Goal: Information Seeking & Learning: Learn about a topic

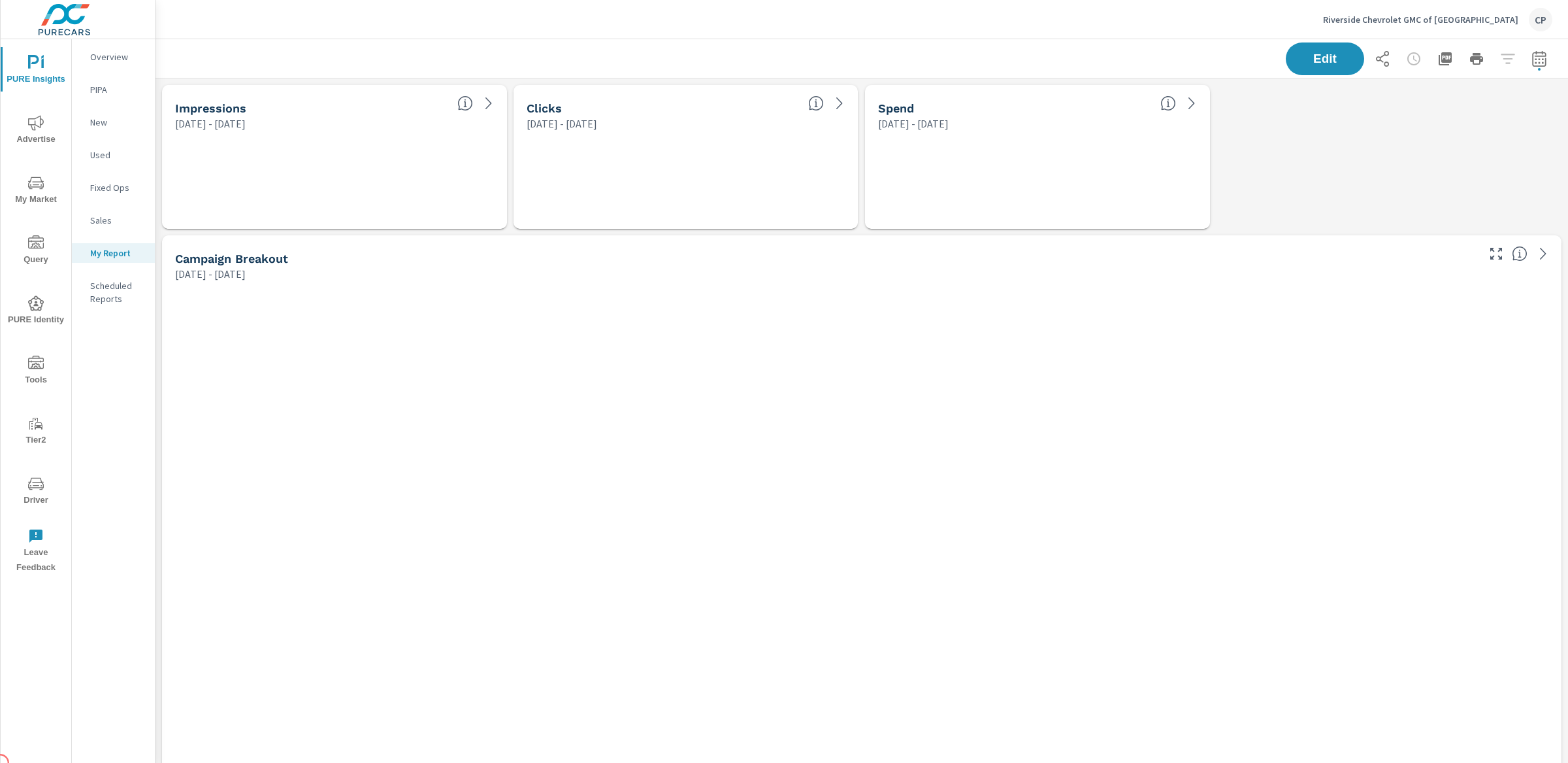
scroll to position [4842, 1426]
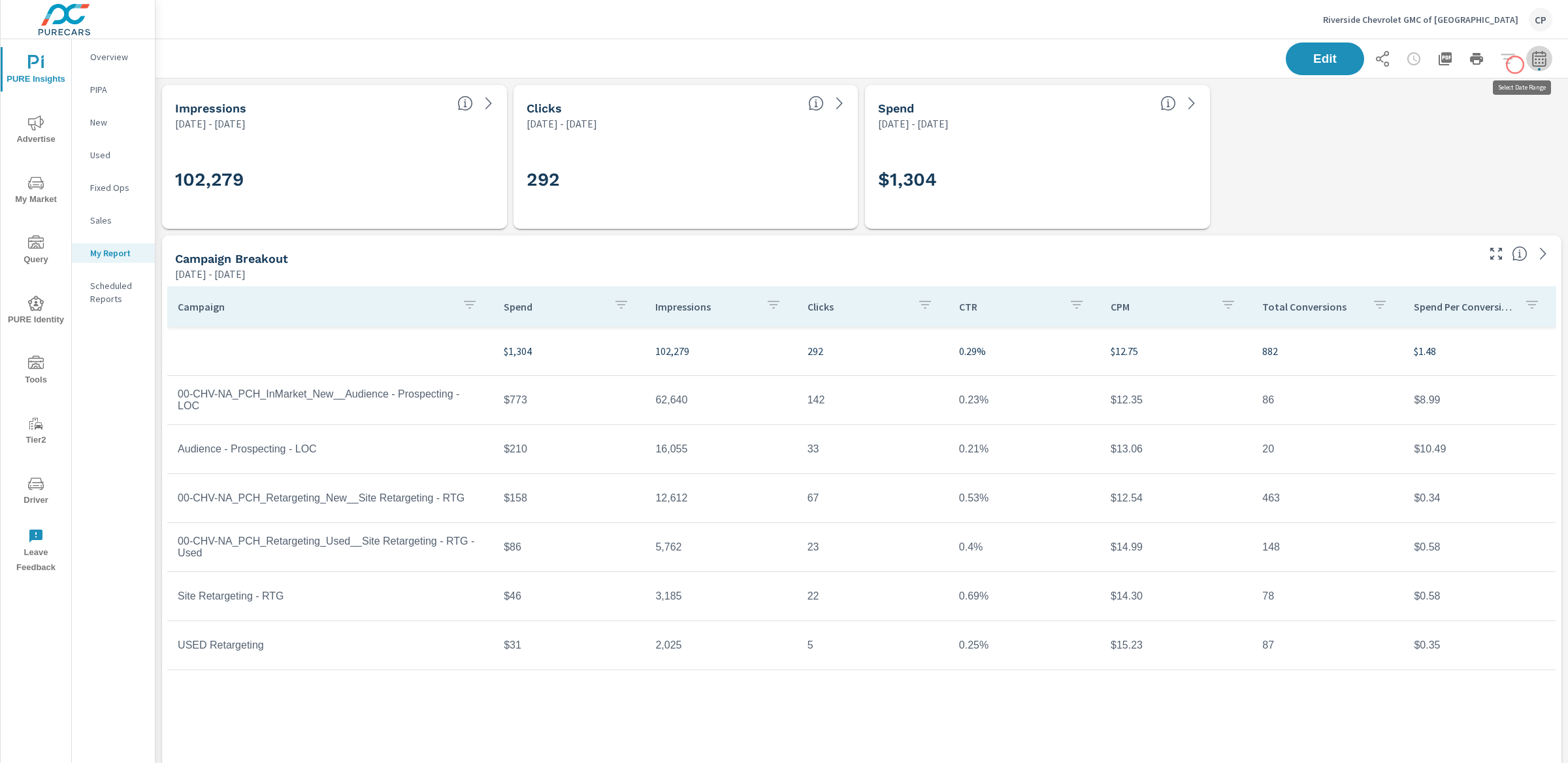
click at [1526, 65] on button "button" at bounding box center [1539, 59] width 26 height 27
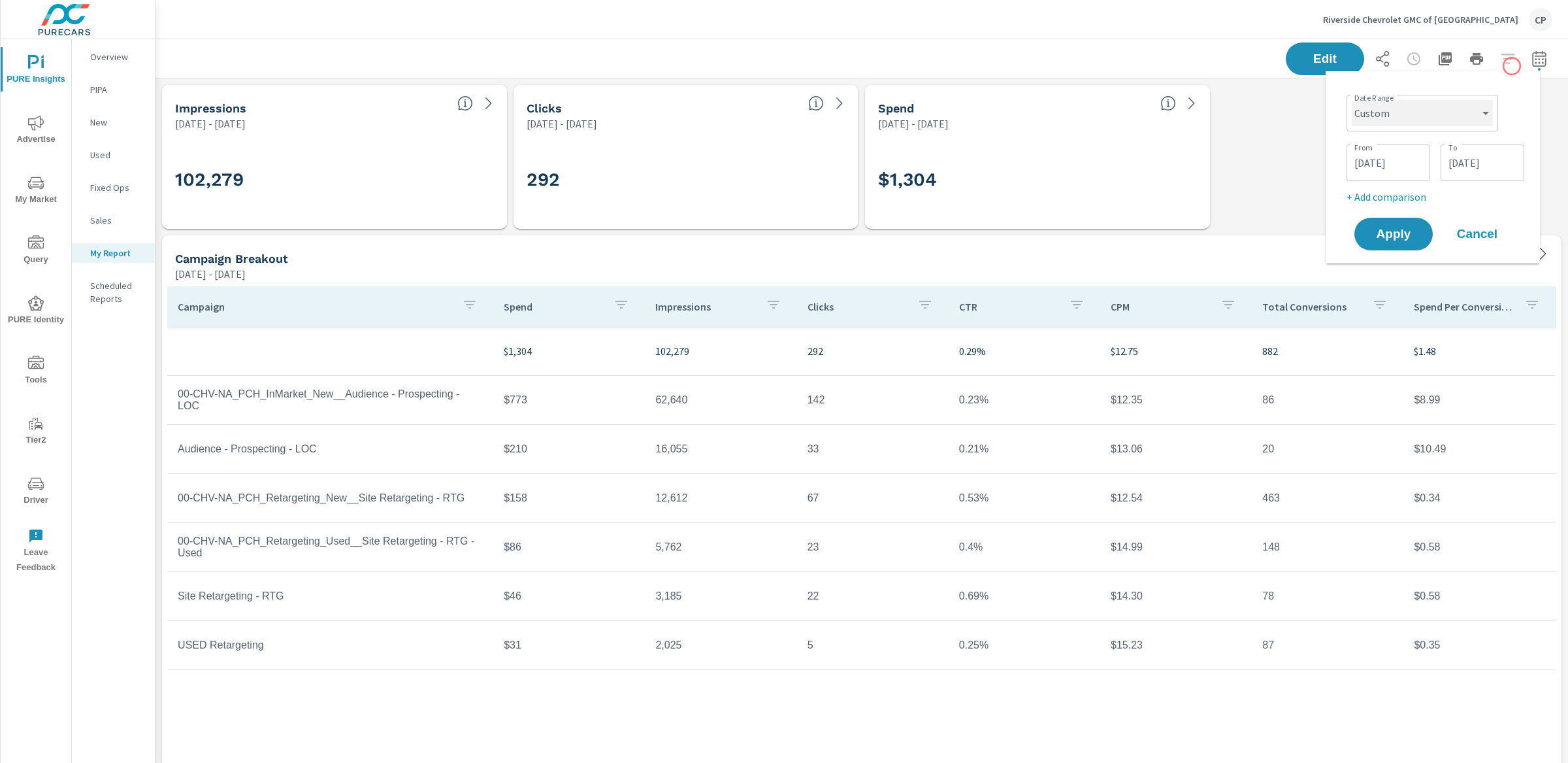
click at [1458, 102] on select "Custom [DATE] Last week Last 7 days Last 14 days Last 30 days Last 45 days Last…" at bounding box center [1423, 113] width 141 height 27
click at [1352, 100] on select "Custom [DATE] Last week Last 7 days Last 14 days Last 30 days Last 45 days Last…" at bounding box center [1423, 113] width 141 height 27
click at [1401, 153] on input "04/01/2024" at bounding box center [1388, 162] width 73 height 27
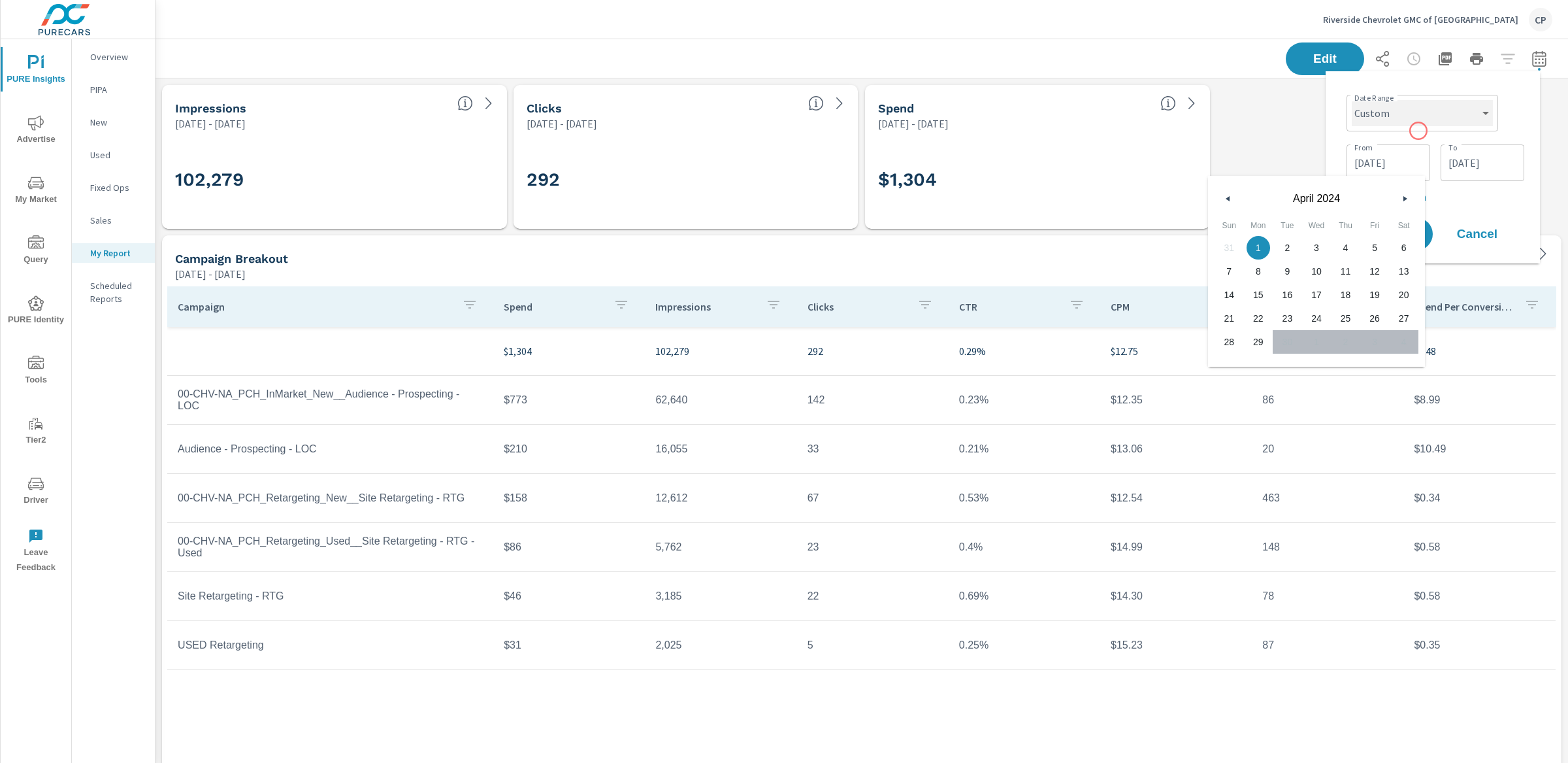
click at [1423, 123] on select "Custom [DATE] Last week Last 7 days Last 14 days Last 30 days Last 45 days Last…" at bounding box center [1423, 113] width 141 height 27
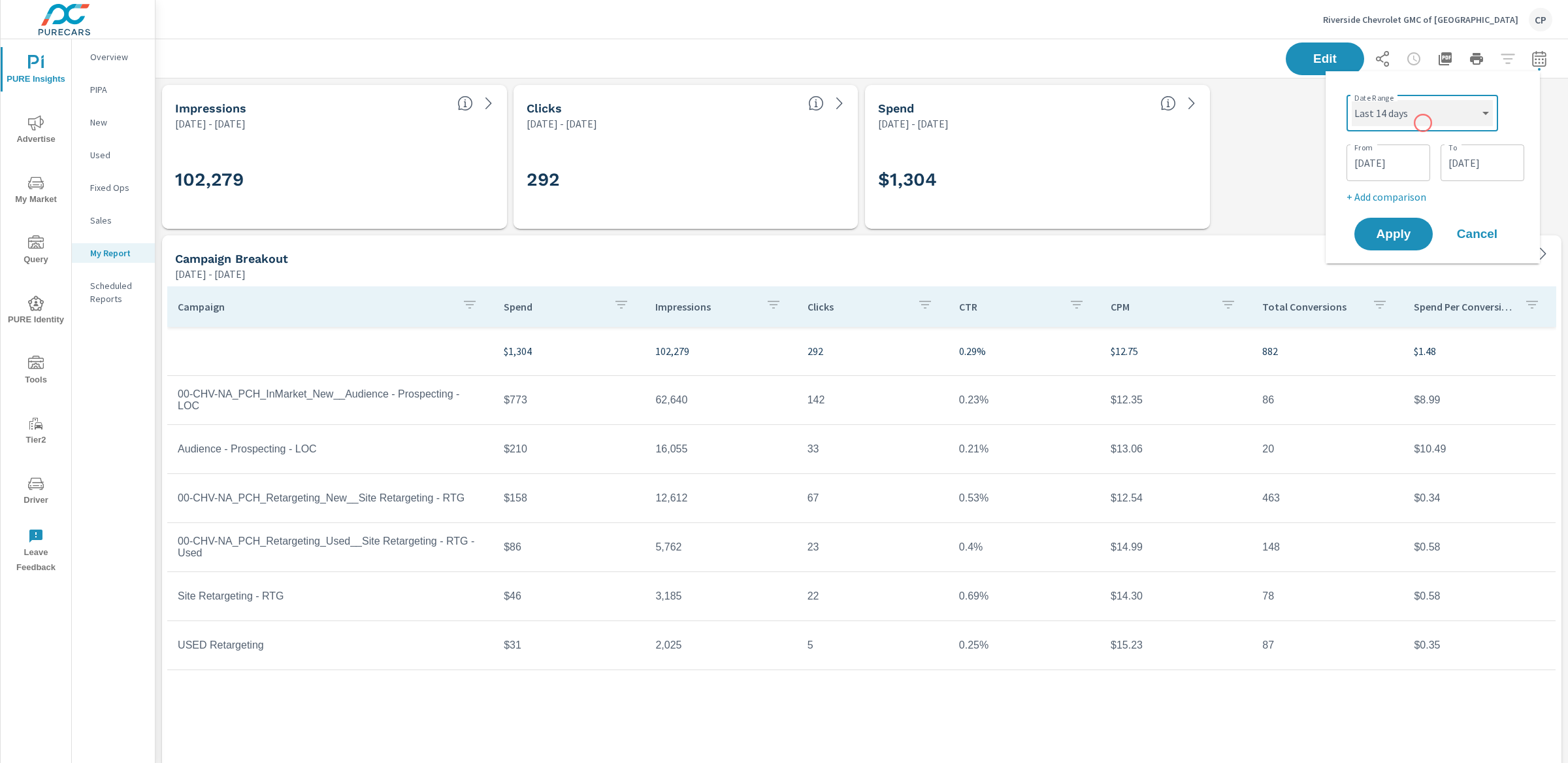
click at [1352, 100] on select "Custom [DATE] Last week Last 7 days Last 14 days Last 30 days Last 45 days Last…" at bounding box center [1423, 113] width 141 height 27
select select "Last 14 days"
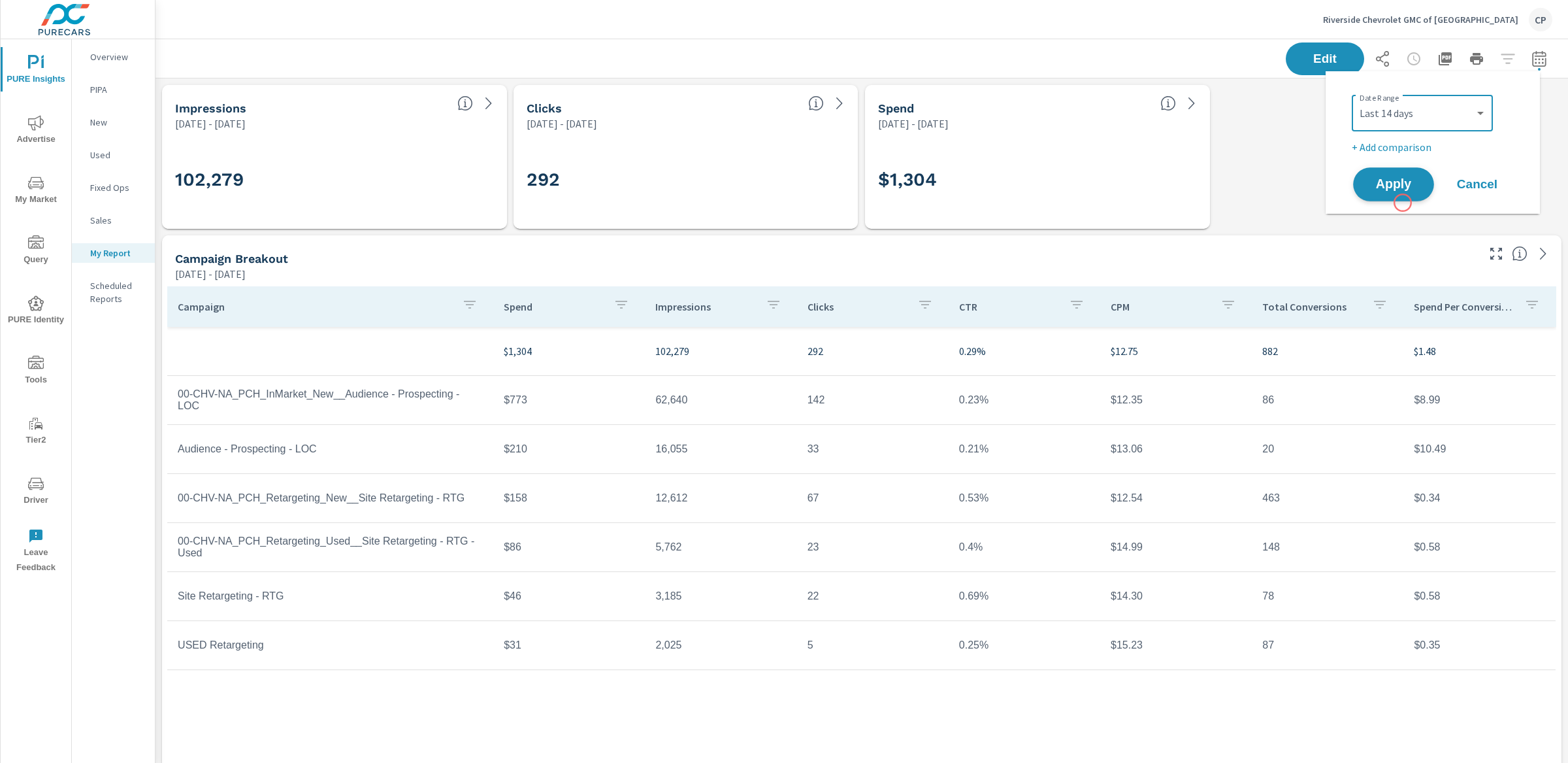
click at [1399, 187] on span "Apply" at bounding box center [1393, 184] width 54 height 12
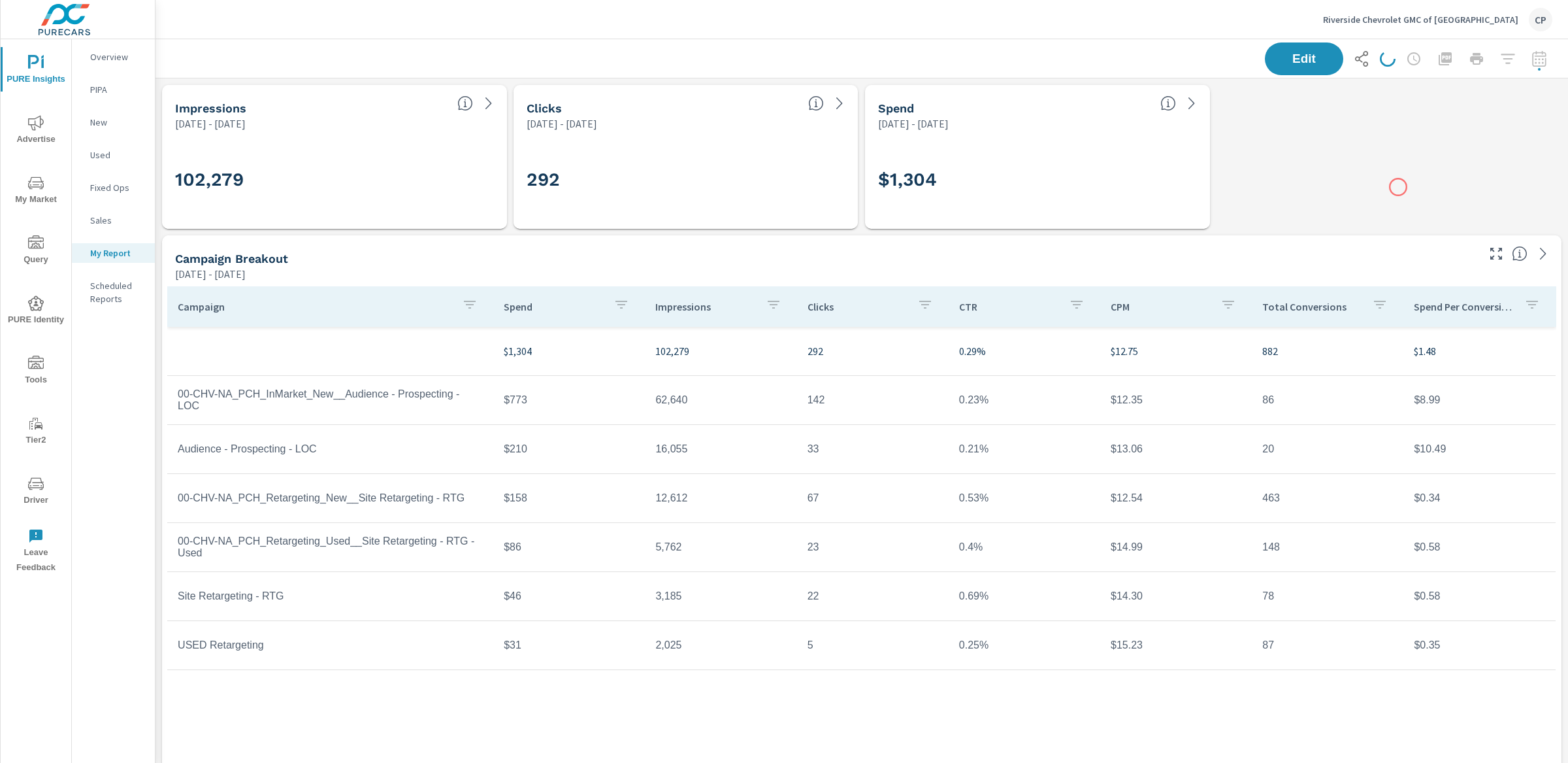
scroll to position [4842, 1426]
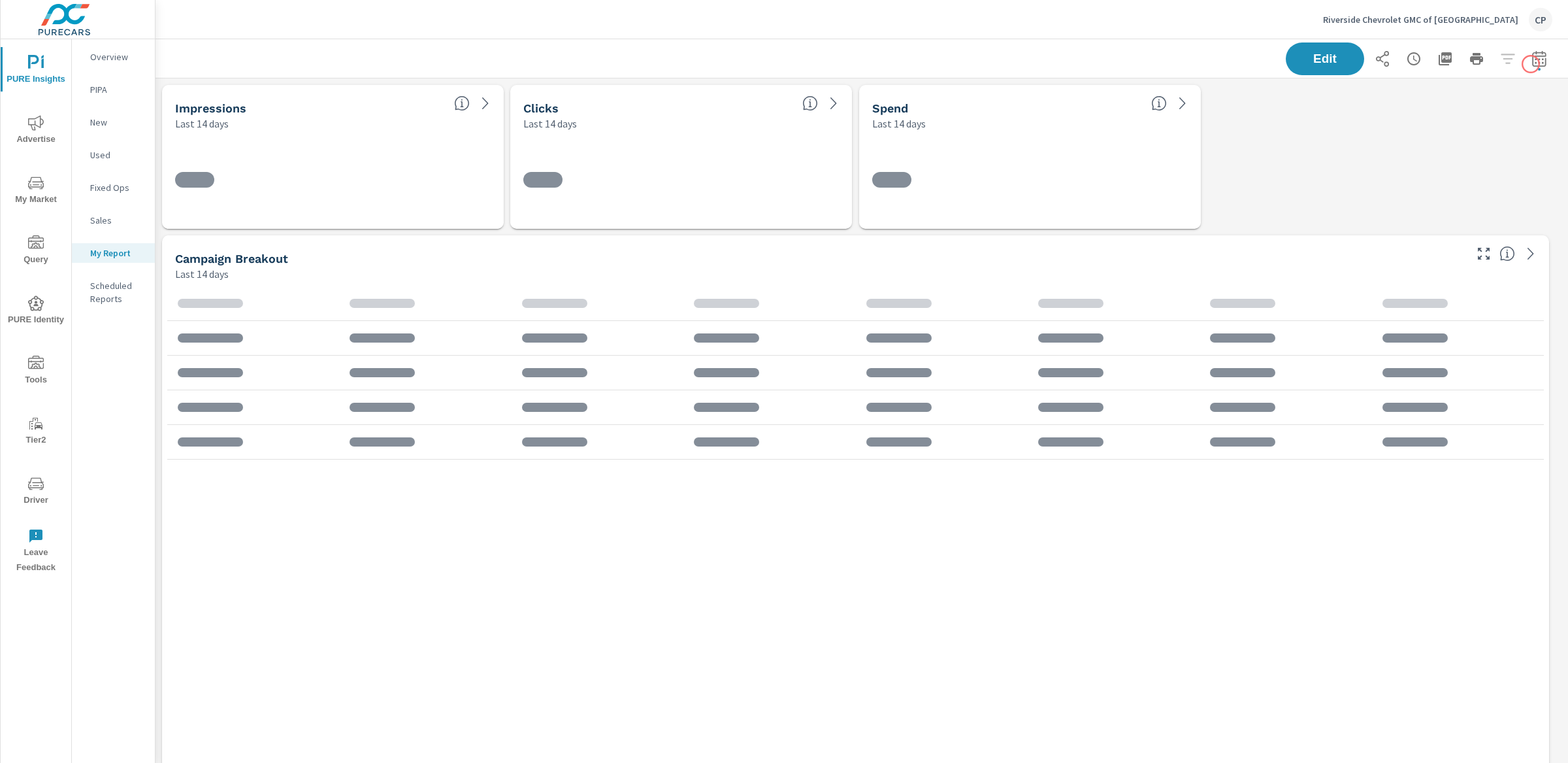
click at [1532, 64] on icon "button" at bounding box center [1540, 59] width 16 height 16
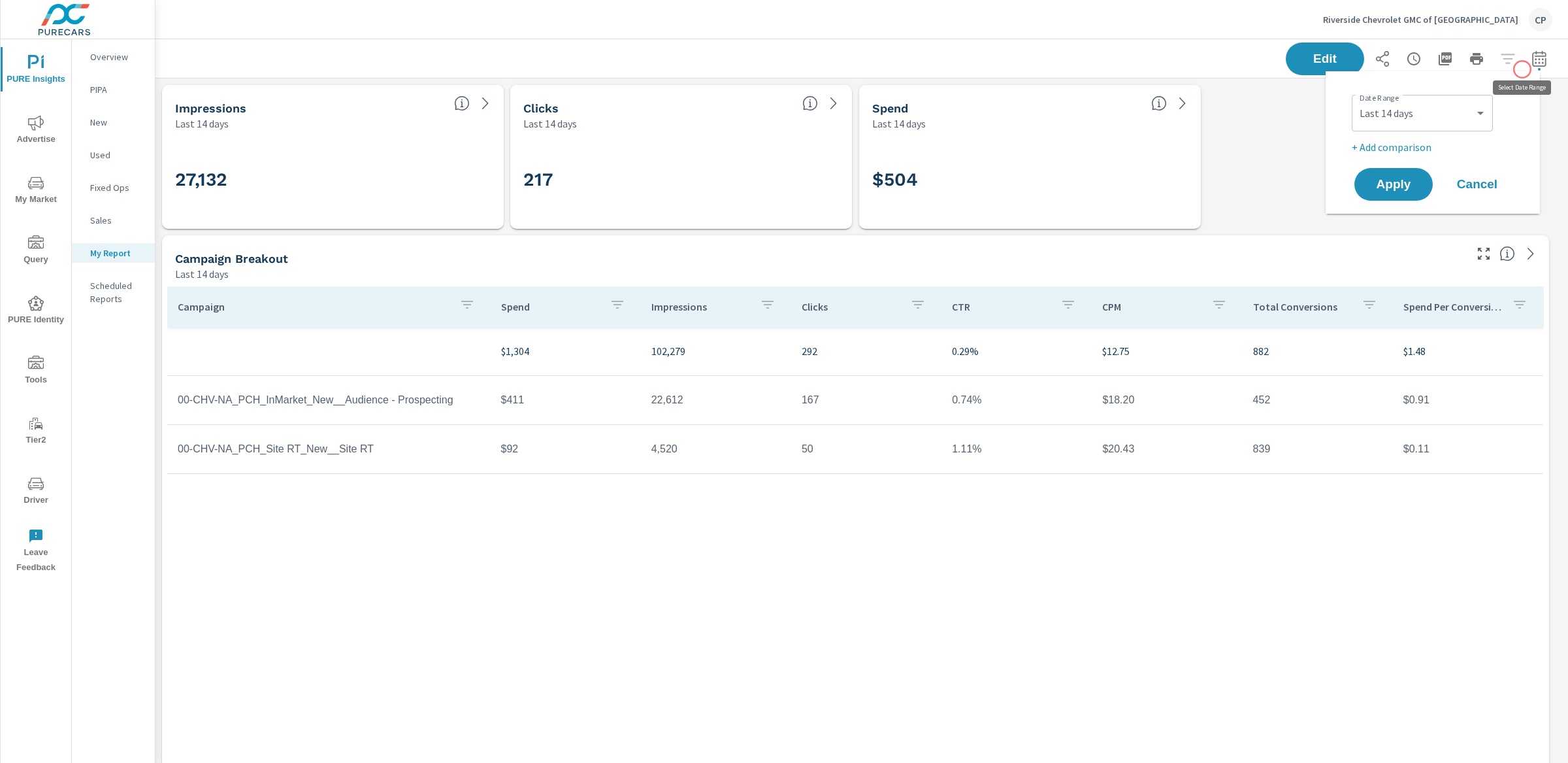
scroll to position [4842, 1426]
click at [1398, 114] on select "Custom [DATE] Last week Last 7 days Last 14 days Last 30 days Last 45 days Last…" at bounding box center [1422, 113] width 131 height 27
click at [1357, 100] on select "Custom [DATE] Last week Last 7 days Last 14 days Last 30 days Last 45 days Last…" at bounding box center [1422, 113] width 131 height 27
select select "custom"
click at [1390, 162] on input "[DATE]" at bounding box center [1388, 162] width 73 height 27
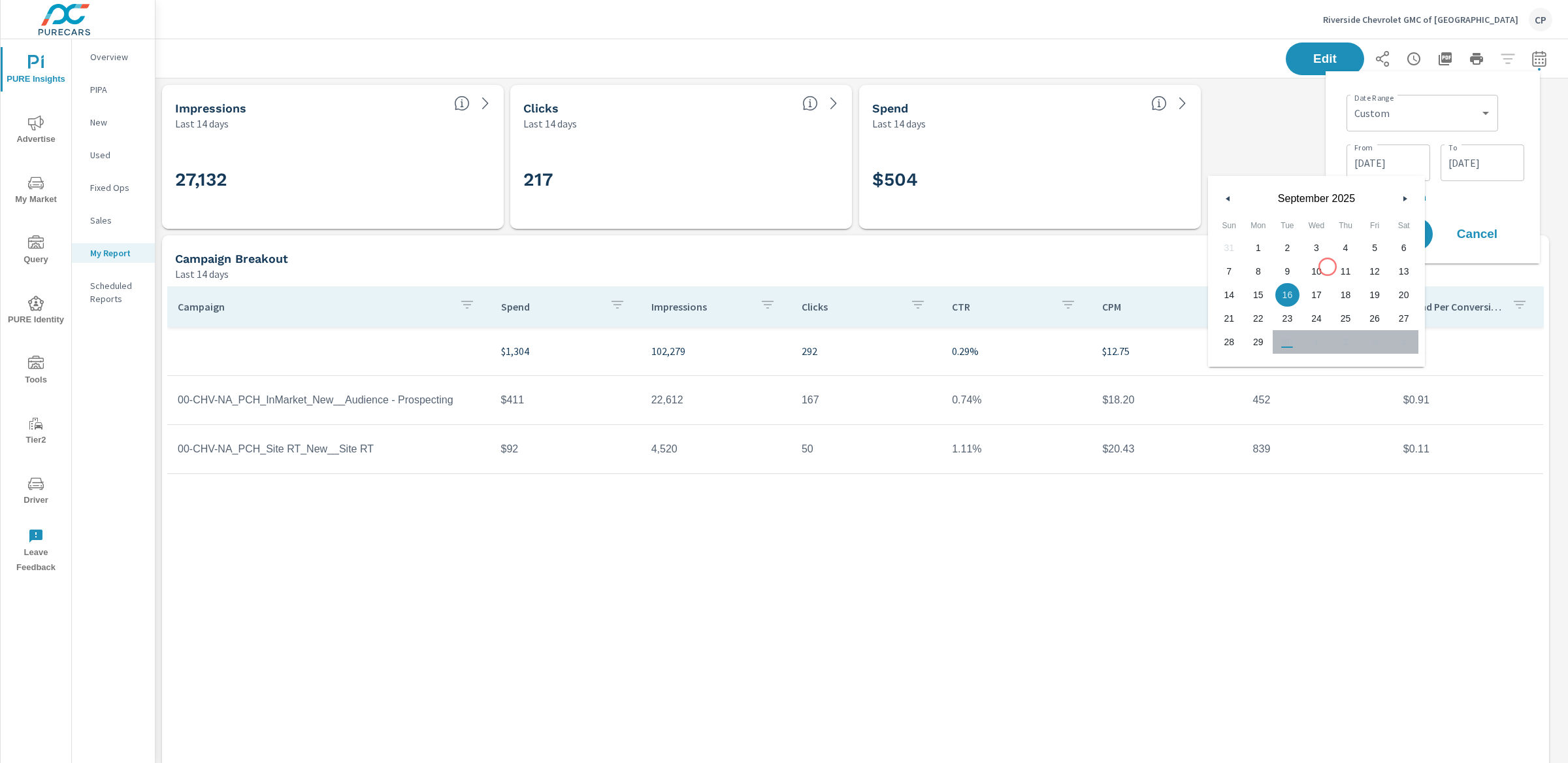
click at [1328, 267] on span "10" at bounding box center [1317, 271] width 30 height 17
type input "09/10/2025"
click at [1489, 206] on div "Date Range Custom Yesterday Last week Last 7 days Last 14 days Last 30 days Las…" at bounding box center [1432, 167] width 193 height 171
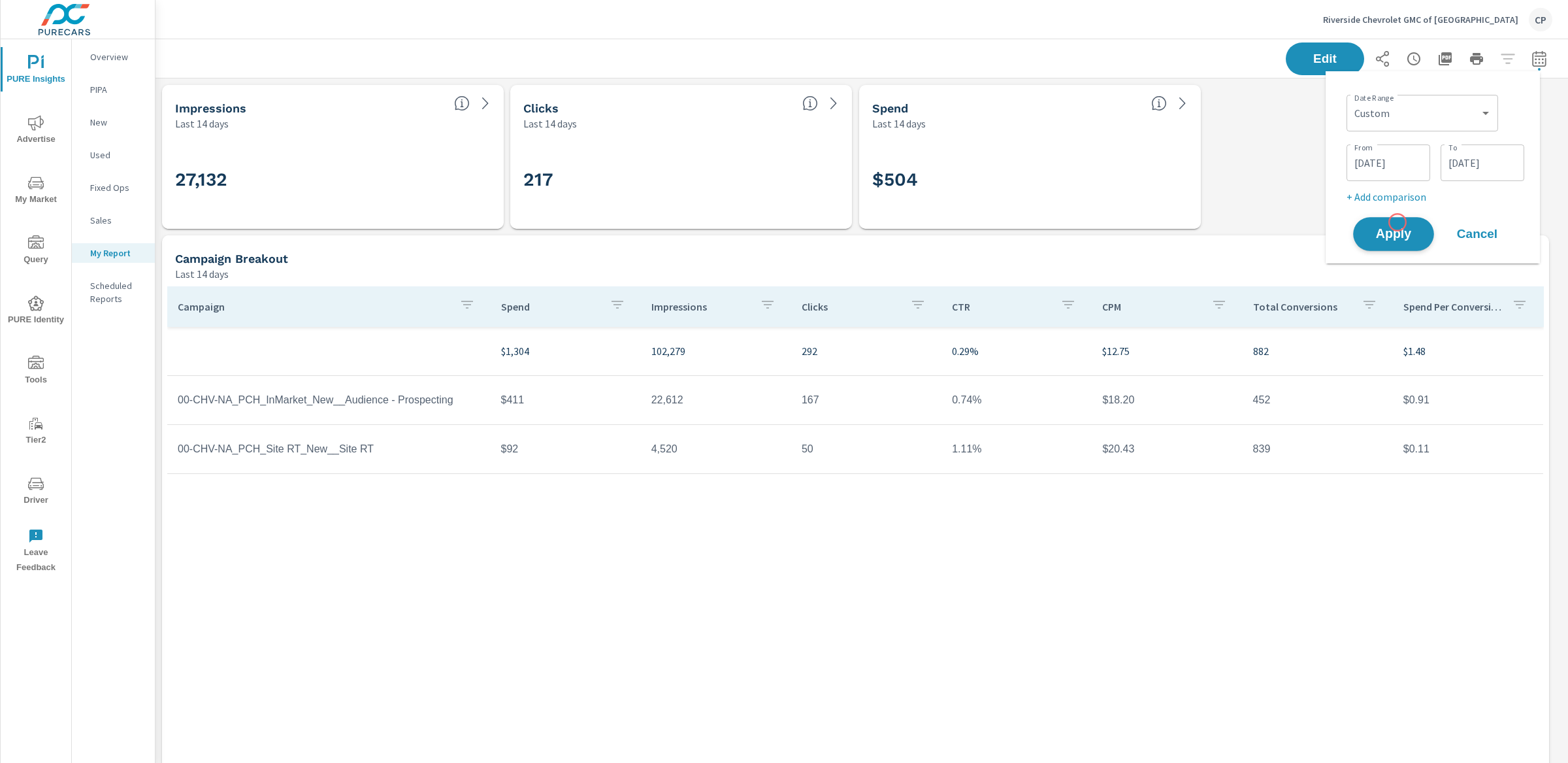
click at [1398, 222] on button "Apply" at bounding box center [1393, 234] width 81 height 34
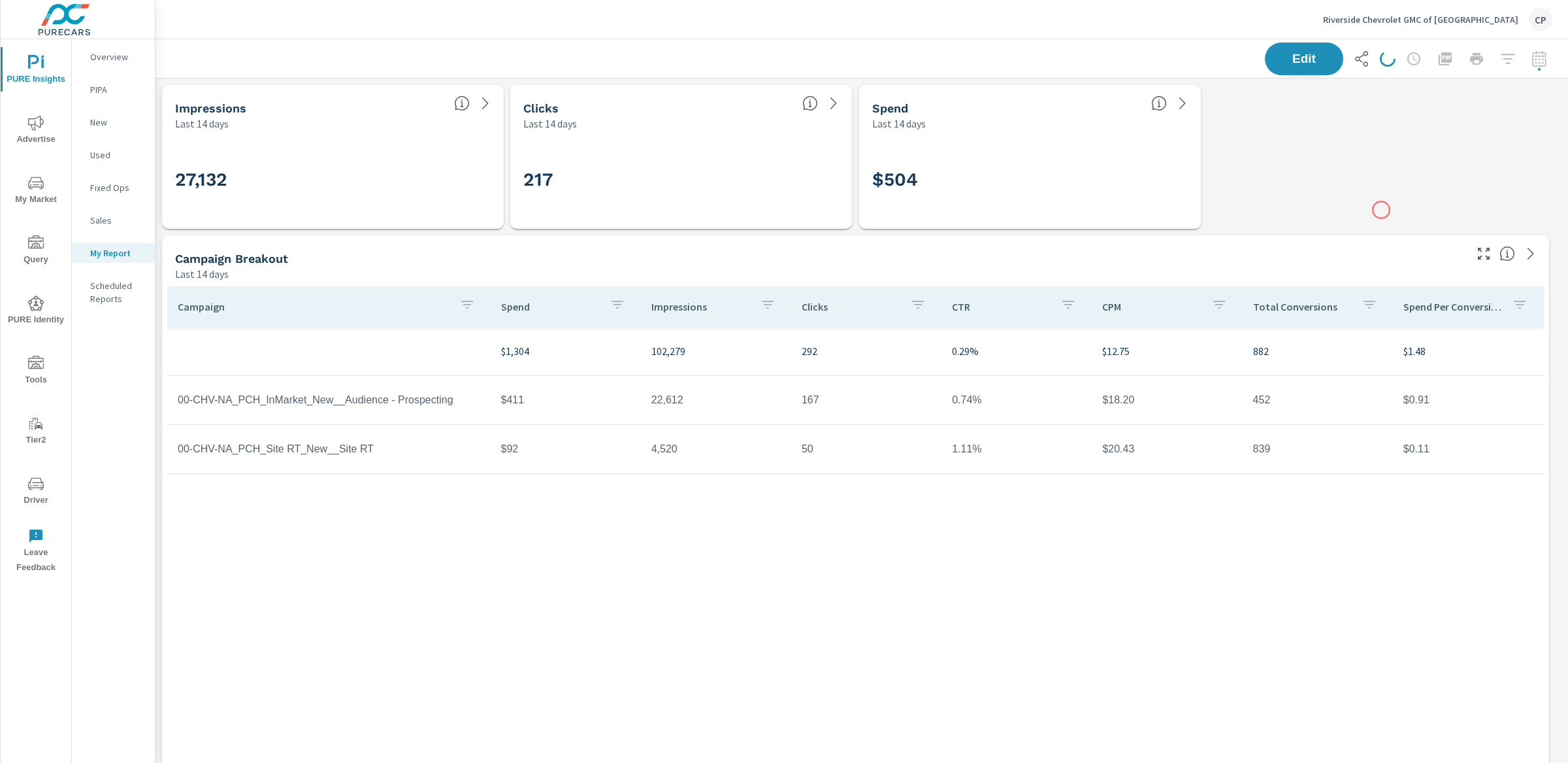
scroll to position [4842, 1426]
click at [1532, 55] on icon "button" at bounding box center [1538, 59] width 14 height 16
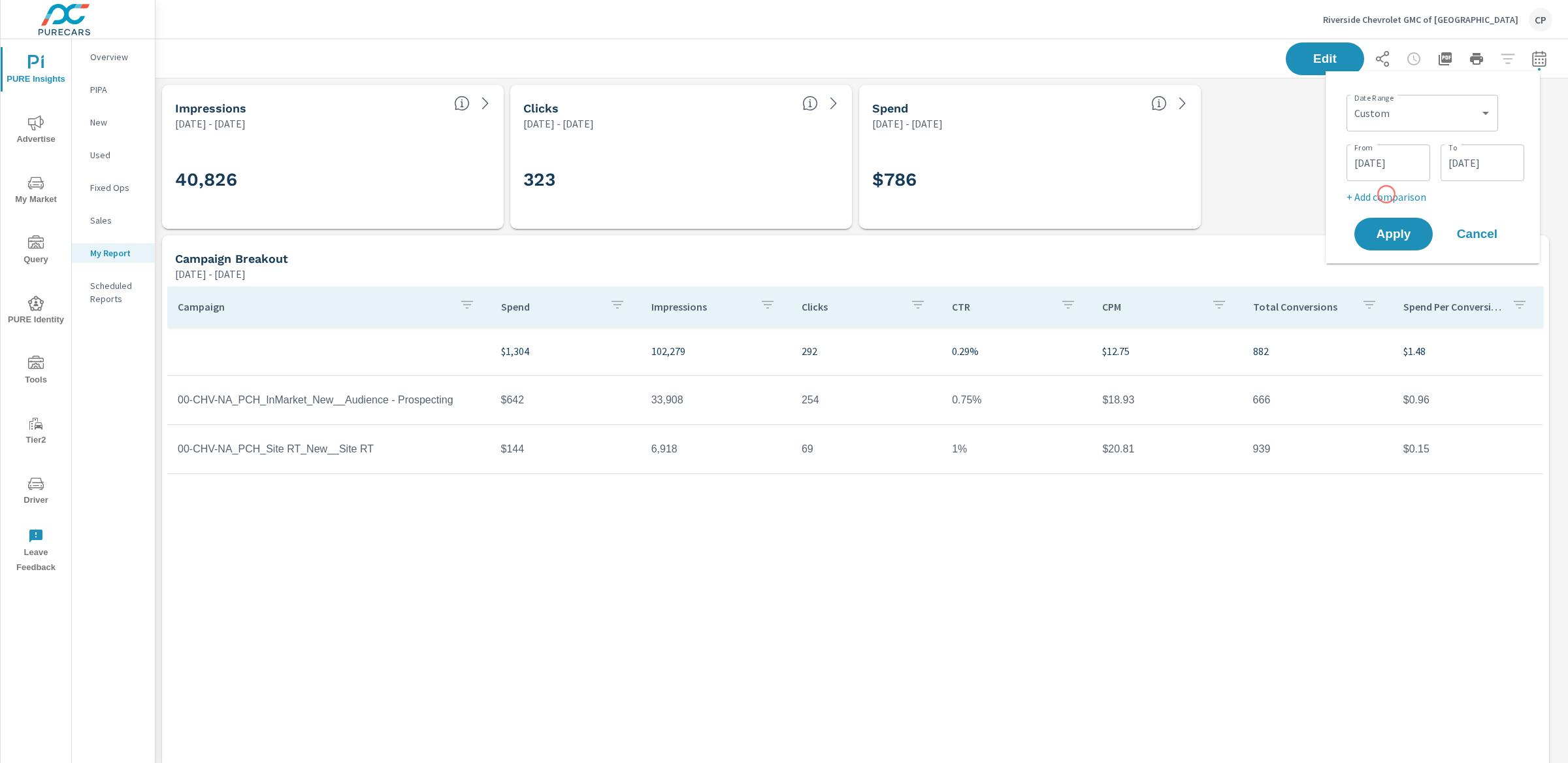
click at [1387, 194] on p "+ Add comparison" at bounding box center [1435, 197] width 177 height 16
select select "Previous period"
click at [1388, 218] on select "Custom Previous period Previous month Previous year" at bounding box center [1423, 220] width 141 height 27
click at [1352, 207] on select "Custom Previous period Previous month Previous year" at bounding box center [1423, 220] width 141 height 27
click at [1387, 271] on span "Apply" at bounding box center [1393, 271] width 54 height 12
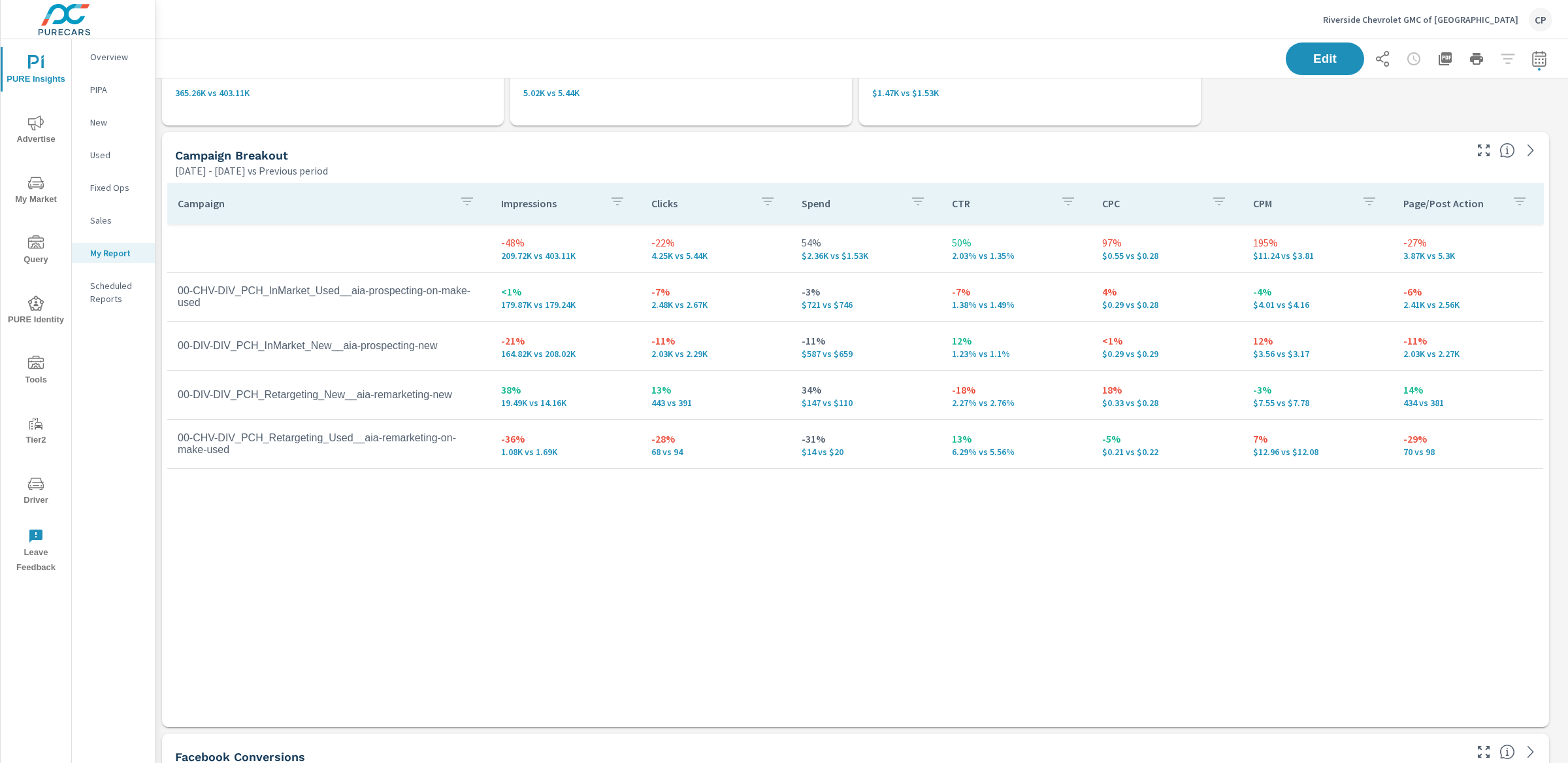
scroll to position [1744, 0]
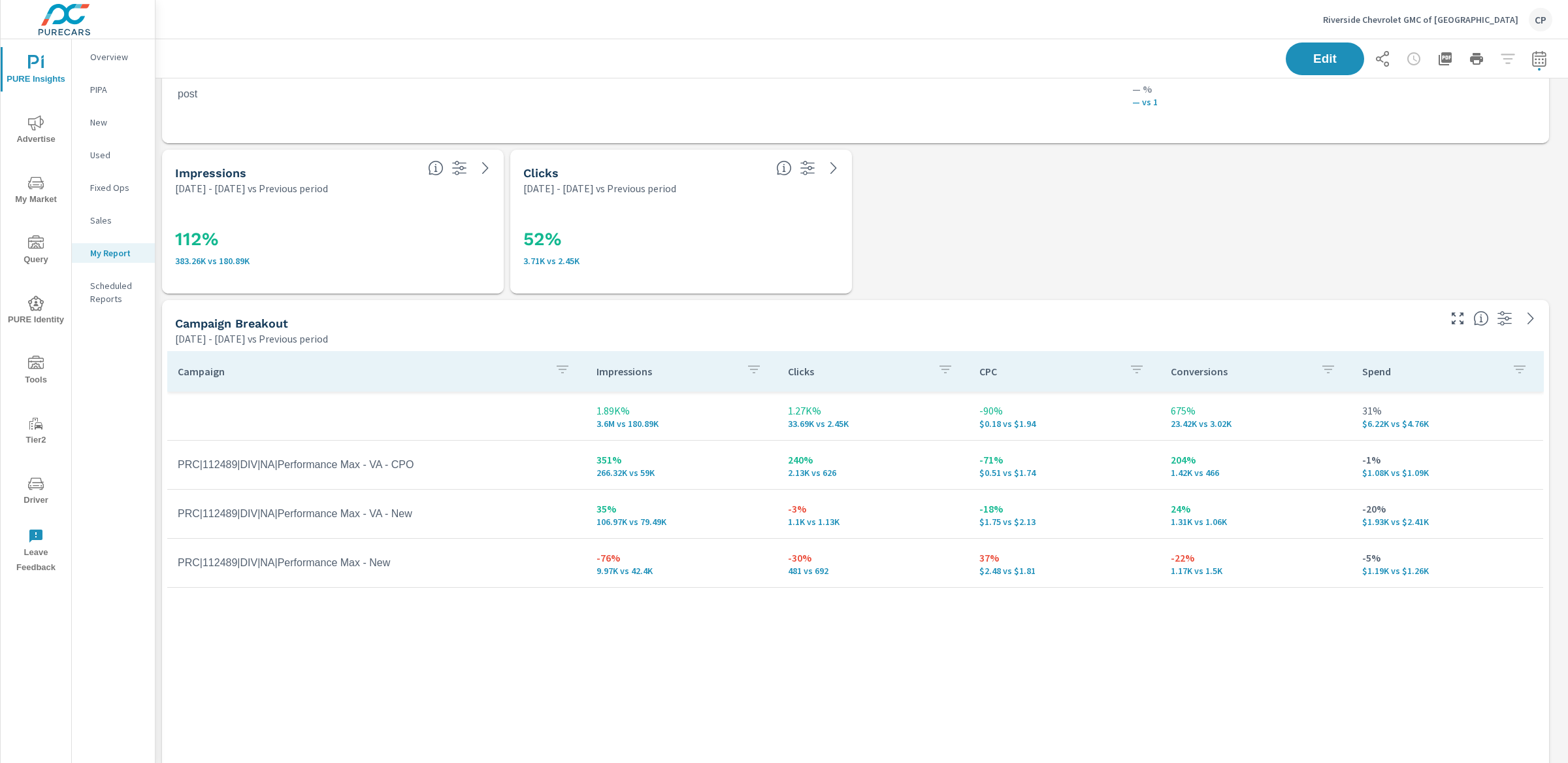
scroll to position [2670, 0]
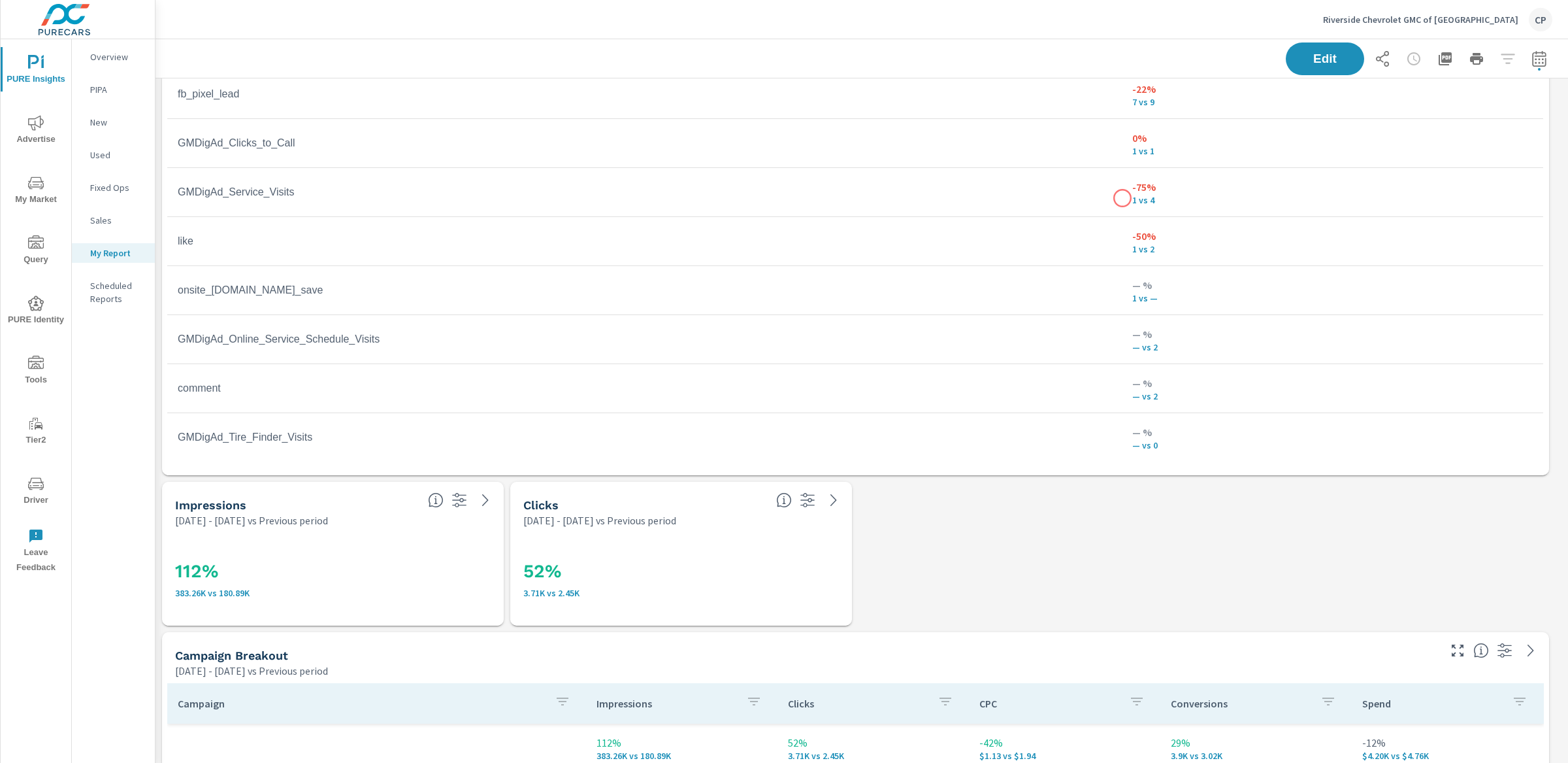
scroll to position [2476, 0]
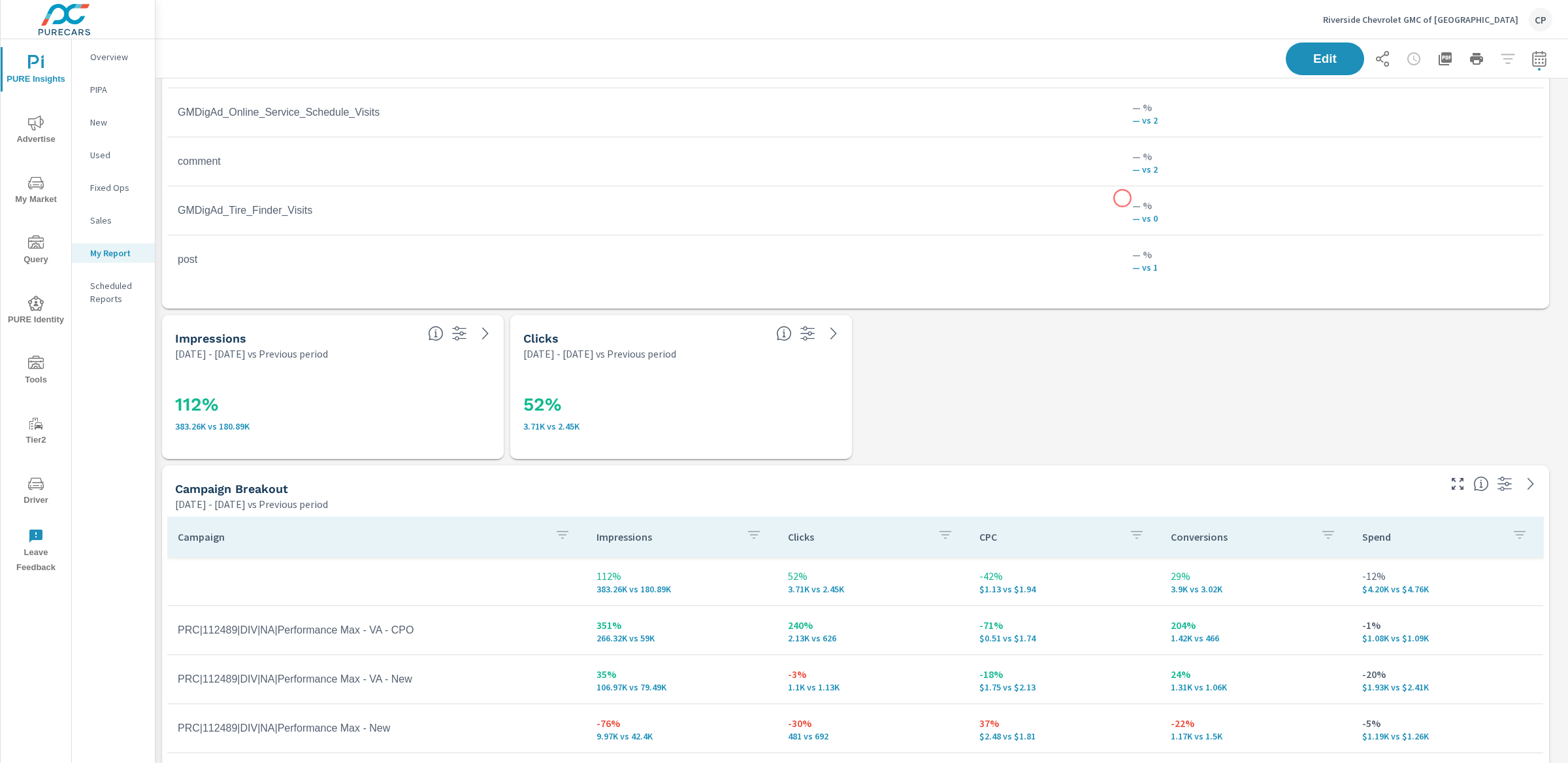
click at [1122, 198] on td "— % — vs 0" at bounding box center [1332, 210] width 422 height 47
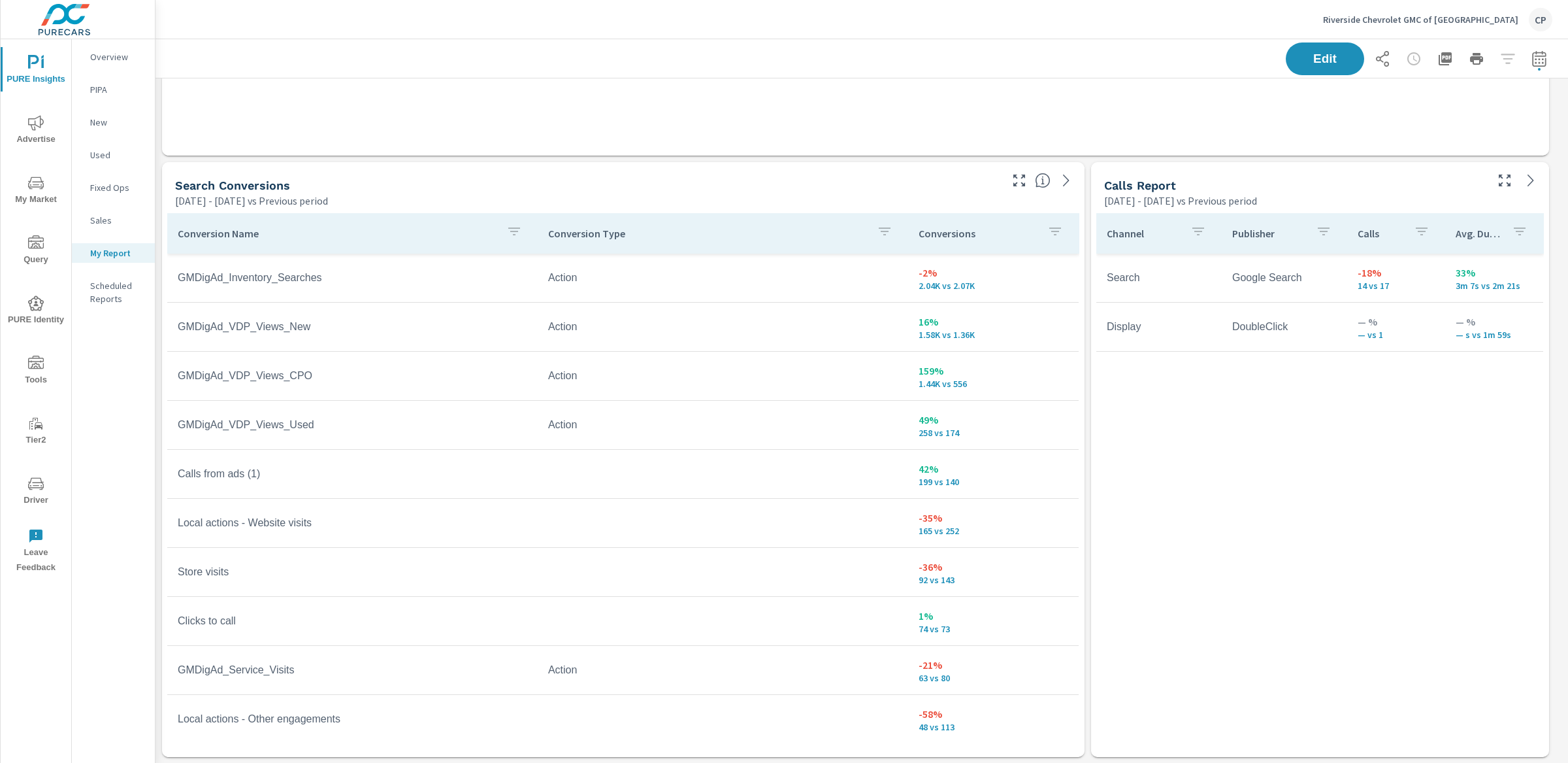
scroll to position [3511, 0]
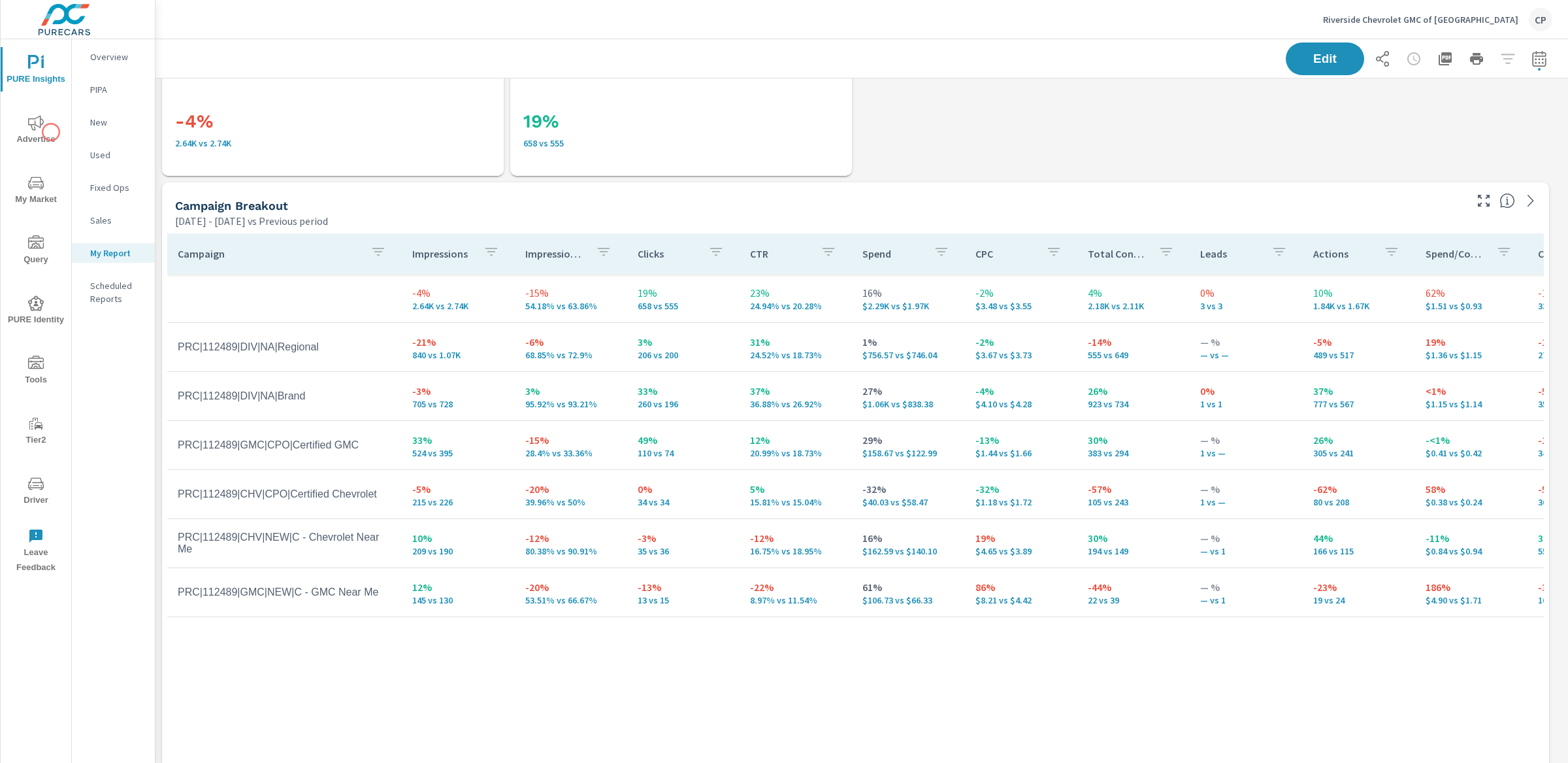
click at [51, 132] on span "Advertise" at bounding box center [36, 131] width 63 height 32
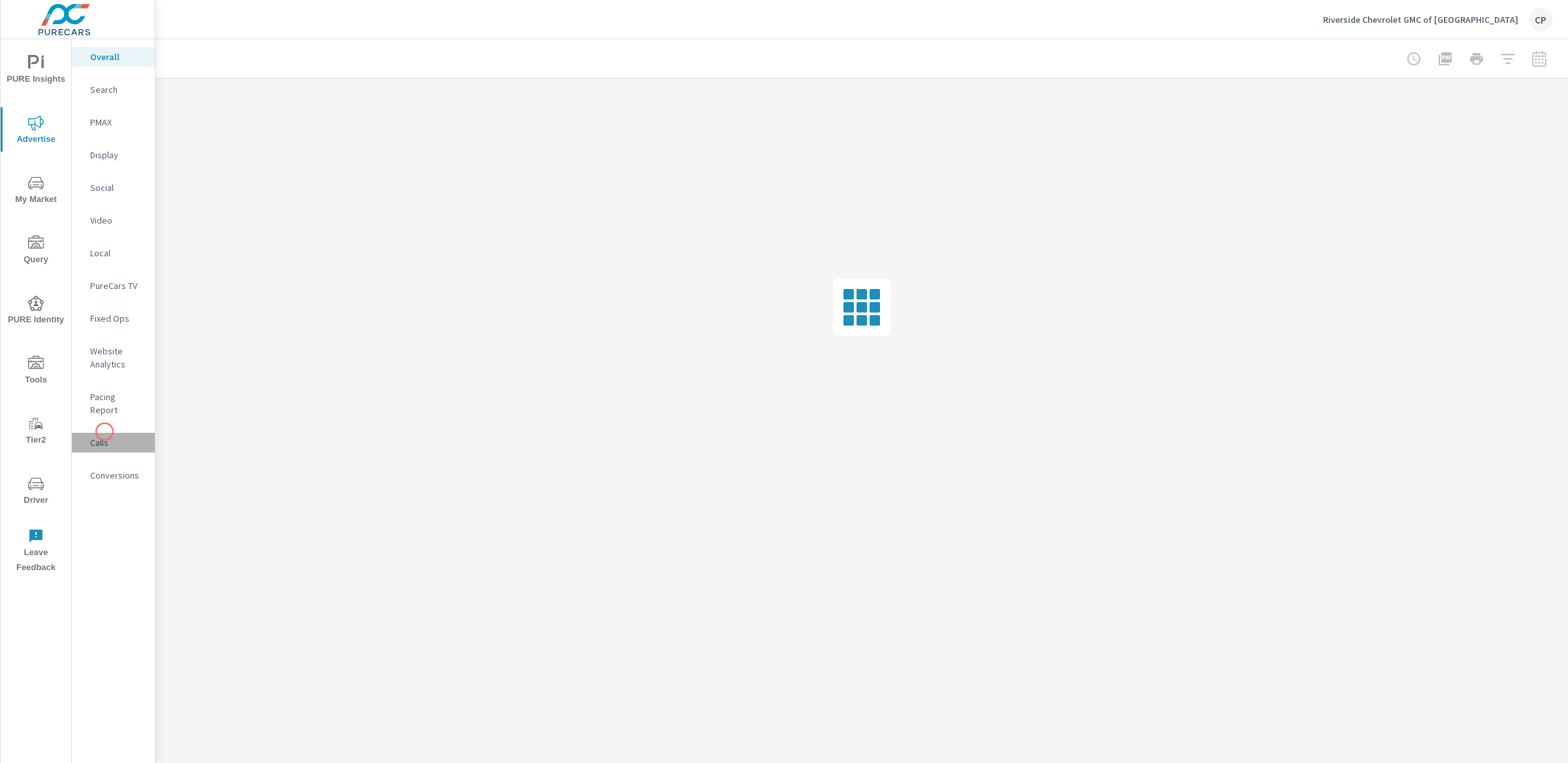
click at [104, 436] on p "Calls" at bounding box center [117, 443] width 55 height 13
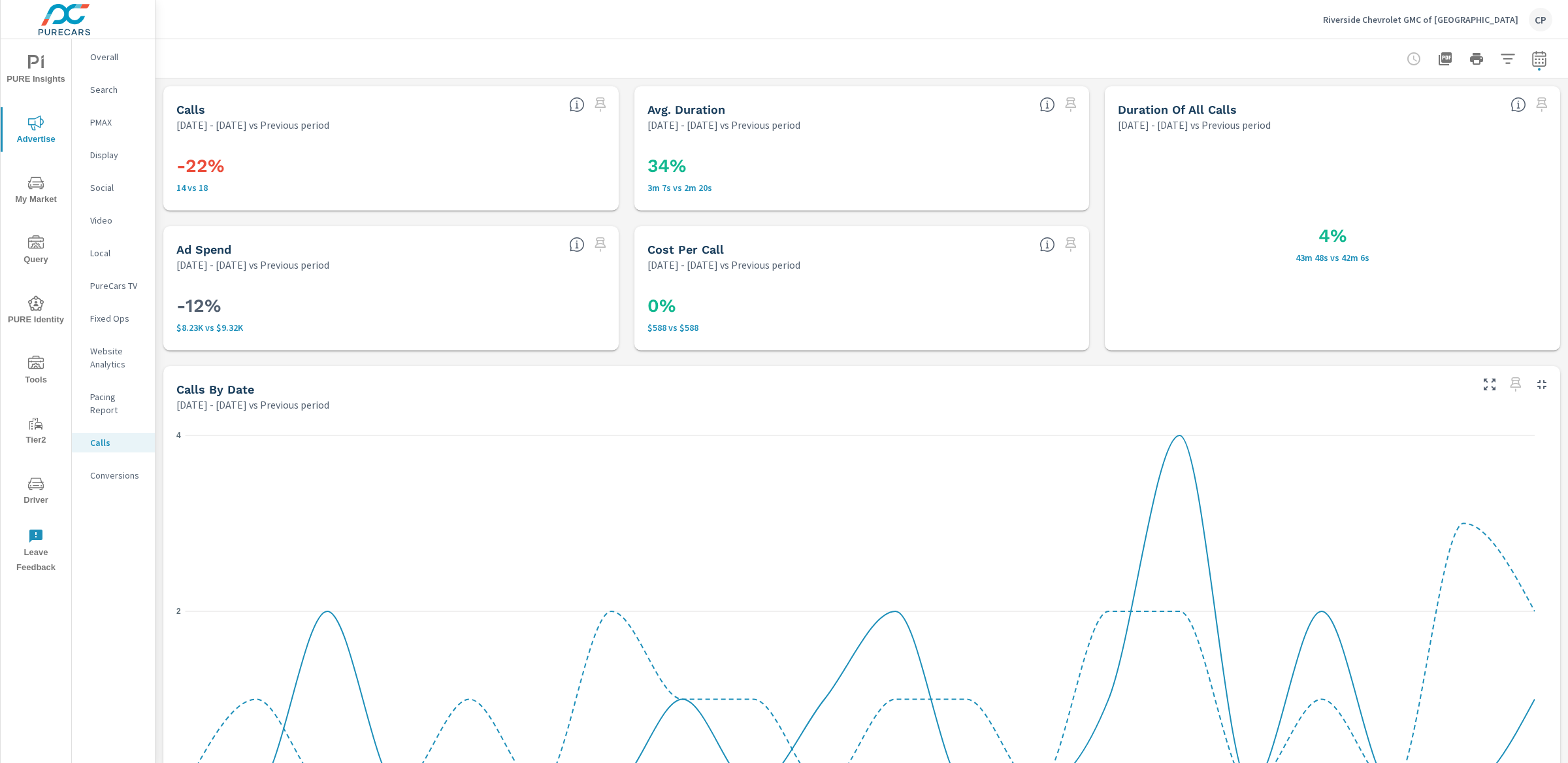
click at [47, 67] on span "PURE Insights" at bounding box center [36, 71] width 63 height 32
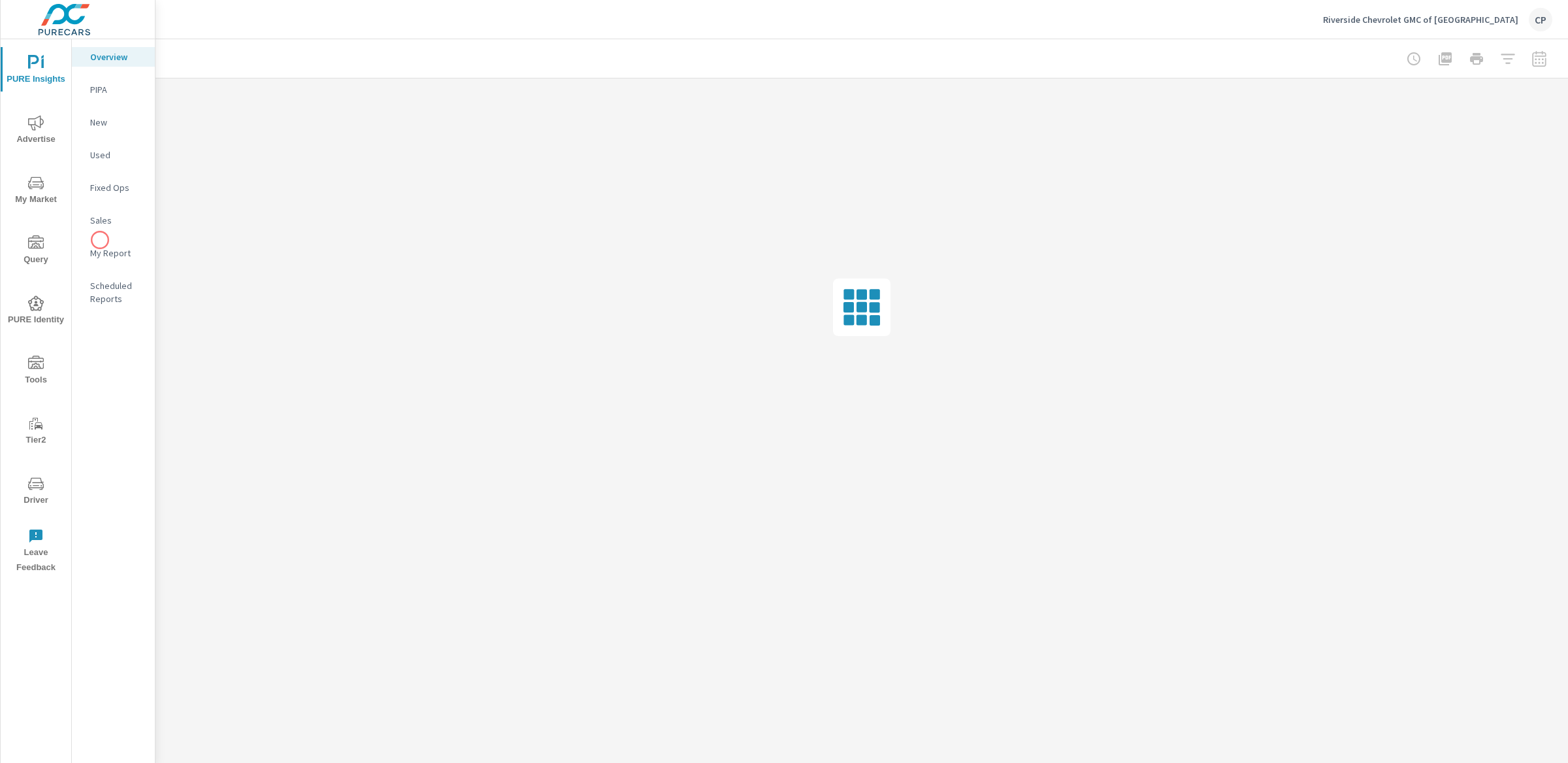
click at [100, 240] on nav "Overview PIPA New Used Fixed Ops Sales My Report Scheduled Reports" at bounding box center [113, 183] width 83 height 288
click at [104, 251] on p "My Report" at bounding box center [117, 253] width 55 height 13
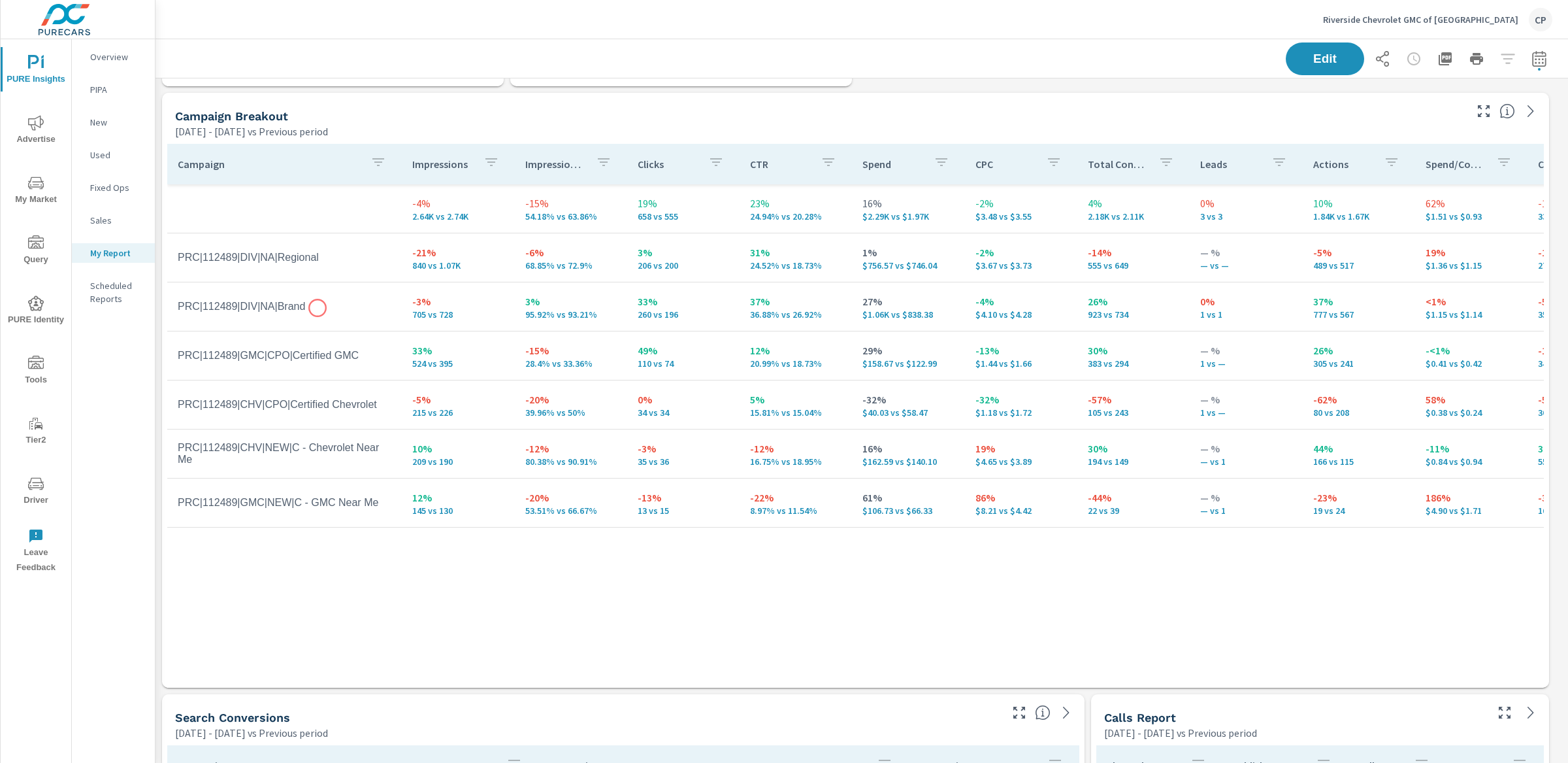
scroll to position [3600, 0]
click at [1537, 63] on button "button" at bounding box center [1539, 59] width 26 height 27
select select "Previous period"
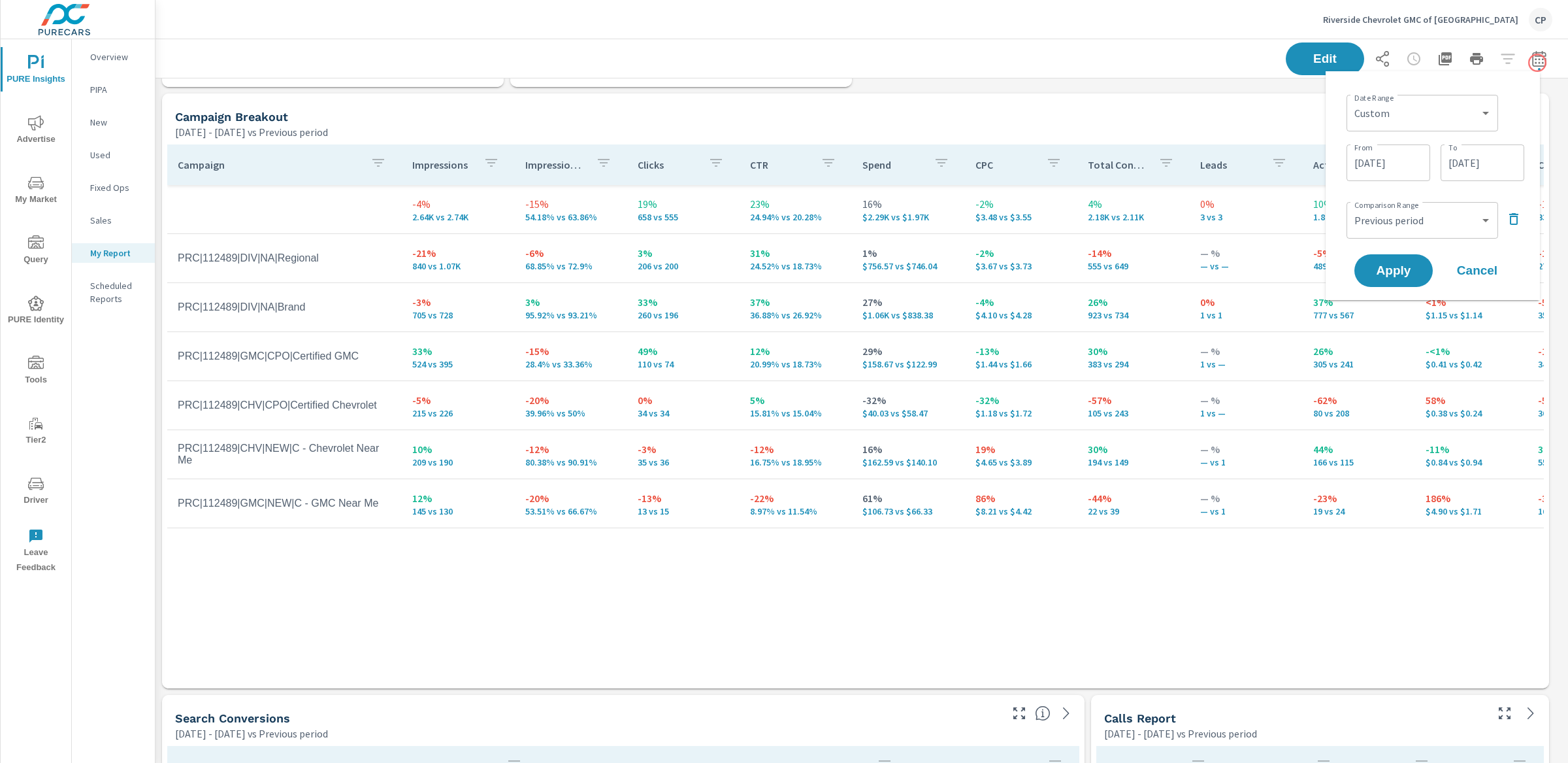
scroll to position [4842, 1426]
click at [1434, 117] on select "Custom [DATE] Last week Last 7 days Last 14 days Last 30 days Last 45 days Last…" at bounding box center [1423, 113] width 141 height 27
click at [1352, 100] on select "Custom [DATE] Last week Last 7 days Last 14 days Last 30 days Last 45 days Last…" at bounding box center [1423, 113] width 141 height 27
select select "Month to date"
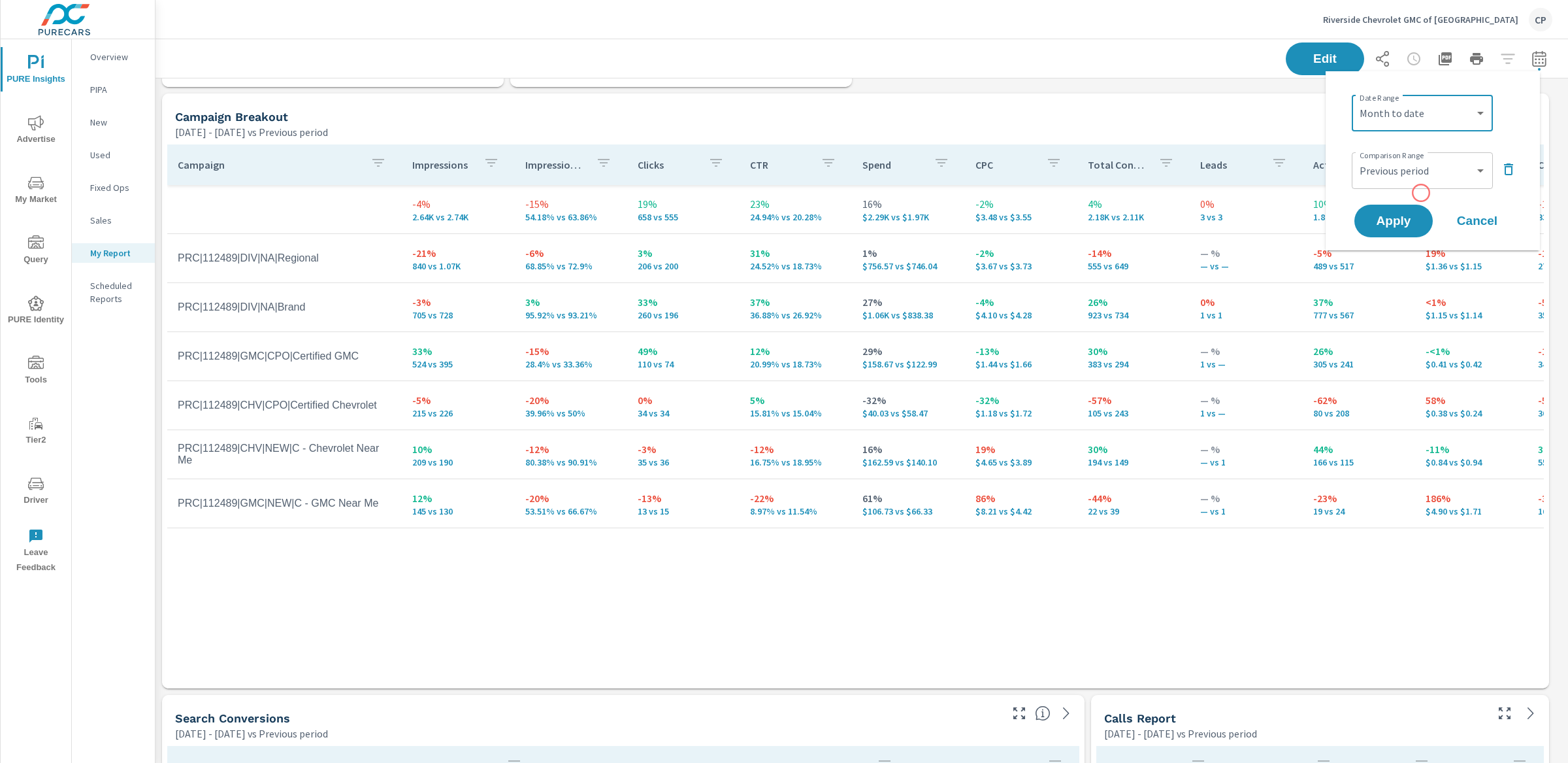
click at [1421, 193] on div "Date Range Custom Yesterday Last week Last 7 days Last 14 days Last 30 days Las…" at bounding box center [1433, 161] width 183 height 158
click at [1421, 190] on div "Comparison Range Custom Previous period Previous month Previous year ​" at bounding box center [1436, 169] width 167 height 44
click at [1421, 175] on select "Custom Previous period Previous month Previous year" at bounding box center [1422, 170] width 131 height 27
click at [1357, 157] on select "Custom Previous period Previous month Previous year" at bounding box center [1422, 170] width 131 height 27
select select "Previous year"
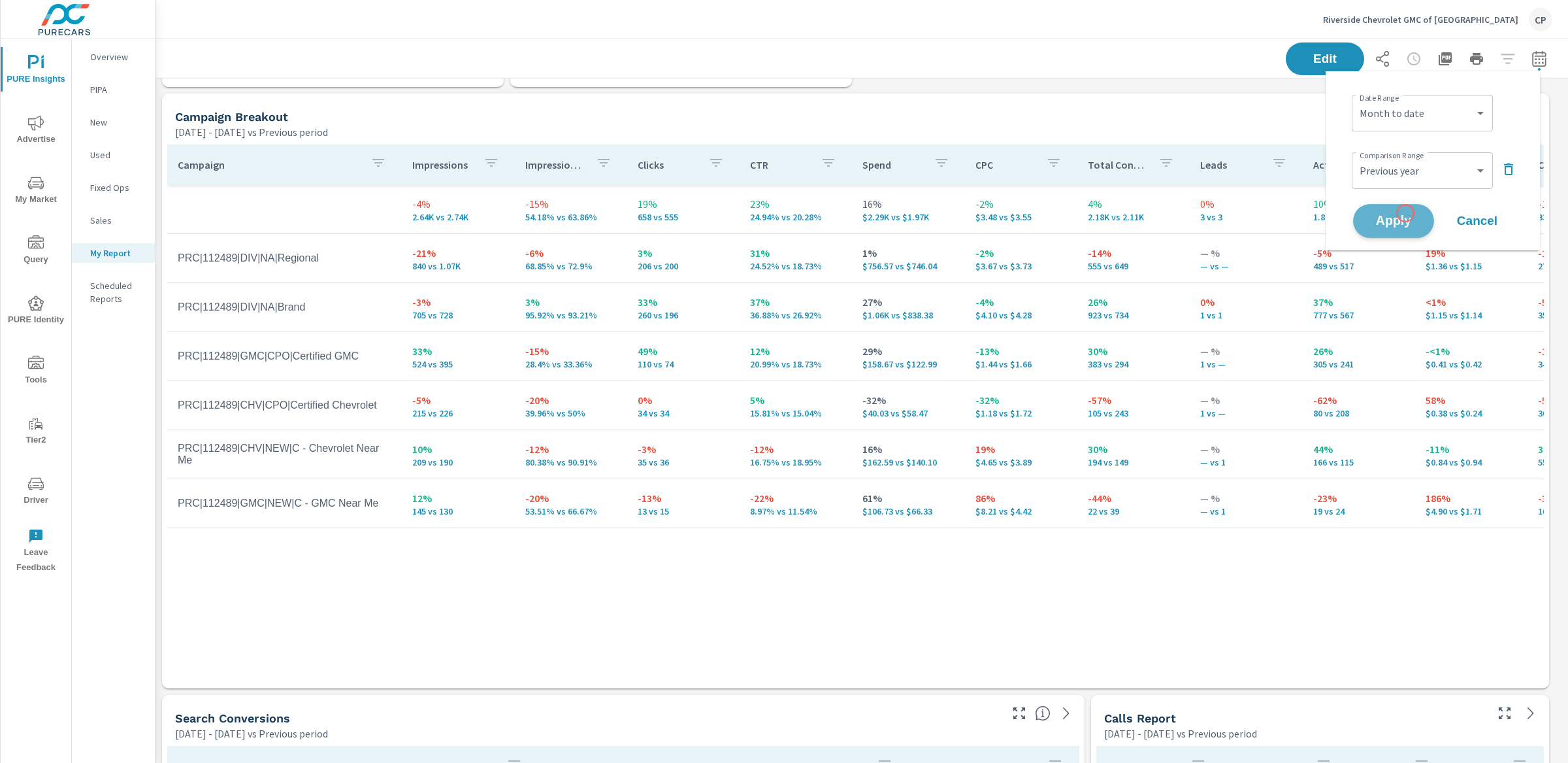
click at [1406, 215] on span "Apply" at bounding box center [1393, 221] width 54 height 12
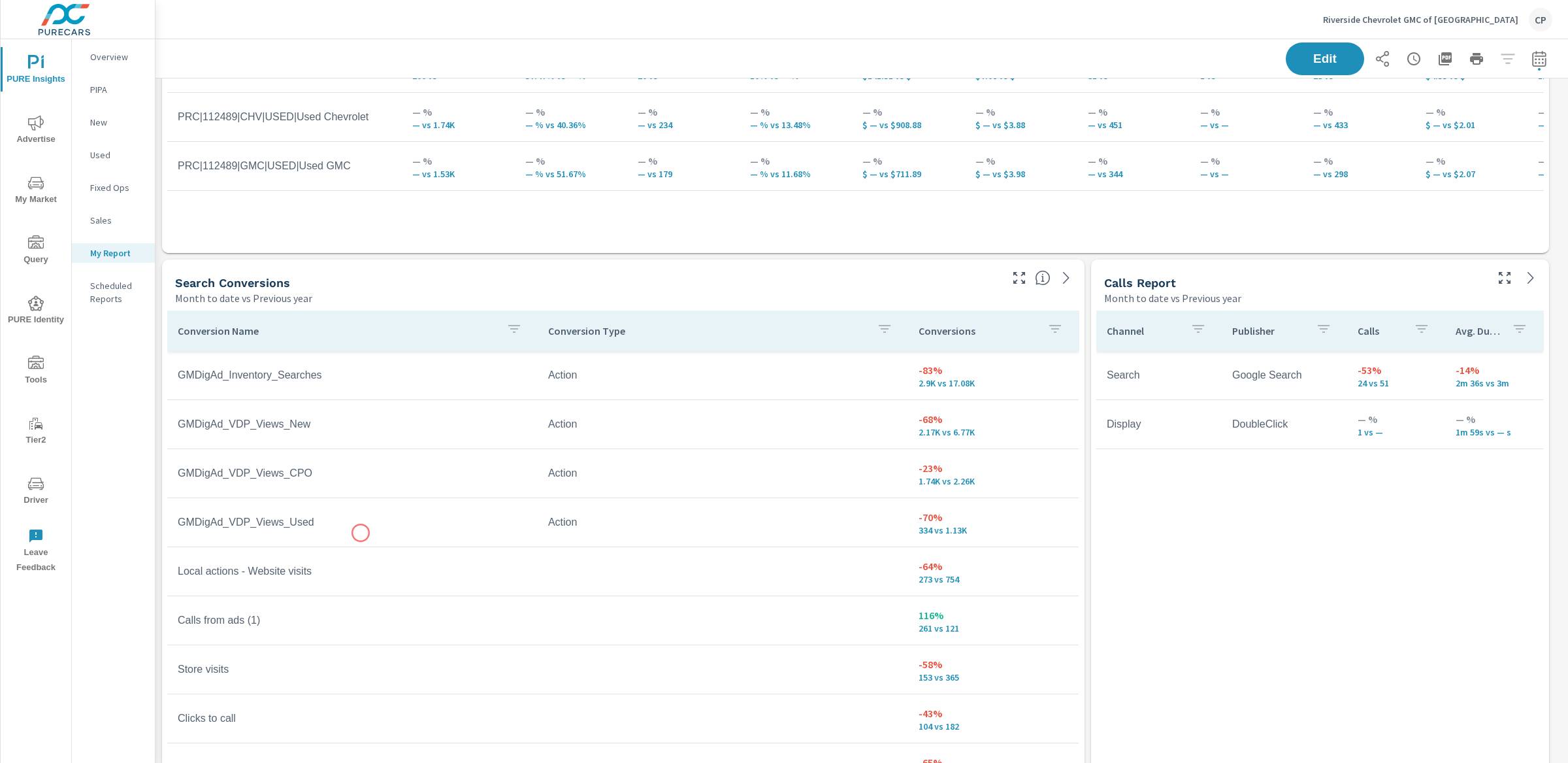
scroll to position [4132, 0]
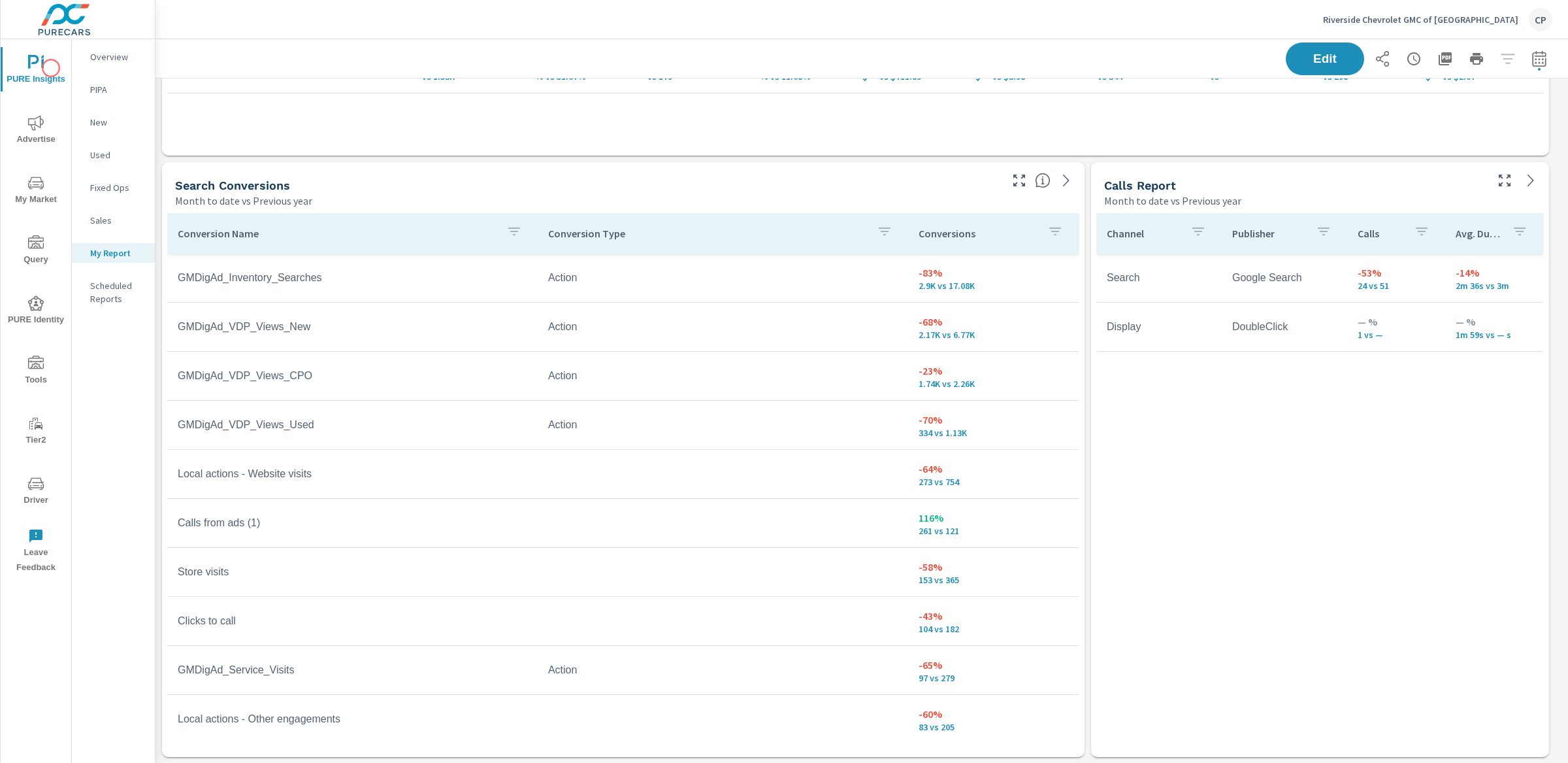
click at [51, 68] on span "PURE Insights" at bounding box center [36, 71] width 63 height 32
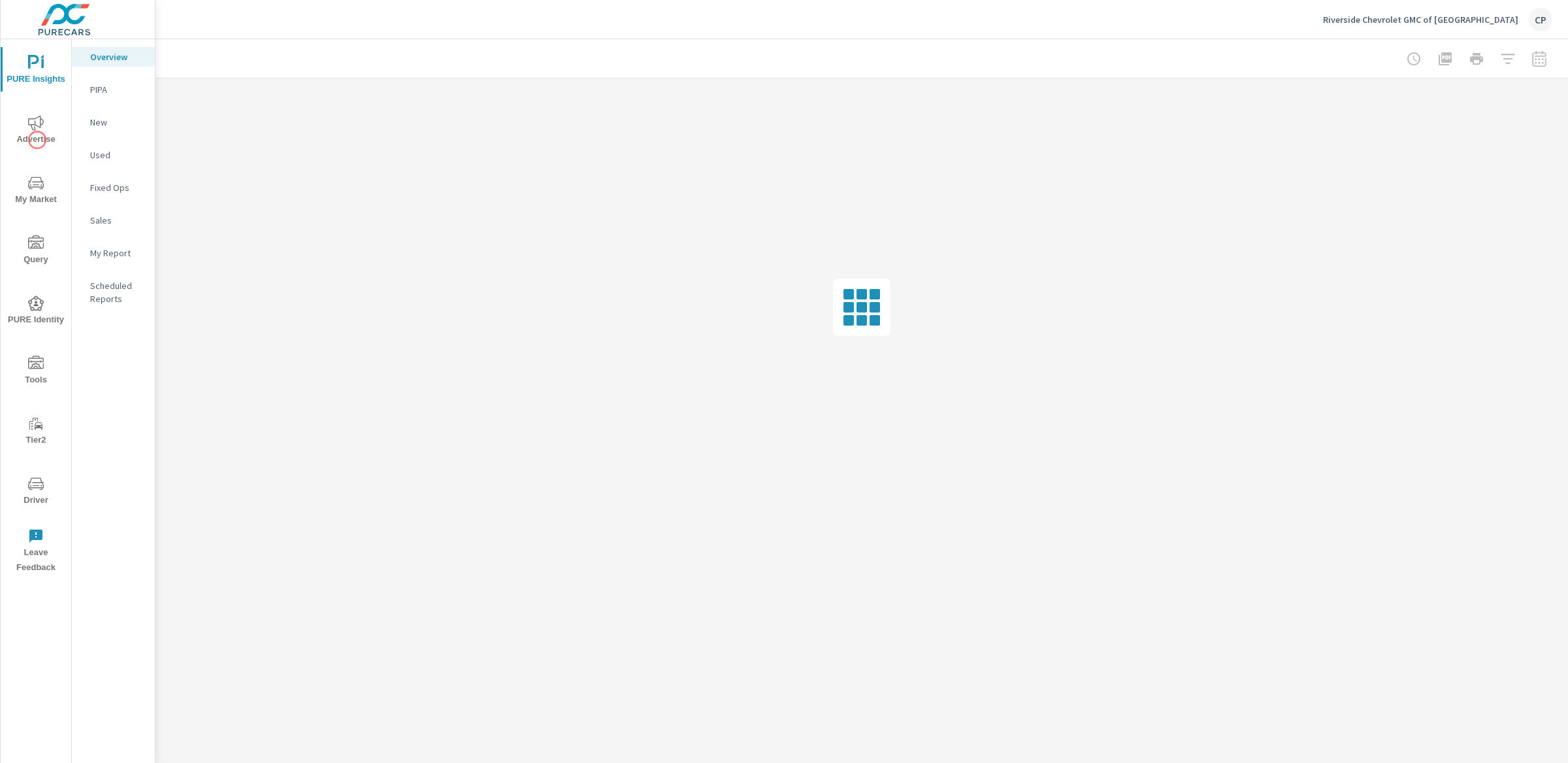
click at [37, 140] on span "Advertise" at bounding box center [36, 131] width 63 height 32
click at [126, 357] on p "Website Analytics" at bounding box center [117, 357] width 55 height 27
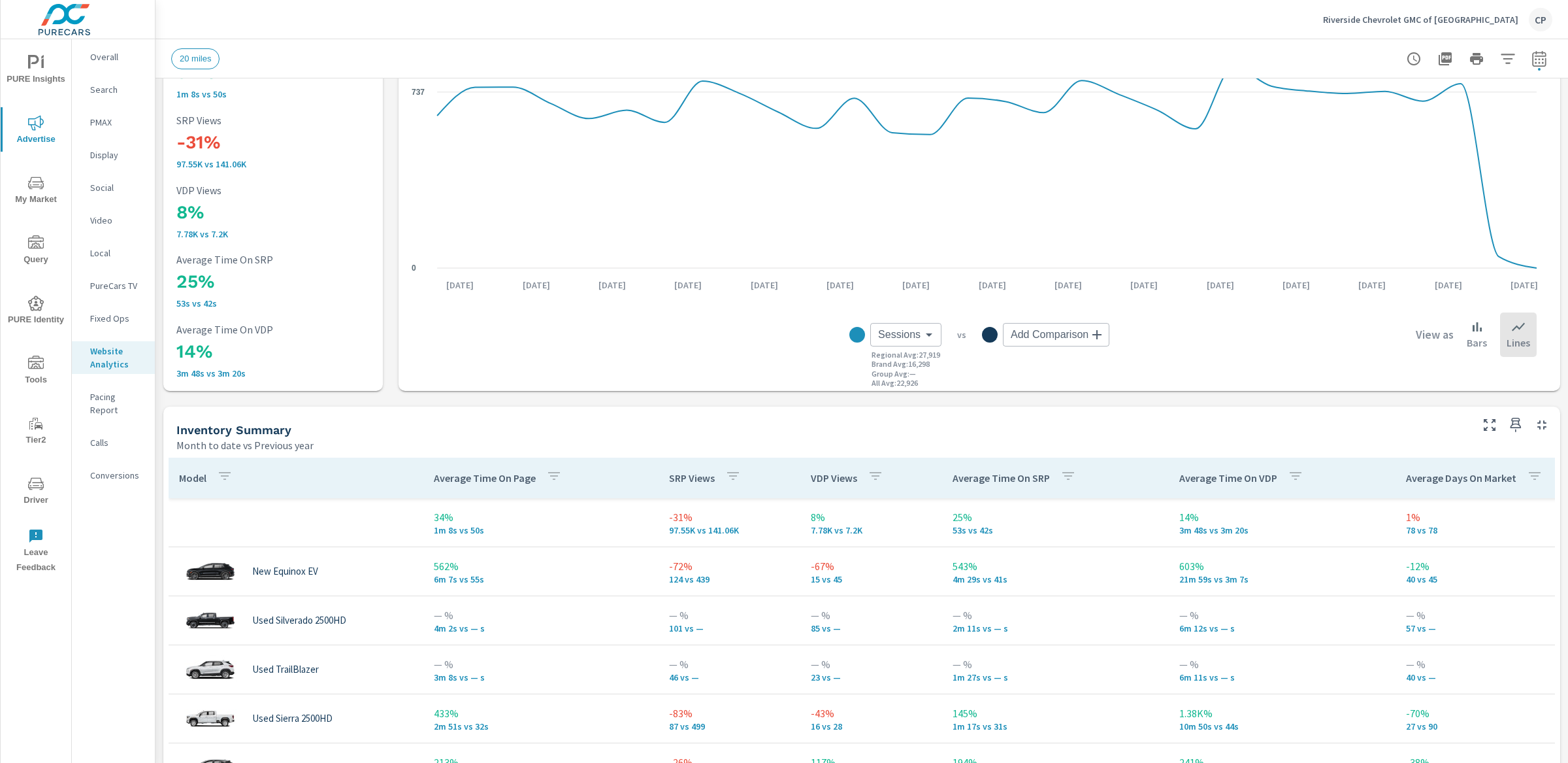
scroll to position [380, 0]
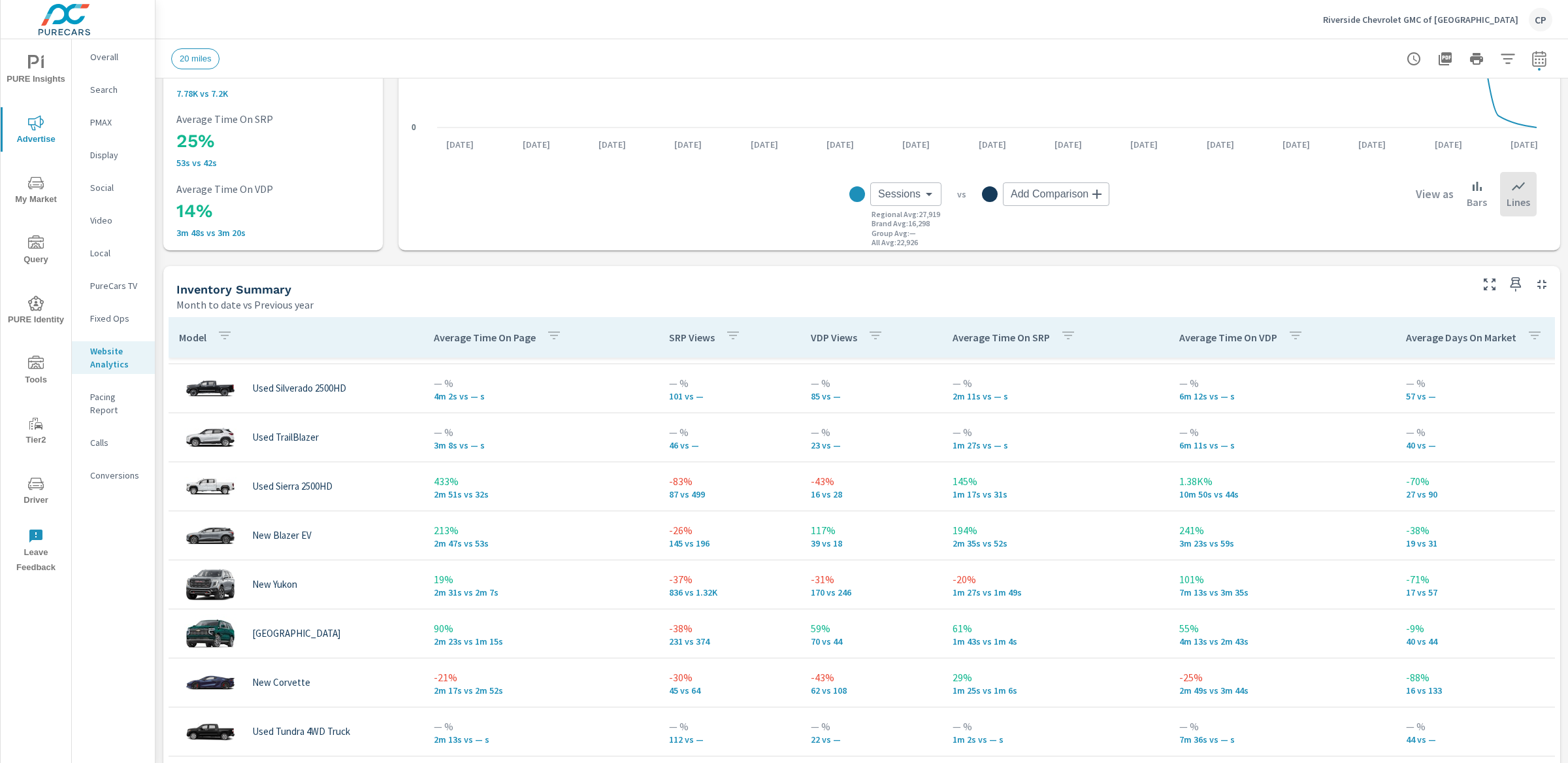
scroll to position [96, 0]
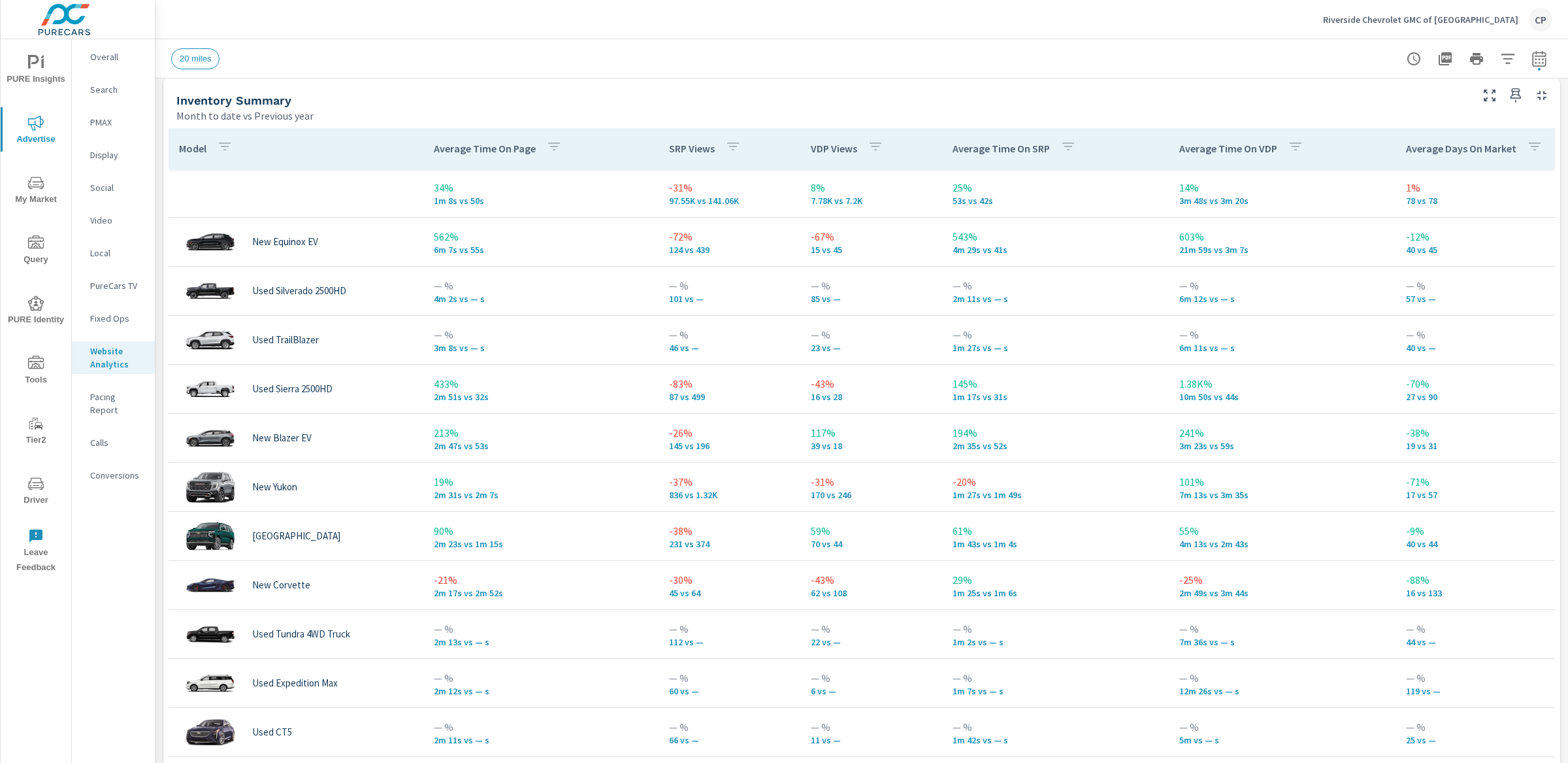
scroll to position [508, 0]
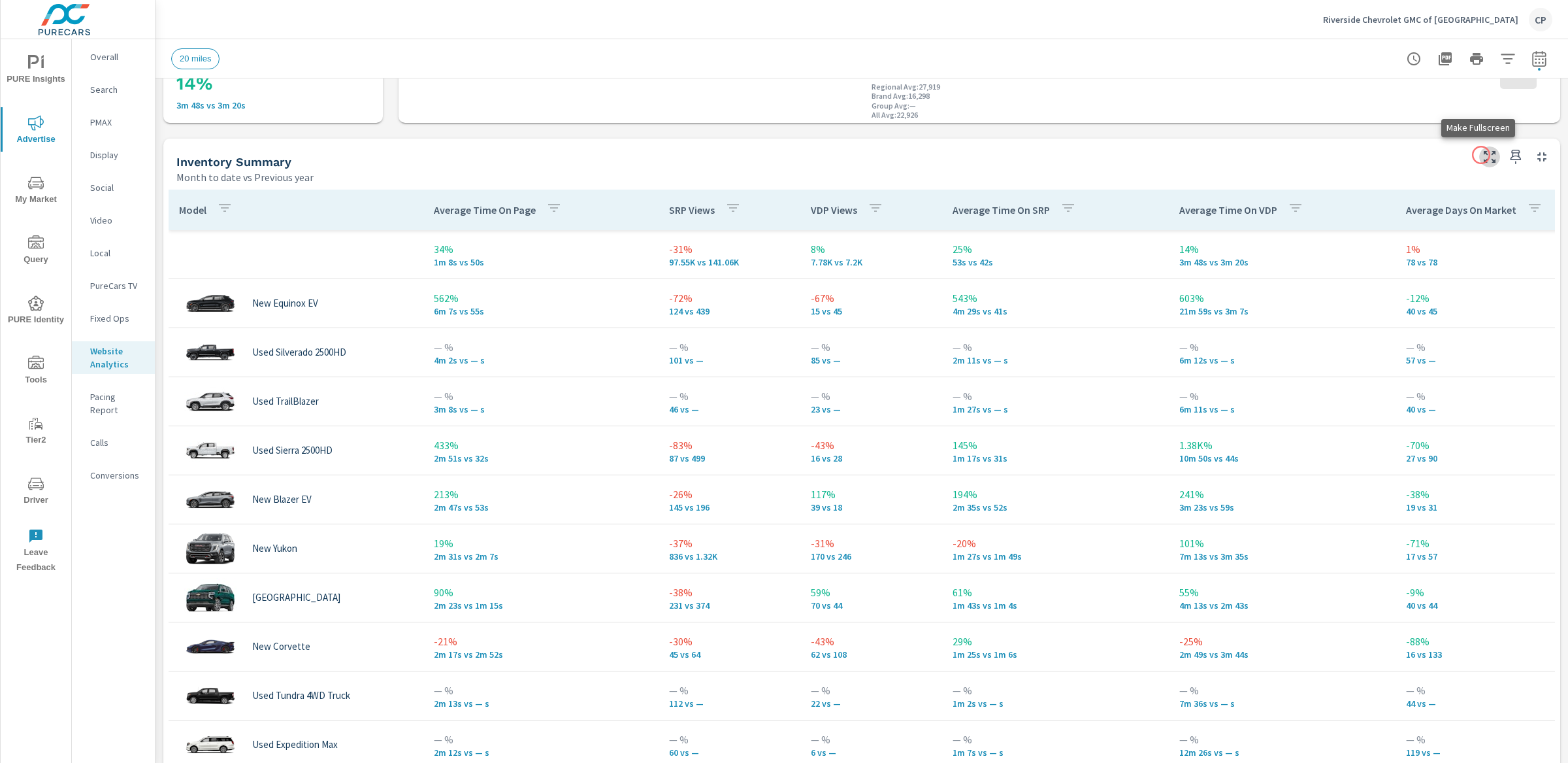
click at [1482, 155] on icon "button" at bounding box center [1490, 157] width 16 height 16
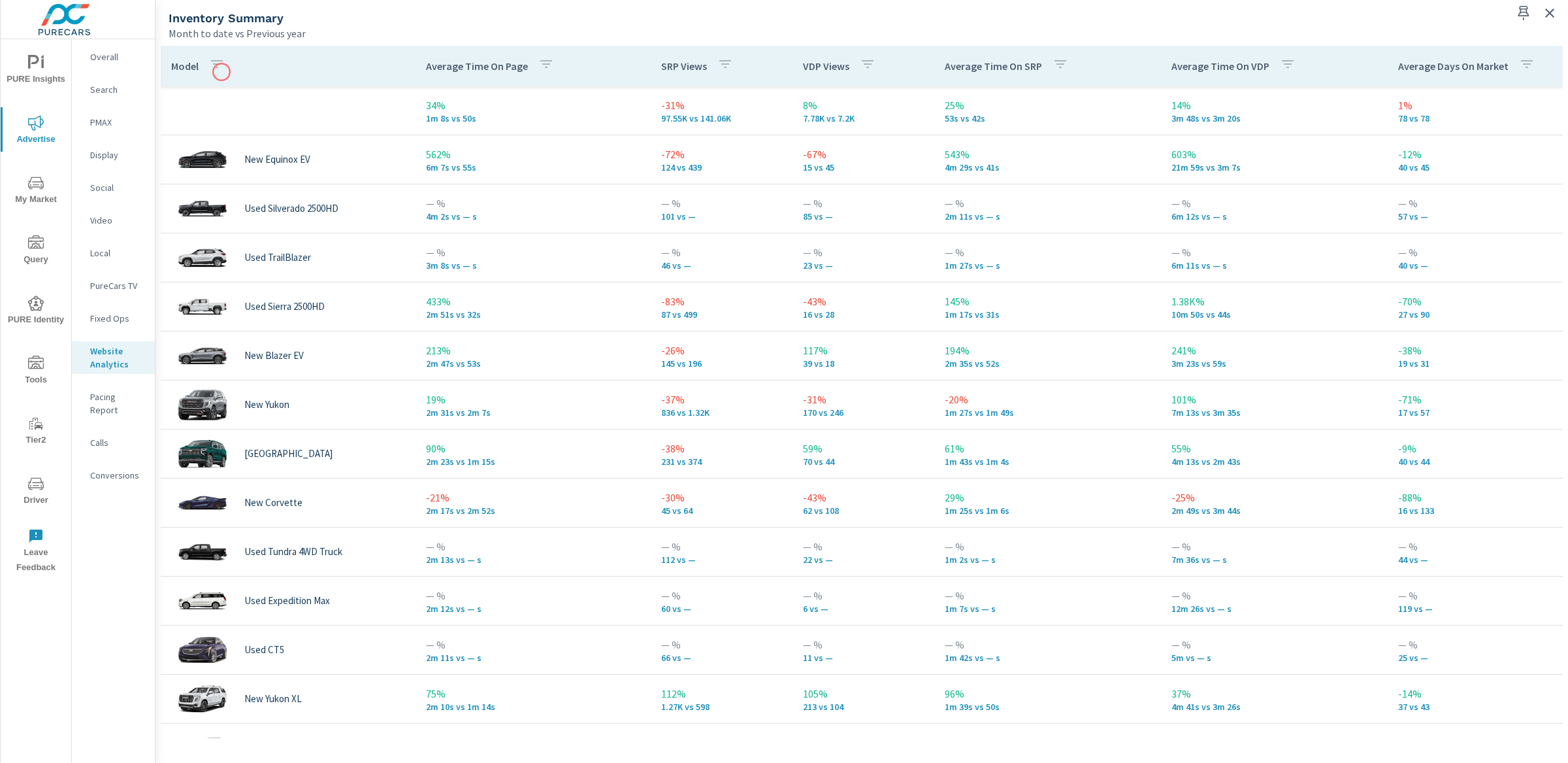
click at [221, 71] on icon "button" at bounding box center [217, 64] width 16 height 16
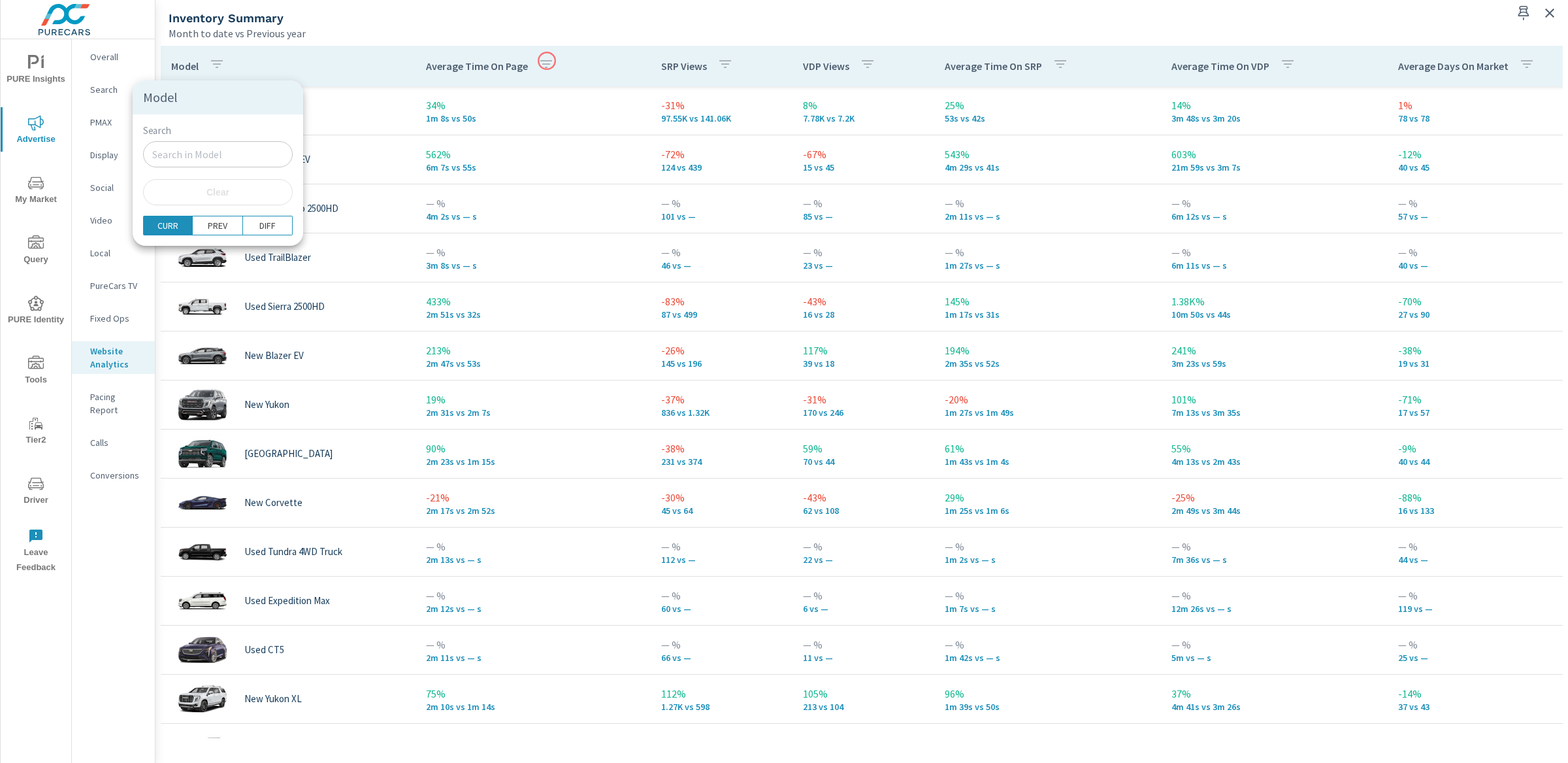
click at [546, 61] on div at bounding box center [784, 382] width 1568 height 763
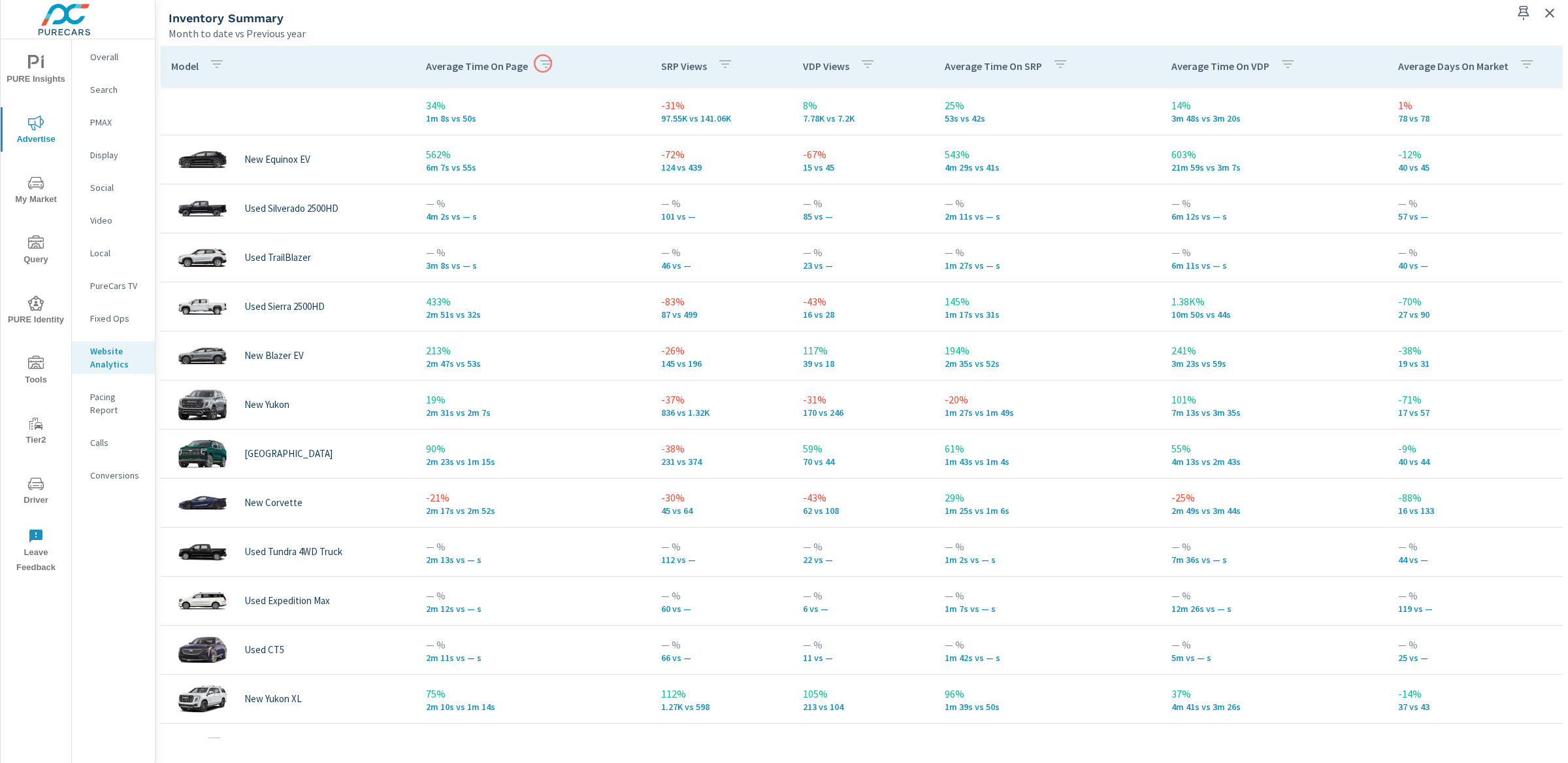
click at [539, 67] on icon "button" at bounding box center [547, 64] width 16 height 16
click at [546, 564] on div at bounding box center [784, 382] width 1568 height 763
click at [207, 58] on button "button" at bounding box center [217, 65] width 26 height 30
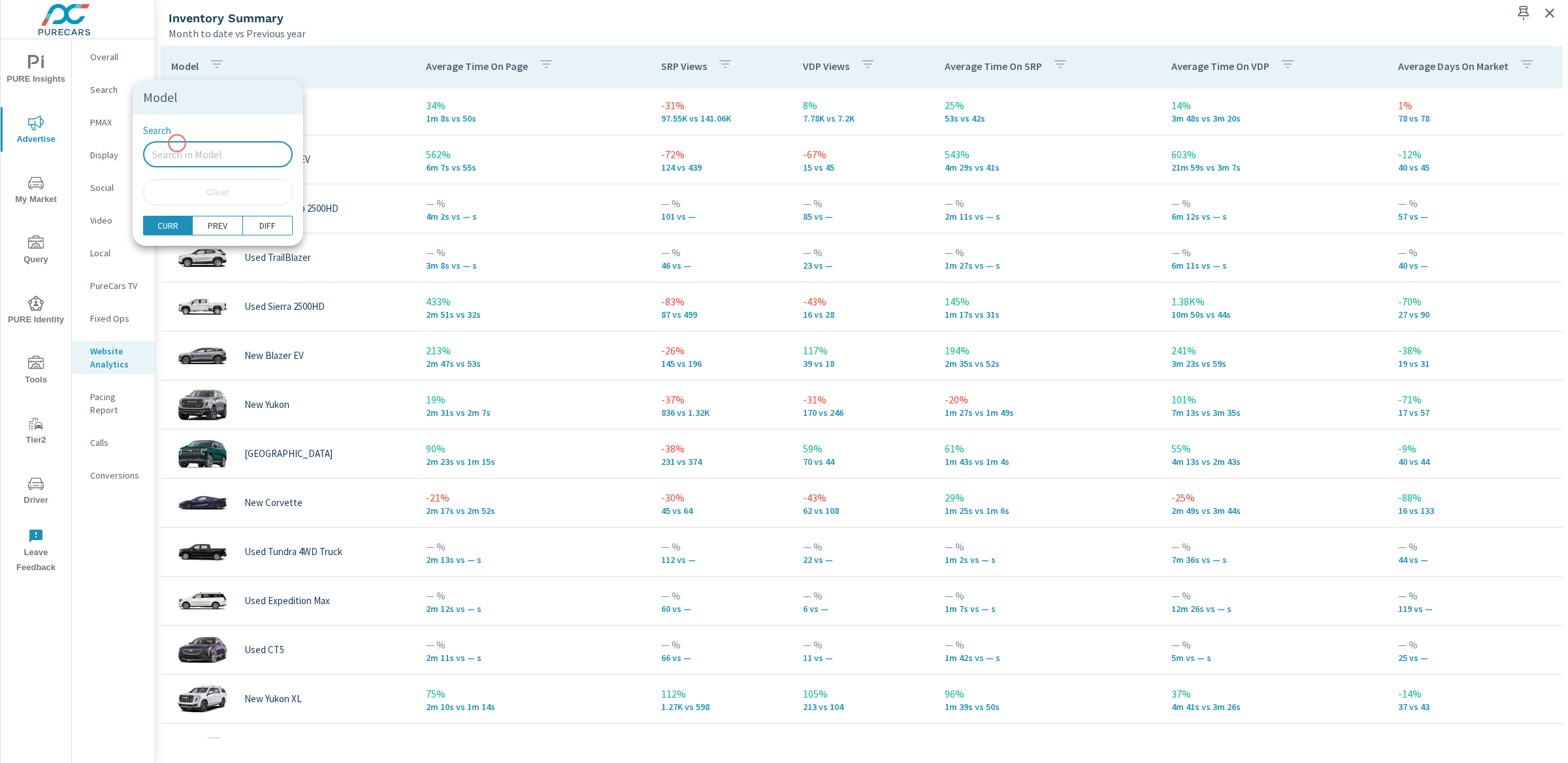
click at [177, 143] on input "Search" at bounding box center [218, 154] width 149 height 27
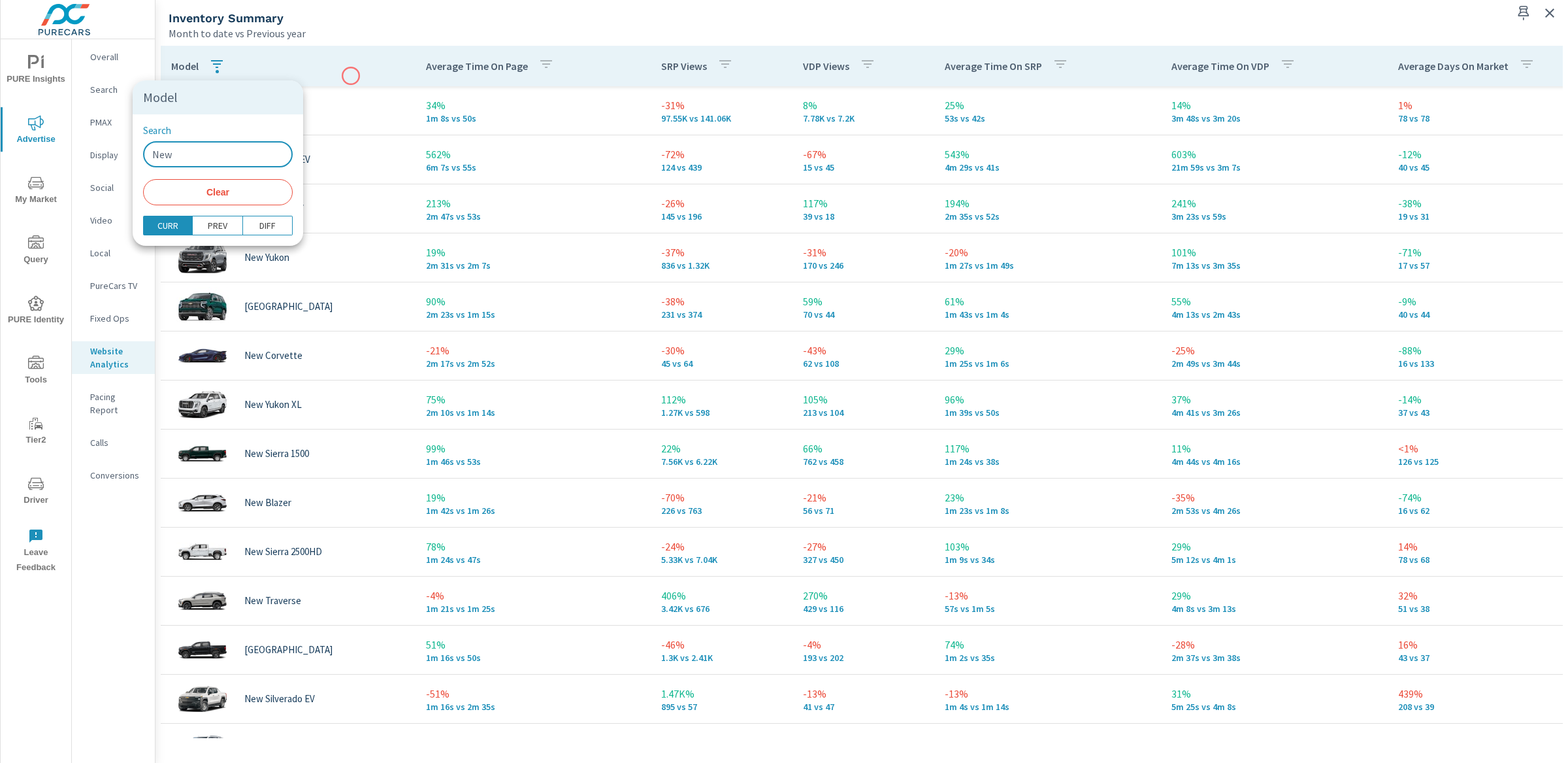
type input "New"
click at [352, 63] on div at bounding box center [784, 382] width 1568 height 763
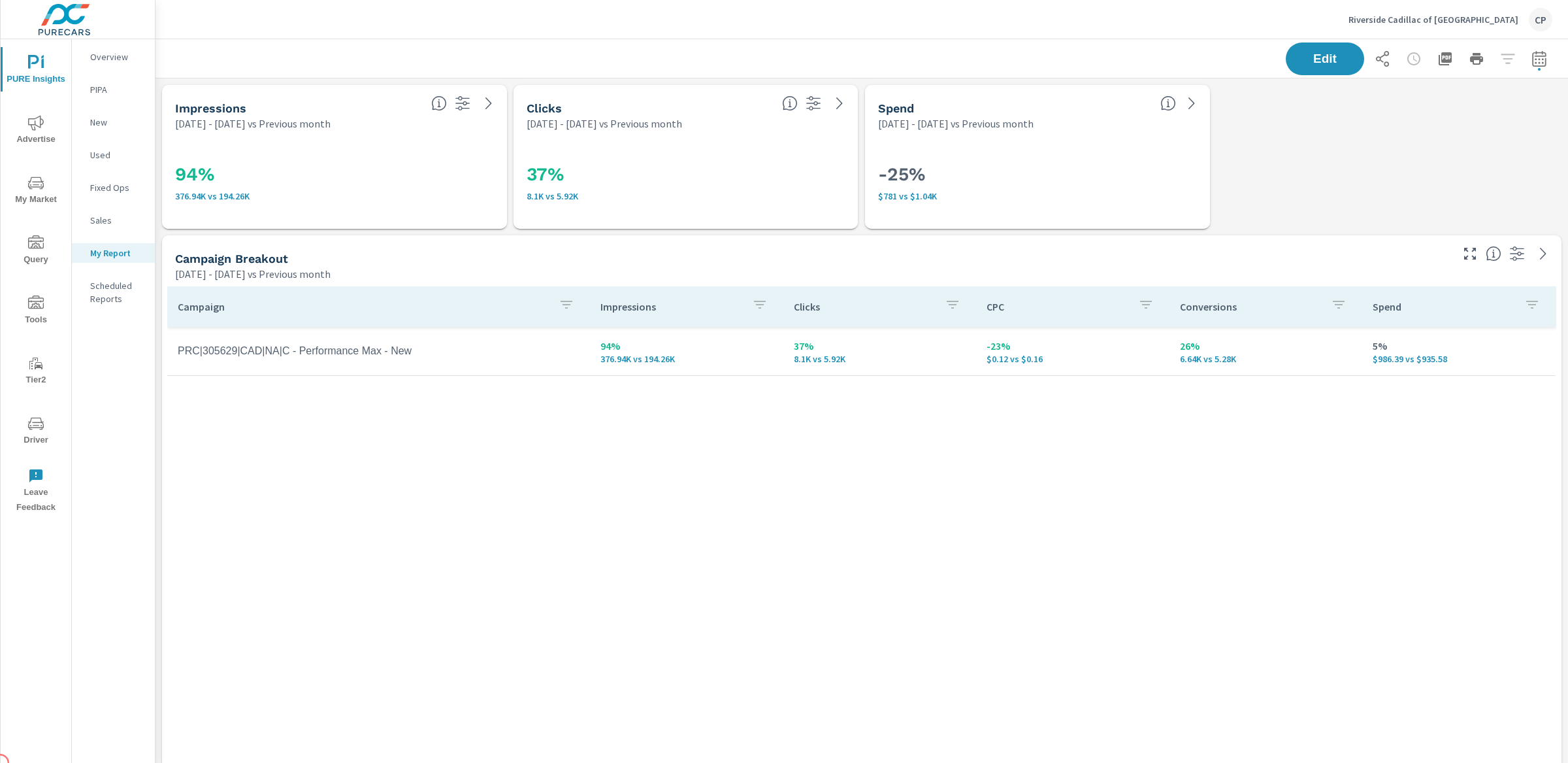
scroll to position [2888, 1425]
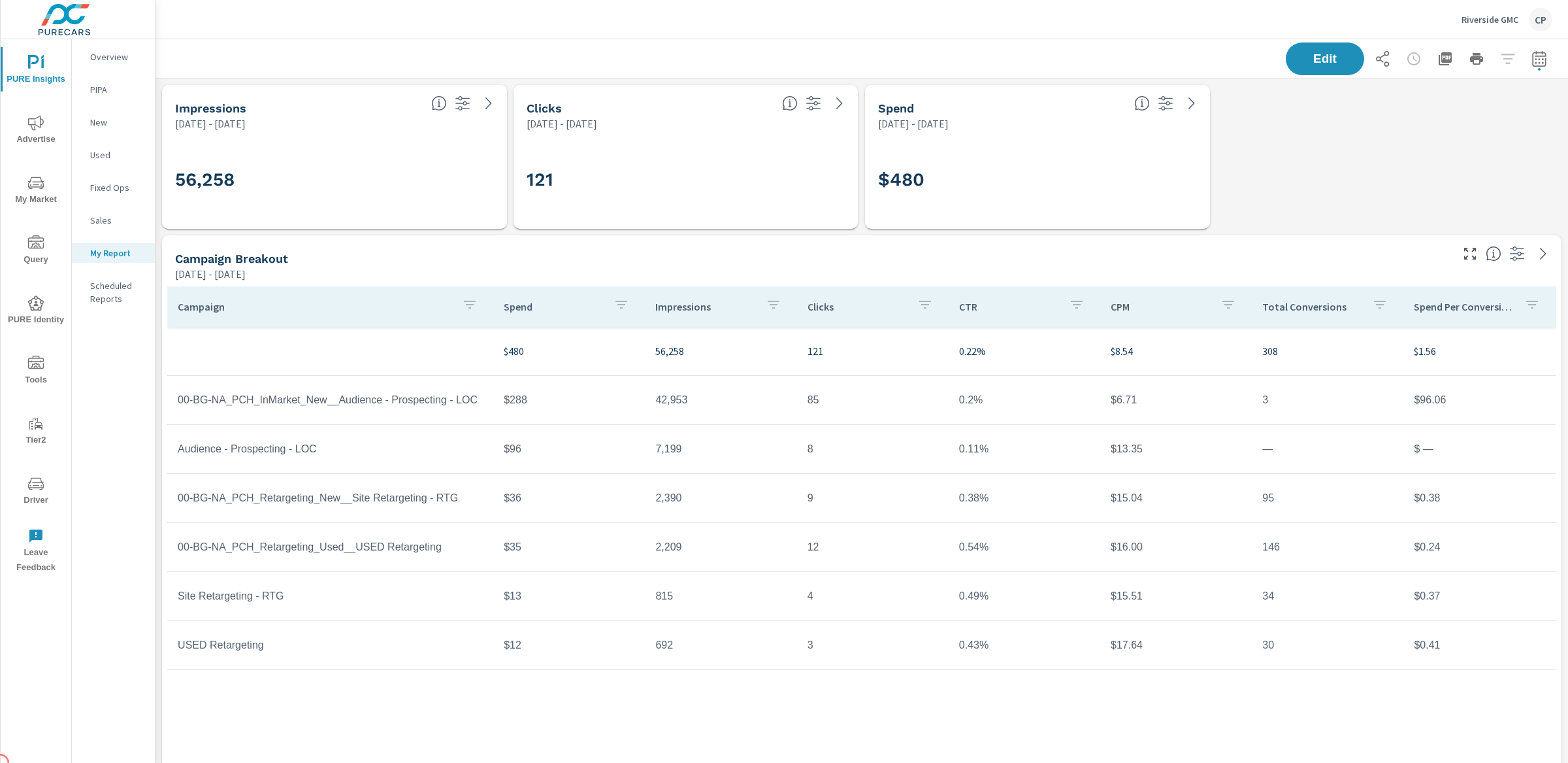
scroll to position [4241, 1425]
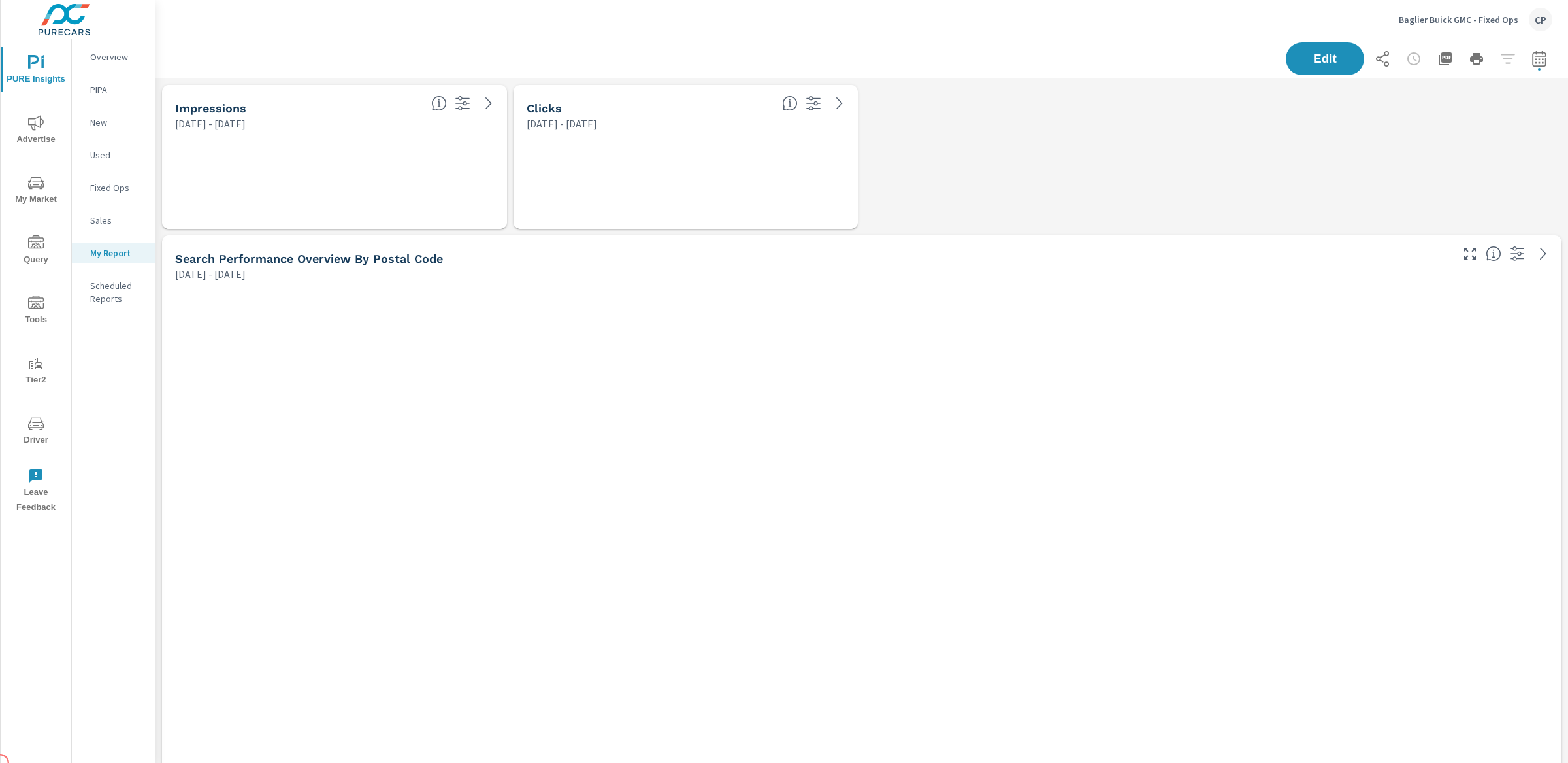
scroll to position [3339, 1426]
click at [110, 251] on p "My Report" at bounding box center [117, 253] width 55 height 13
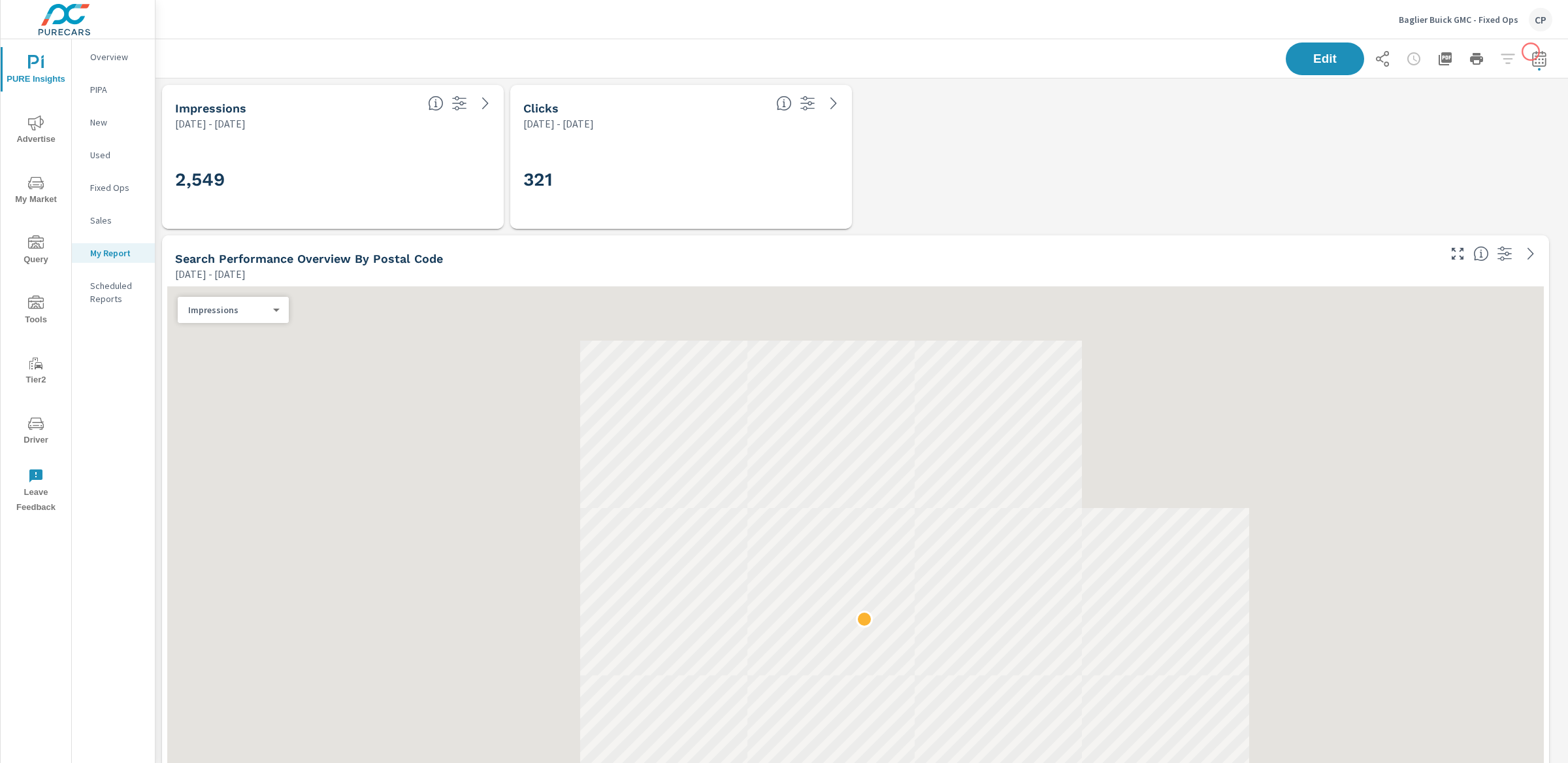
click at [1532, 55] on icon "button" at bounding box center [1538, 59] width 14 height 16
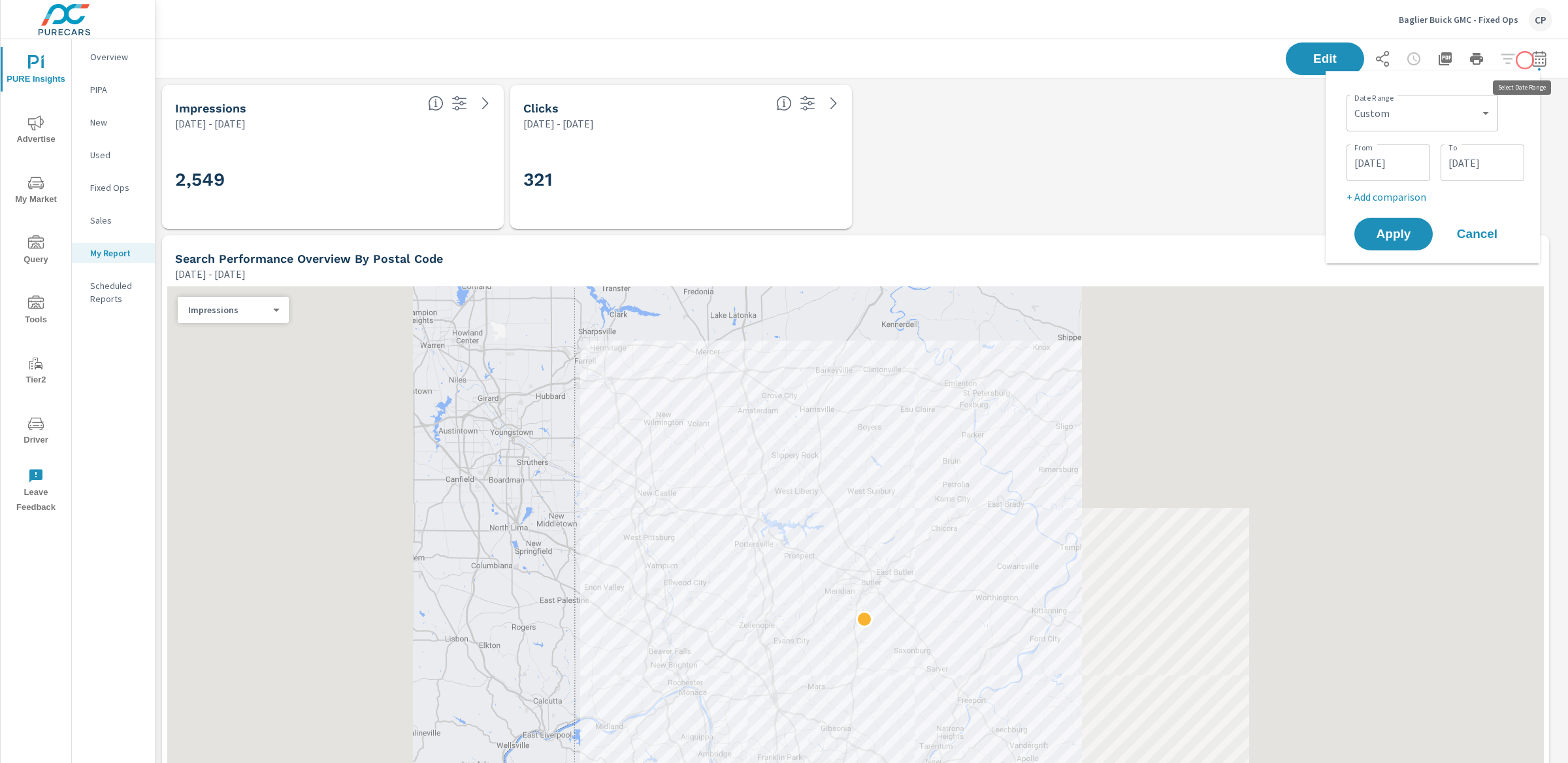
scroll to position [3339, 1426]
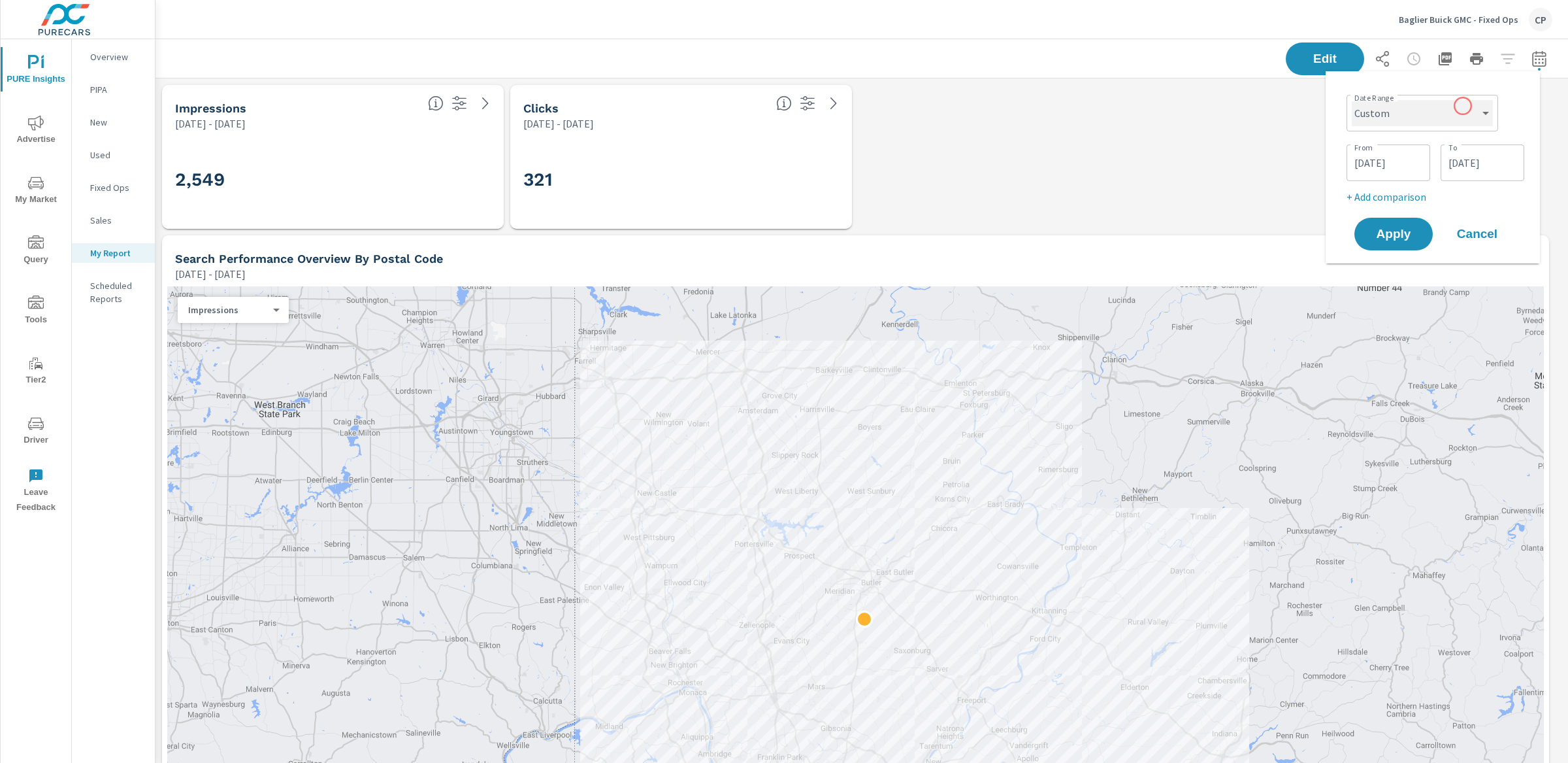
click at [1463, 106] on select "Custom [DATE] Last week Last 7 days Last 14 days Last 30 days Last 45 days Last…" at bounding box center [1423, 113] width 141 height 27
click at [1352, 100] on select "Custom [DATE] Last week Last 7 days Last 14 days Last 30 days Last 45 days Last…" at bounding box center [1423, 113] width 141 height 27
select select "Last 30 days"
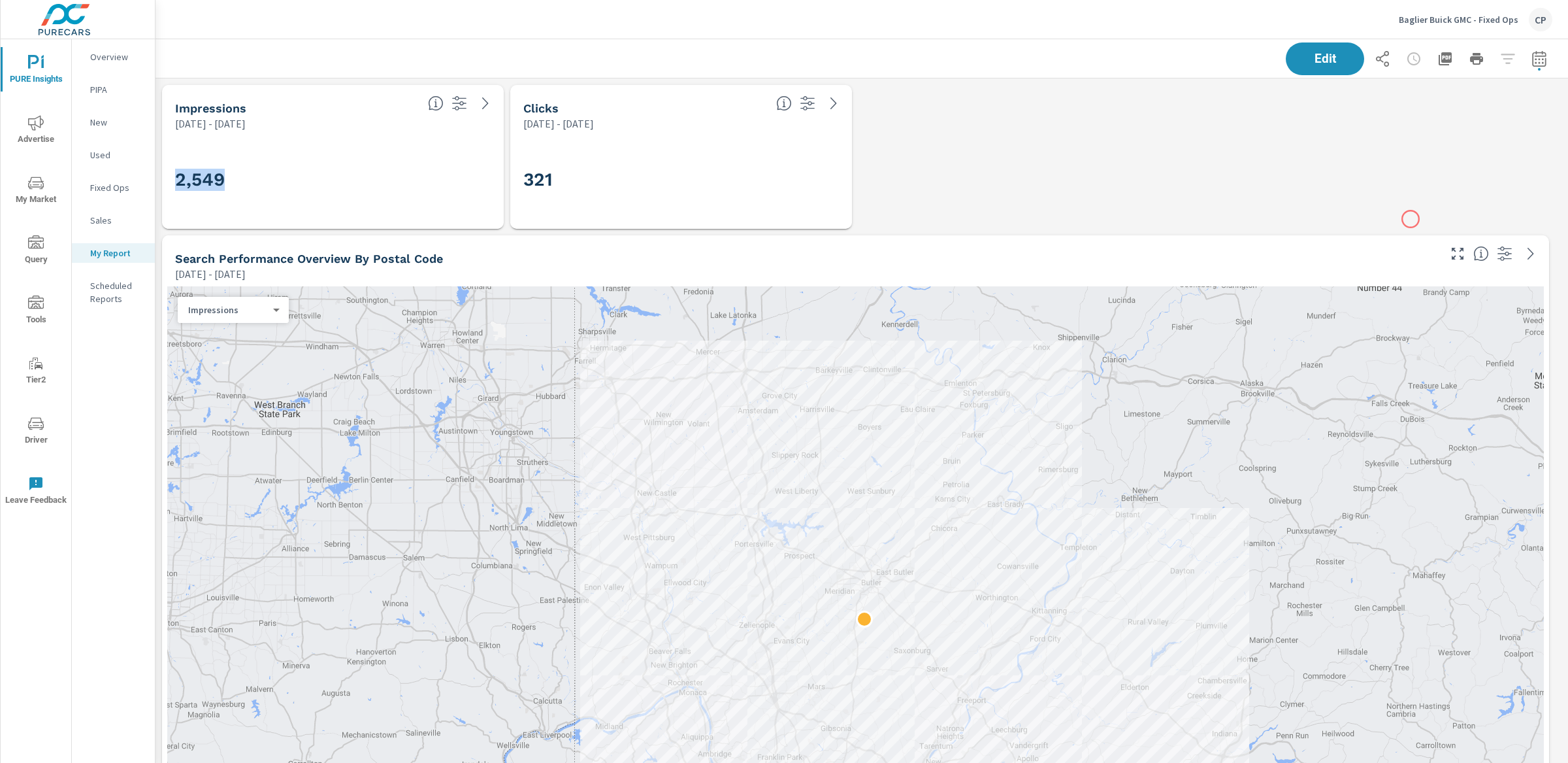
click at [1538, 68] on span "button" at bounding box center [1539, 69] width 2 height 2
select select "Last 30 days"
click at [1419, 121] on select "Custom [DATE] Last week Last 7 days Last 14 days Last 30 days Last 45 days Last…" at bounding box center [1422, 113] width 131 height 27
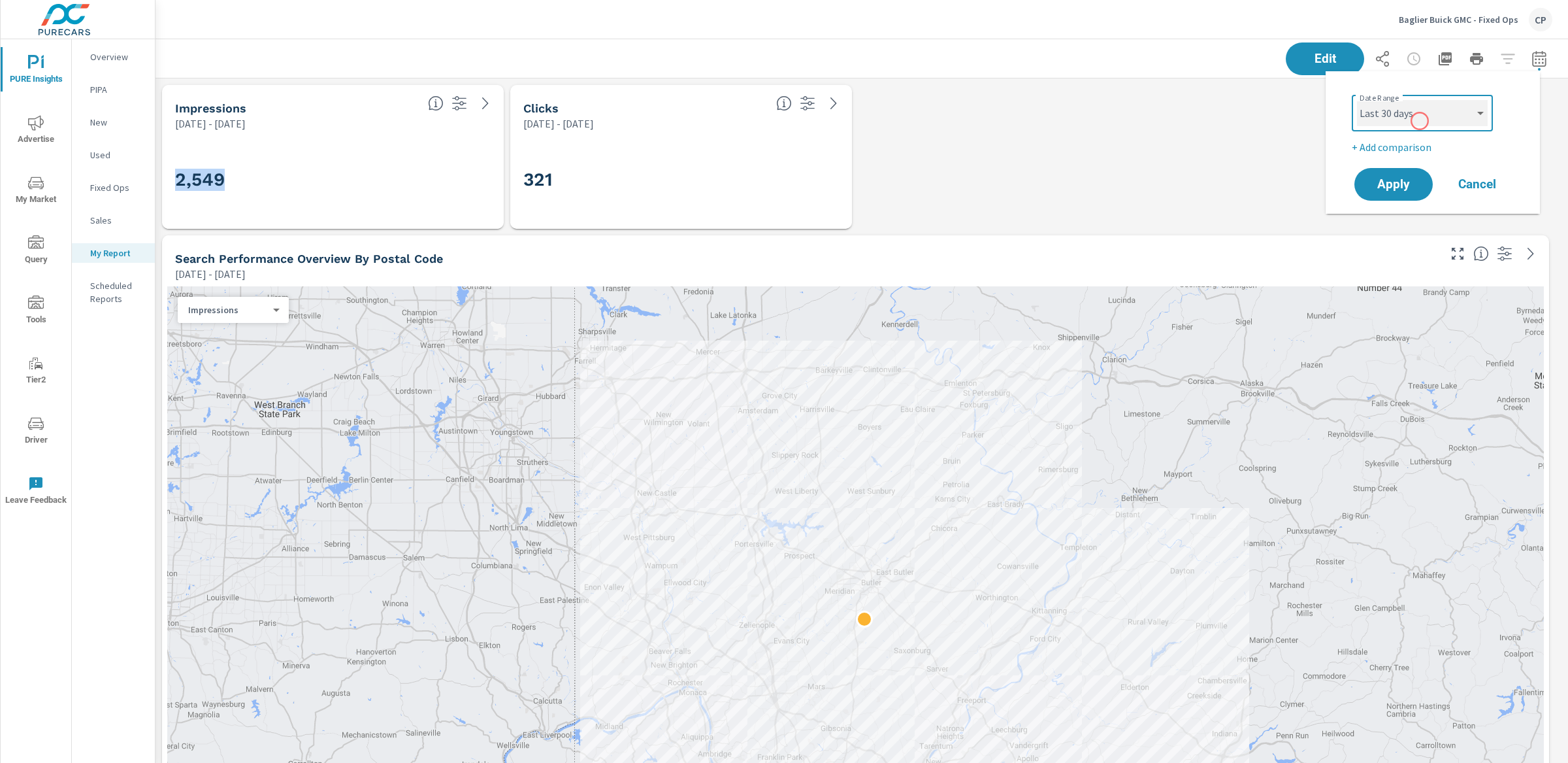
click at [1357, 100] on select "Custom [DATE] Last week Last 7 days Last 14 days Last 30 days Last 45 days Last…" at bounding box center [1422, 113] width 131 height 27
click at [1401, 178] on span "Apply" at bounding box center [1393, 184] width 54 height 12
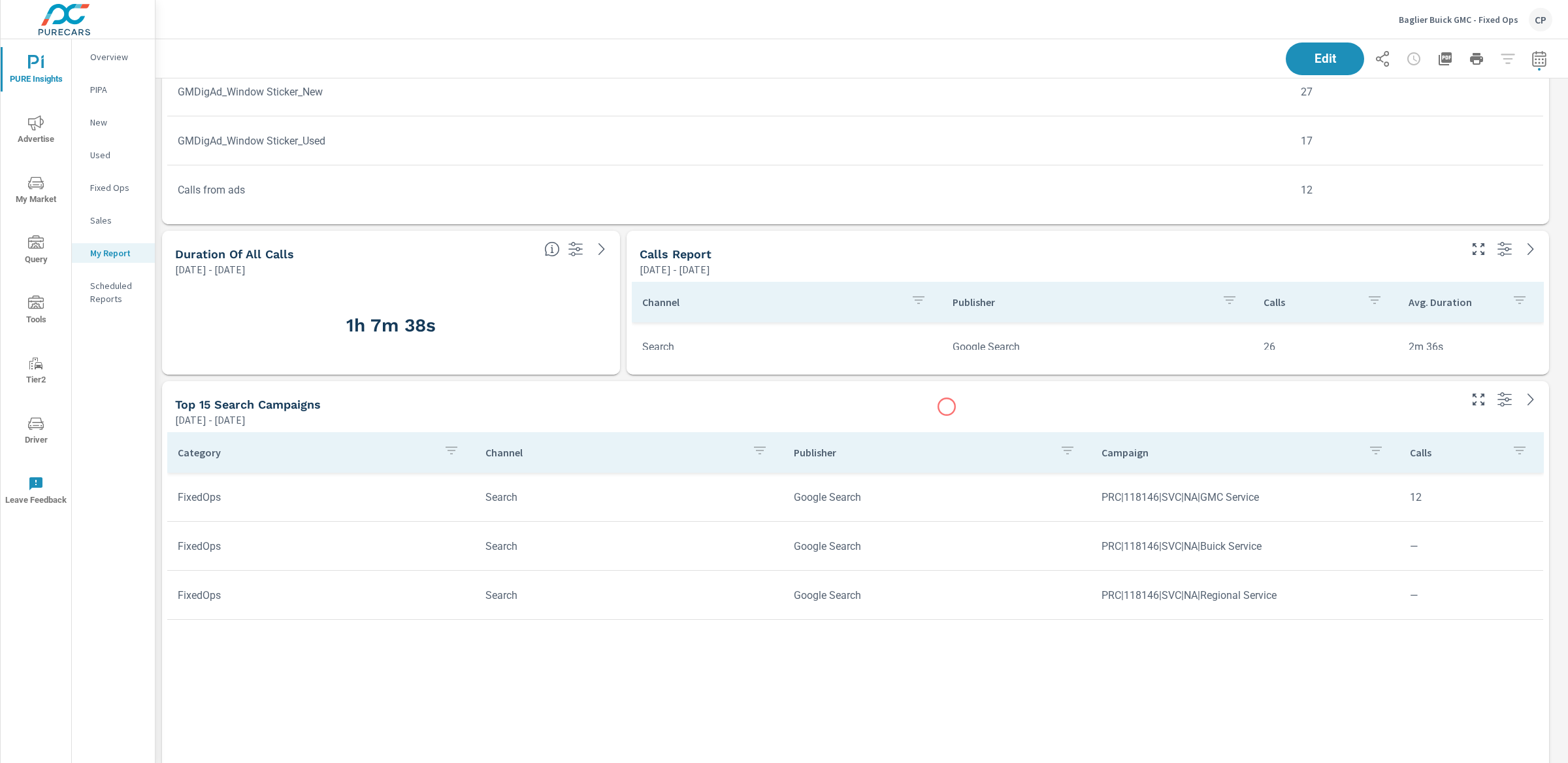
scroll to position [1806, 0]
click at [951, 416] on div "[DATE] - [DATE]" at bounding box center [817, 422] width 1283 height 16
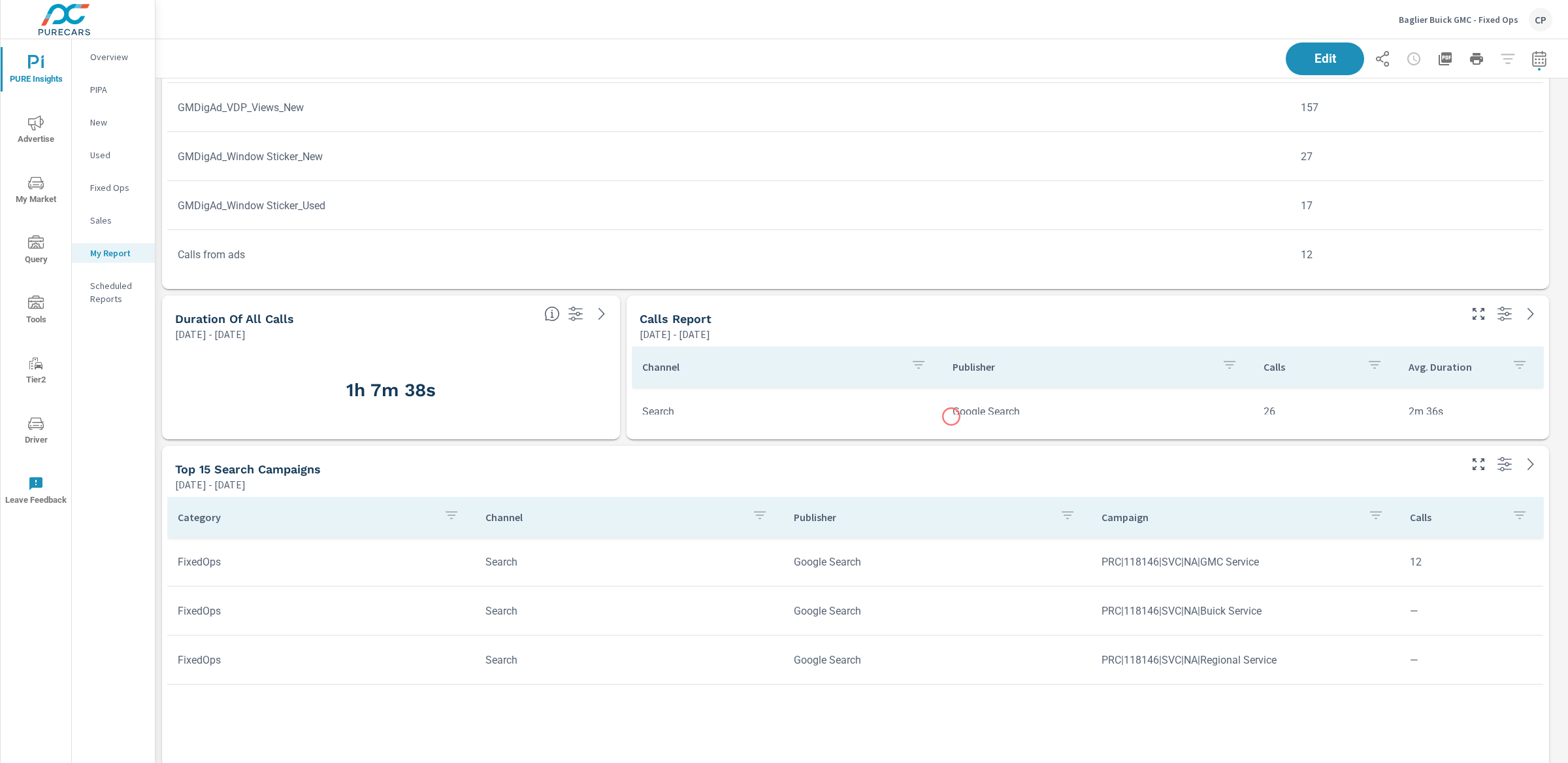
scroll to position [1742, 0]
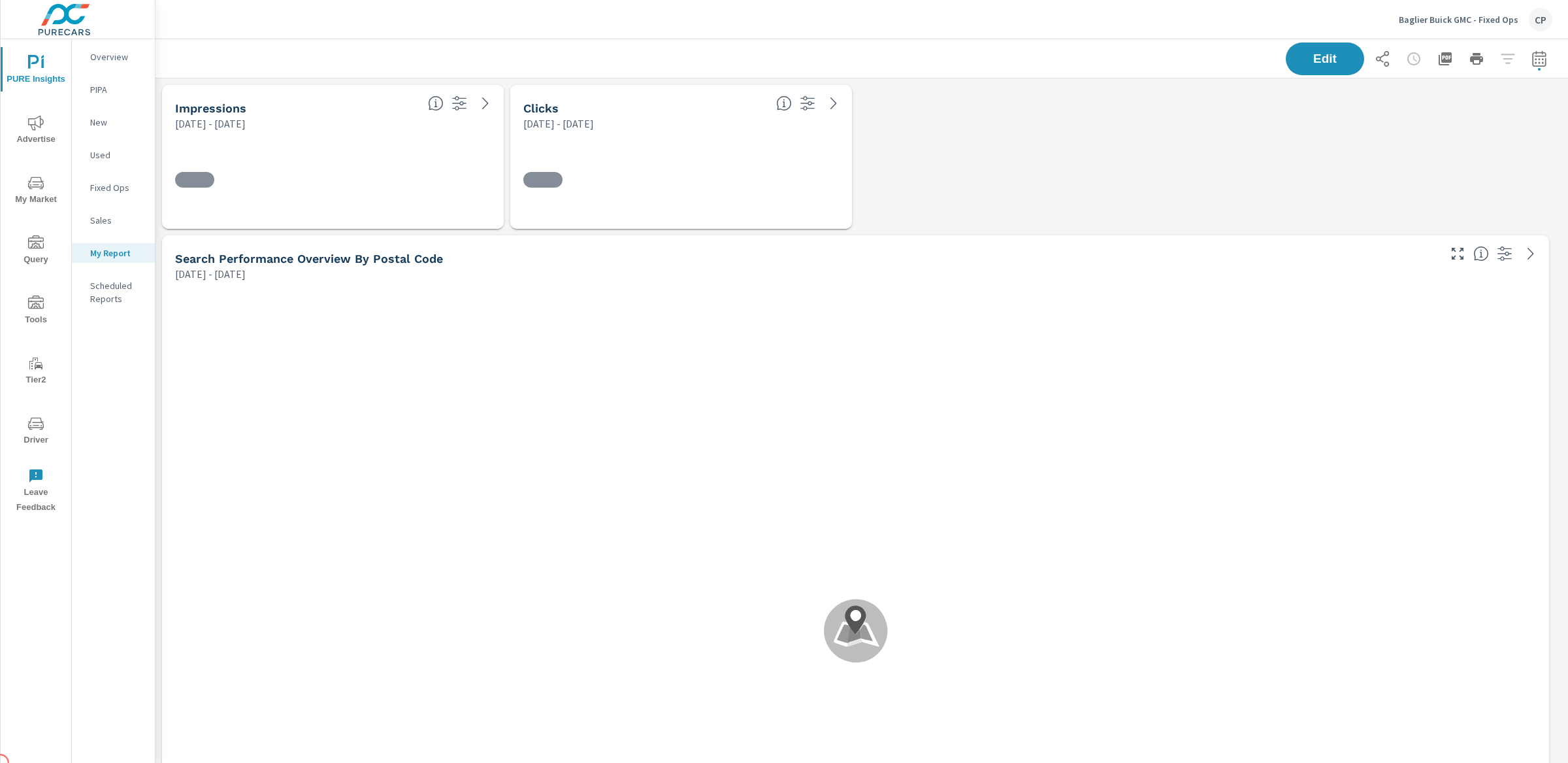
scroll to position [3339, 1426]
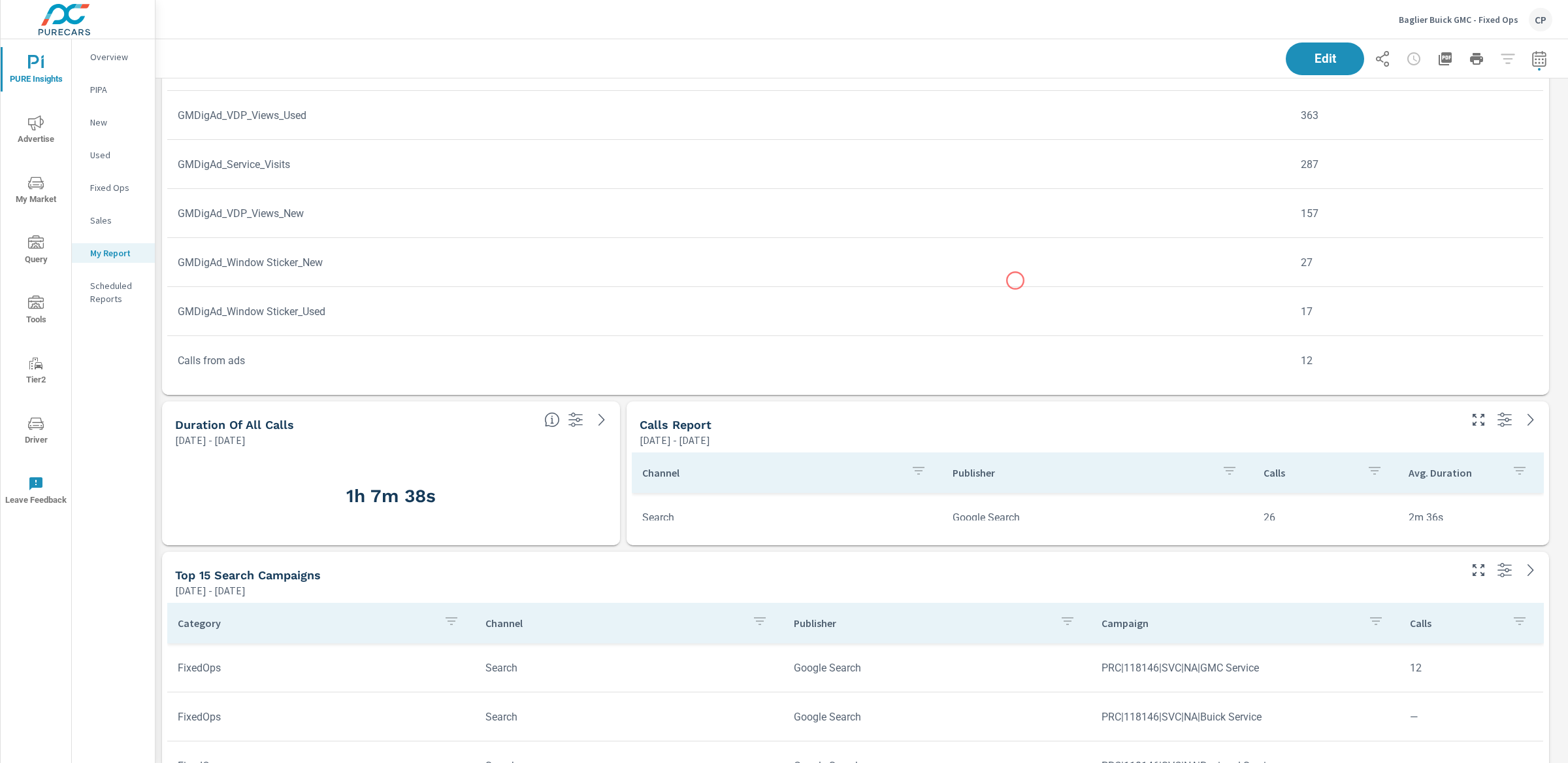
scroll to position [1965, 0]
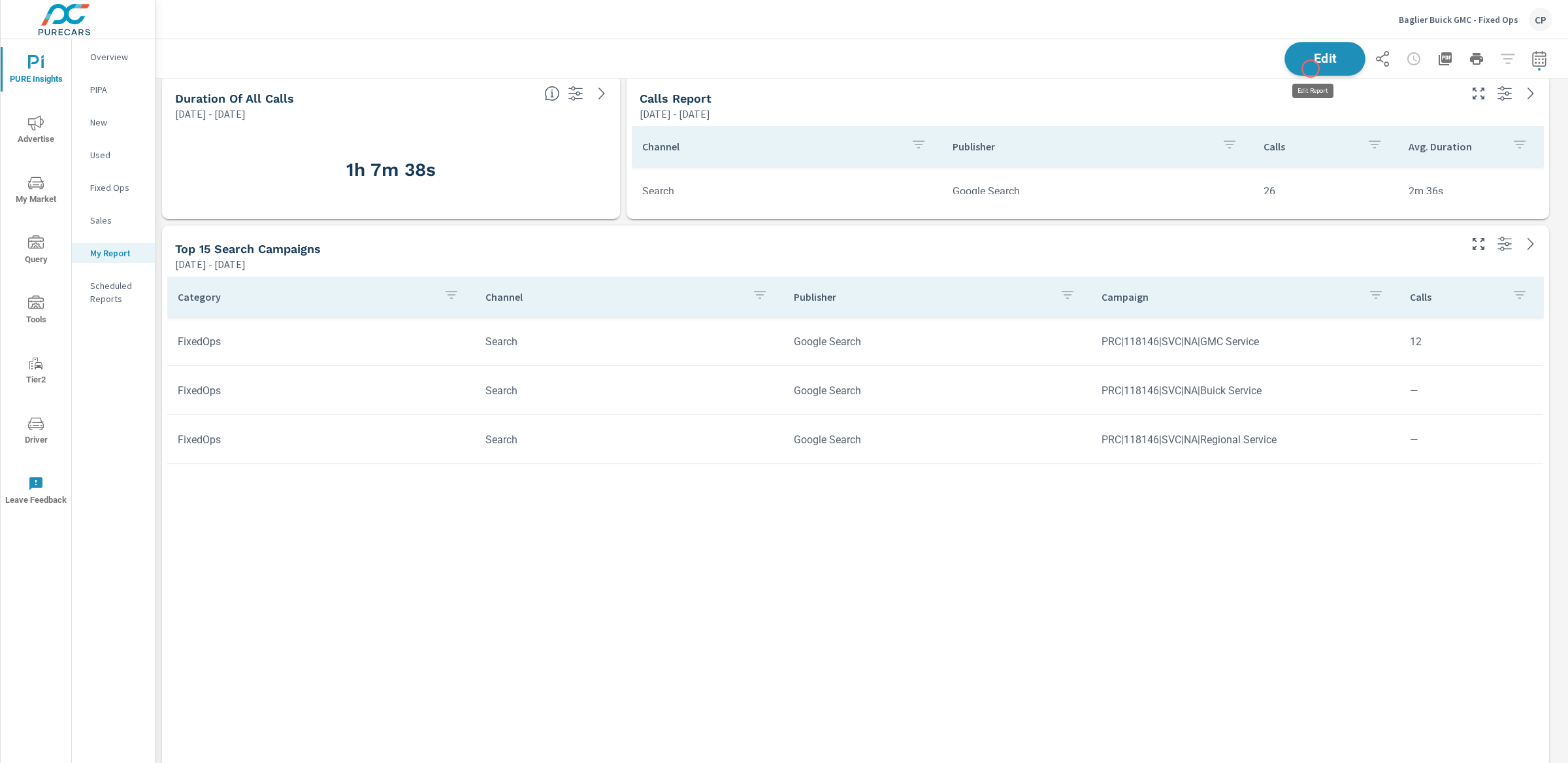
click at [1311, 68] on button "Edit" at bounding box center [1325, 59] width 81 height 34
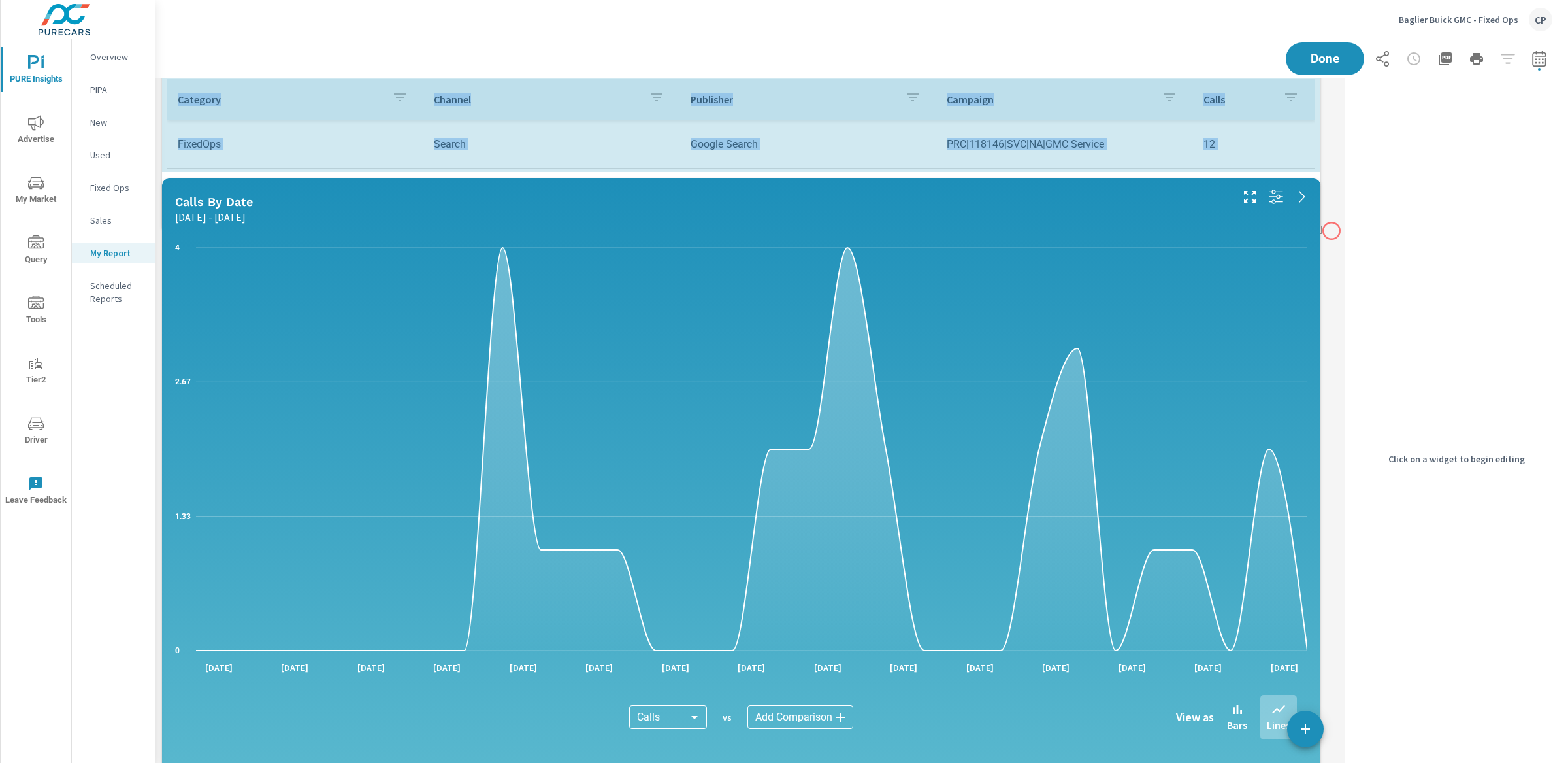
scroll to position [2887, 1197]
drag, startPoint x: 1318, startPoint y: 622, endPoint x: 1325, endPoint y: 235, distance: 387.1
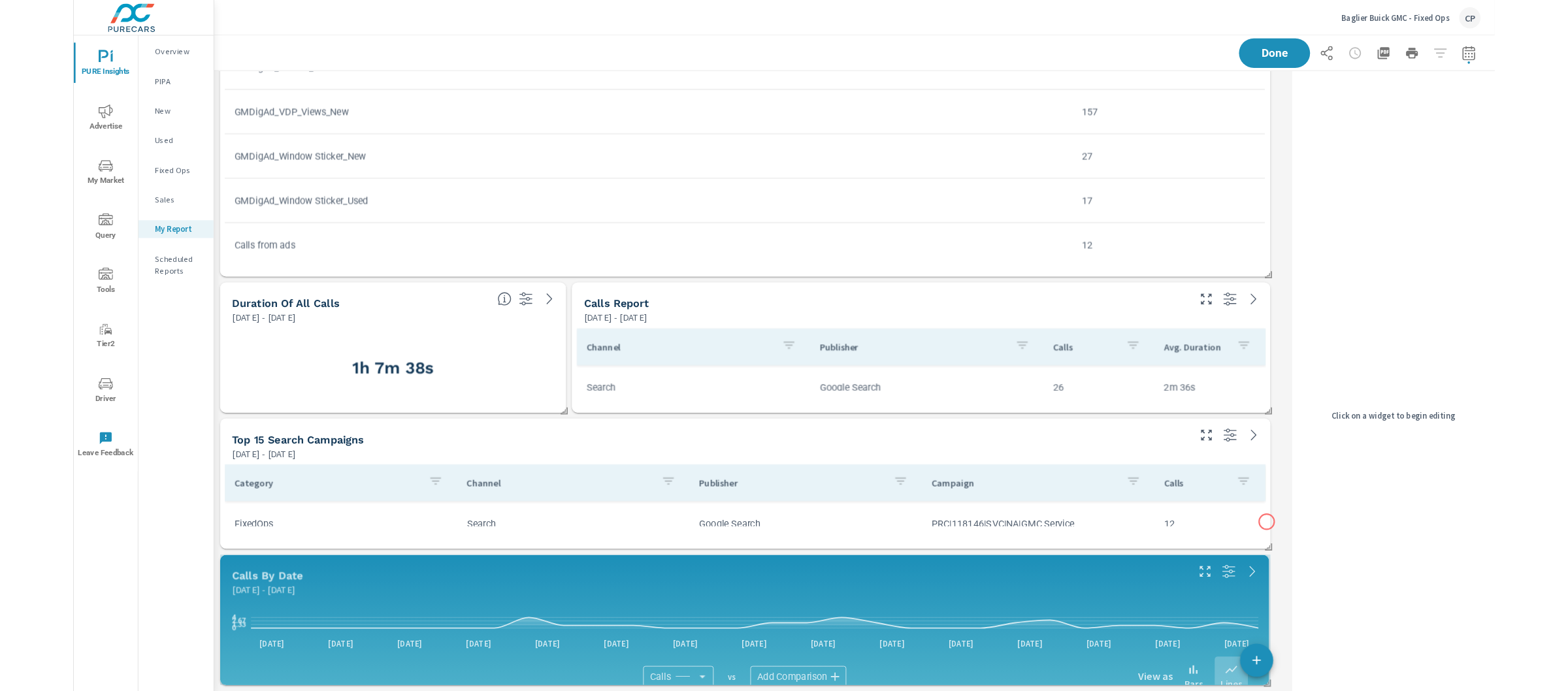
scroll to position [1725, 0]
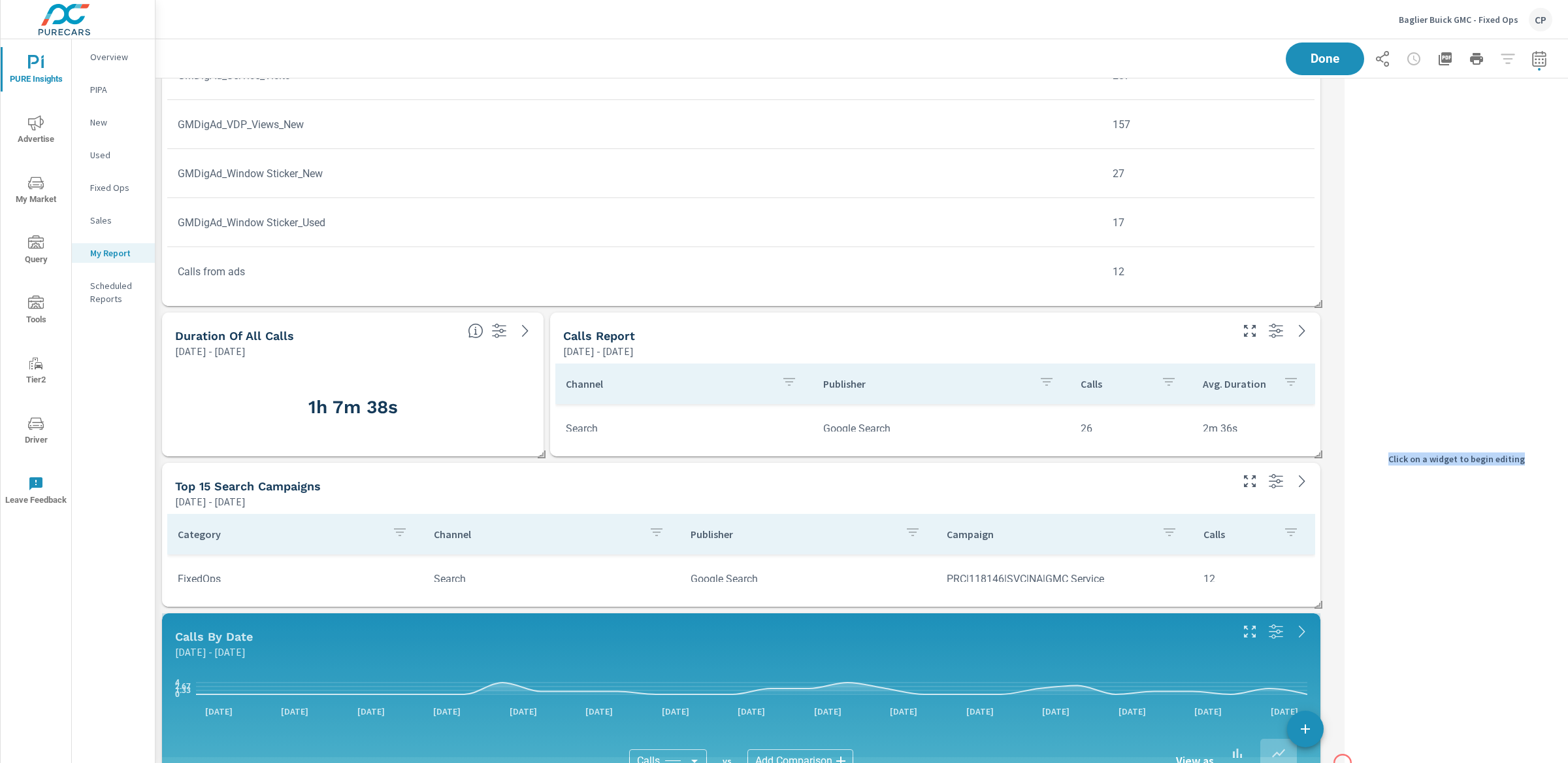
drag, startPoint x: 1318, startPoint y: 752, endPoint x: 1391, endPoint y: 763, distance: 73.8
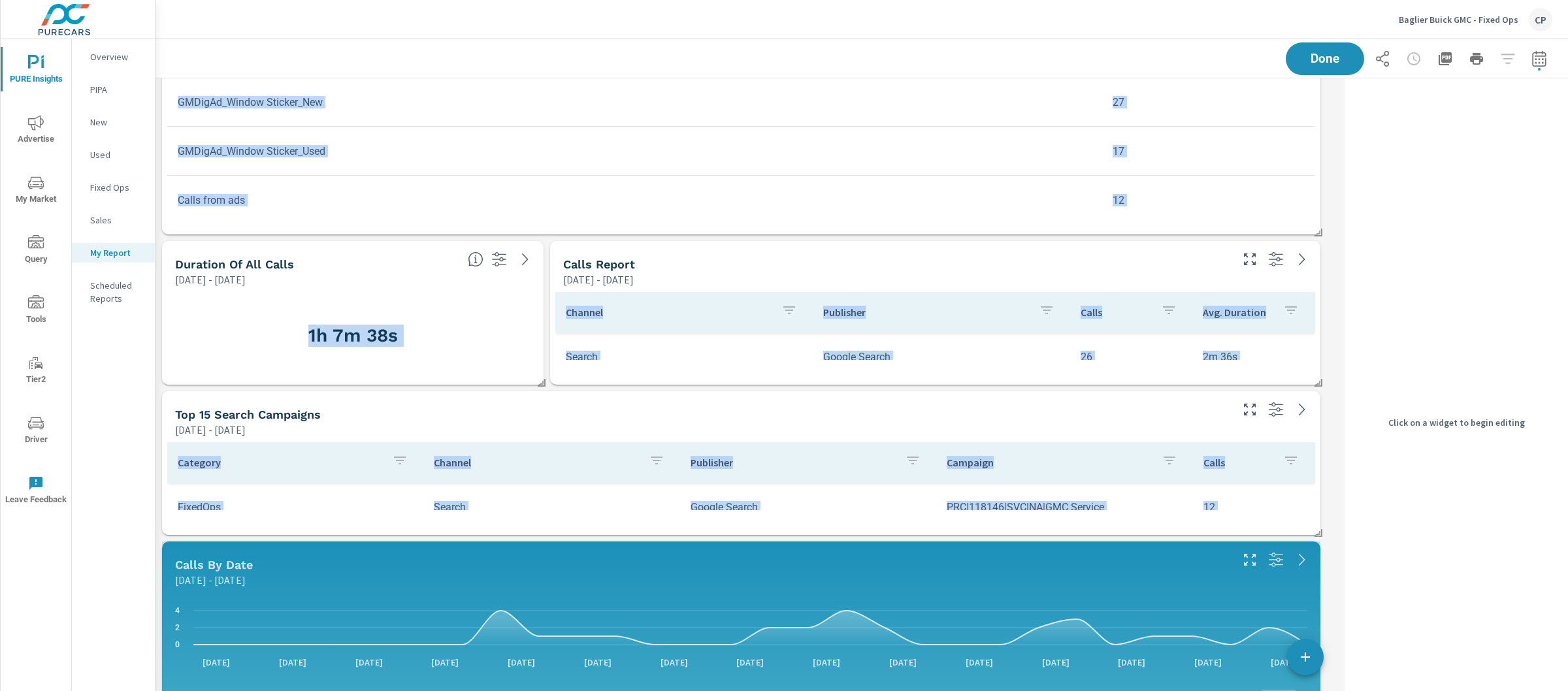
scroll to position [2585, 1197]
drag, startPoint x: 1318, startPoint y: 681, endPoint x: 1325, endPoint y: 762, distance: 81.3
click at [1325, 691] on html "PURE Insights Advertise My Market Query Tools Tier2 Driver Leave Feedback Overv…" at bounding box center [784, 345] width 1568 height 691
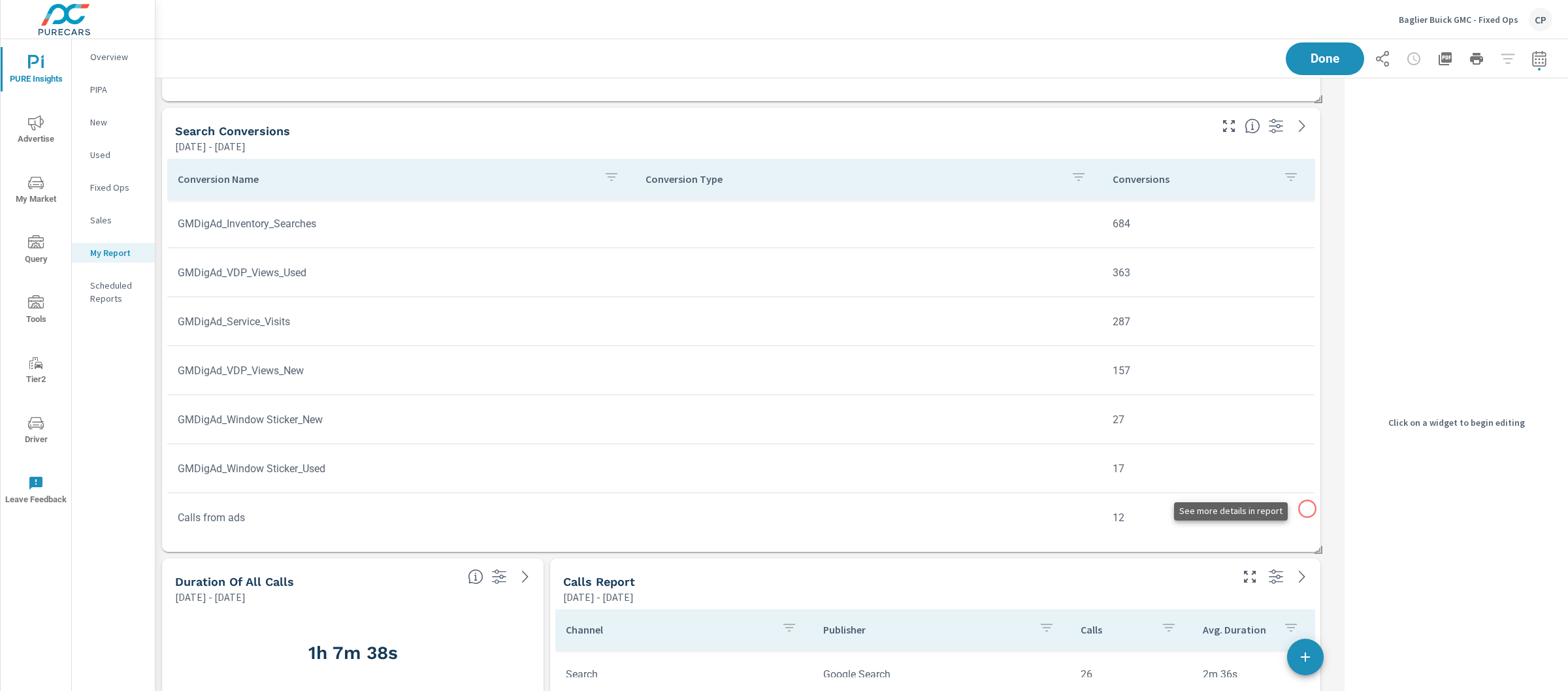
scroll to position [0, 0]
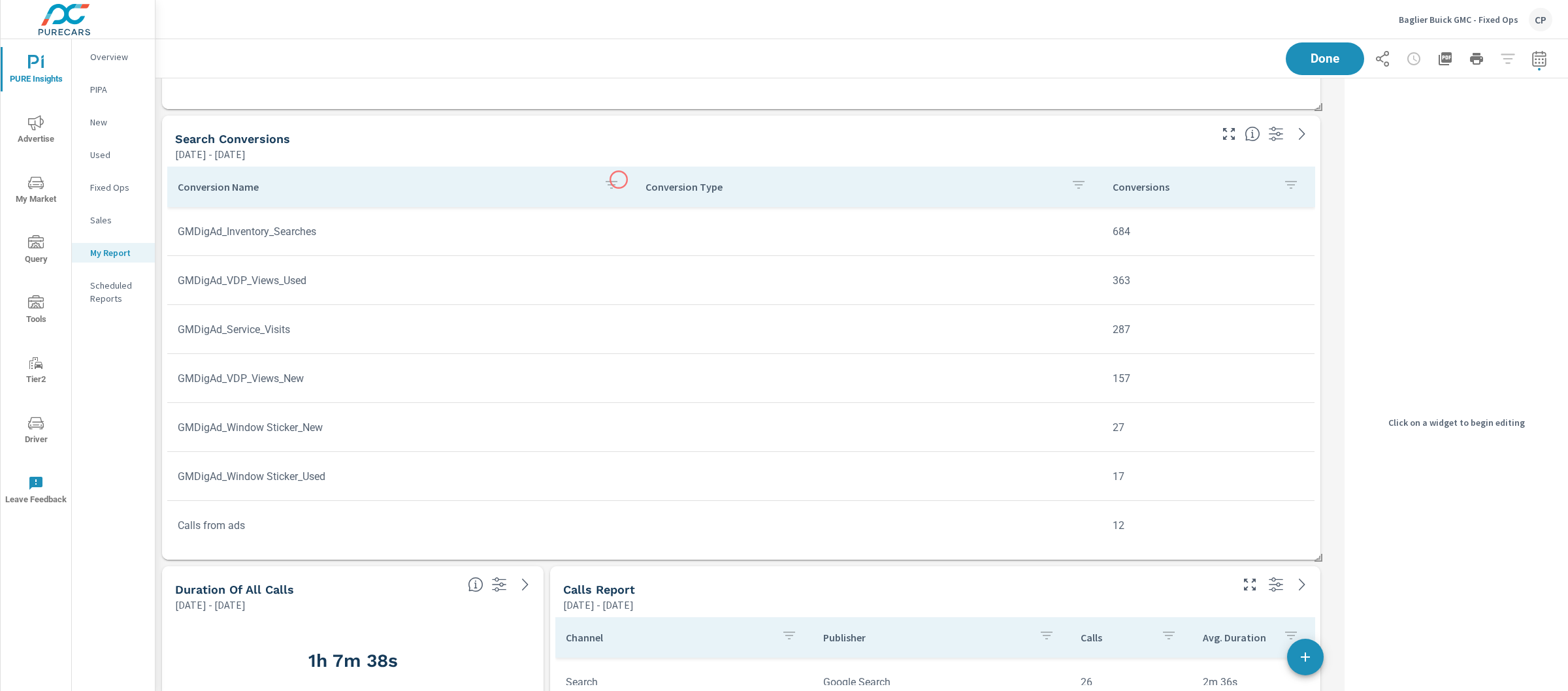
click at [613, 180] on button "button" at bounding box center [611, 186] width 26 height 30
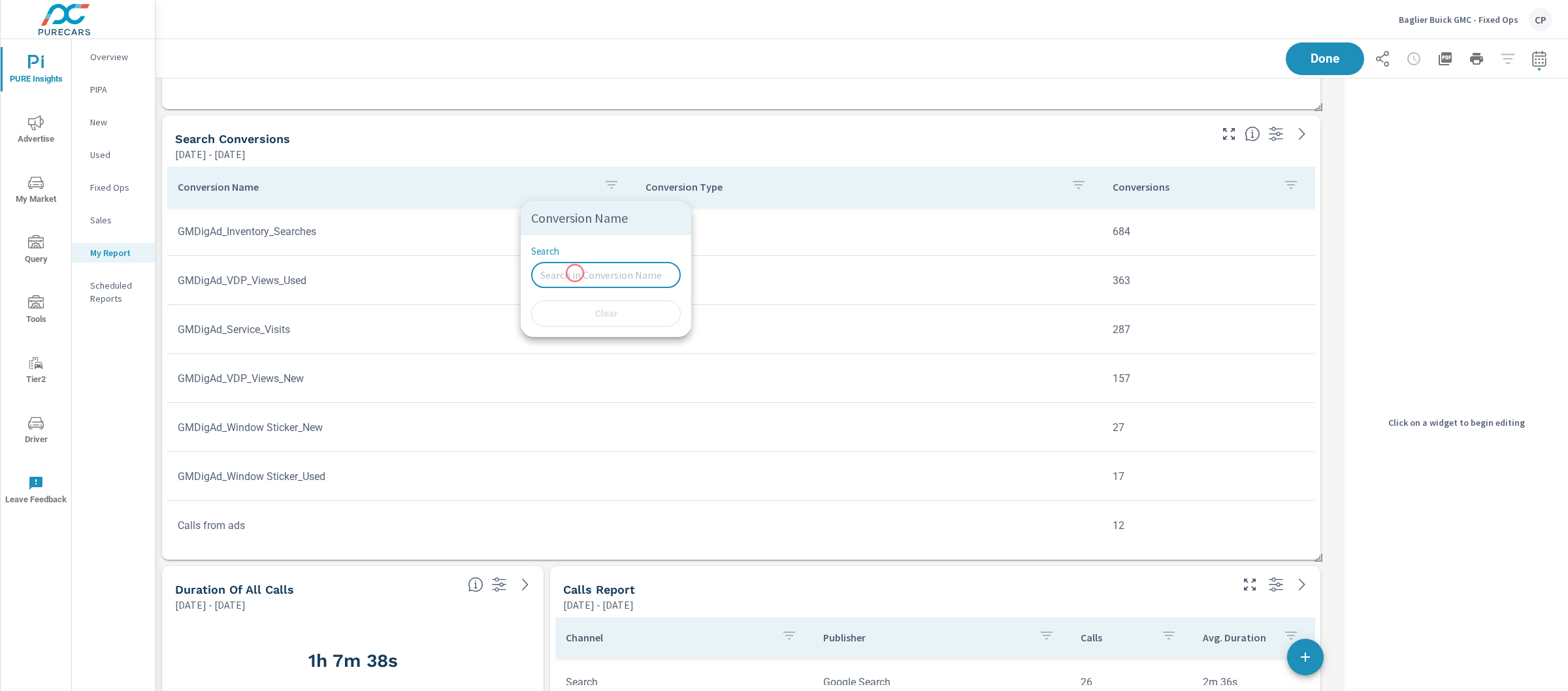
click at [575, 273] on input "Search" at bounding box center [606, 274] width 149 height 26
type input "S"
click at [409, 479] on div at bounding box center [784, 345] width 1568 height 691
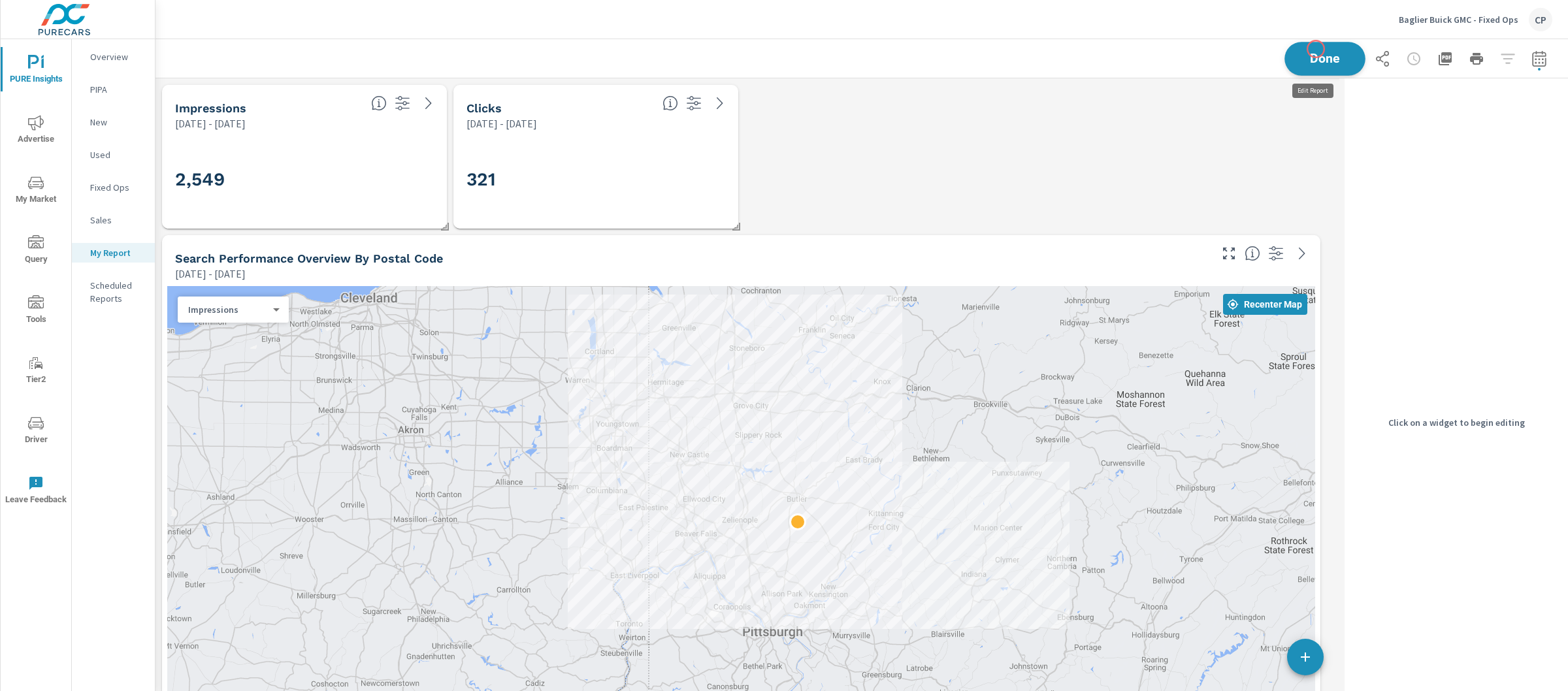
scroll to position [2585, 1197]
click at [1313, 50] on button "Done" at bounding box center [1325, 59] width 81 height 34
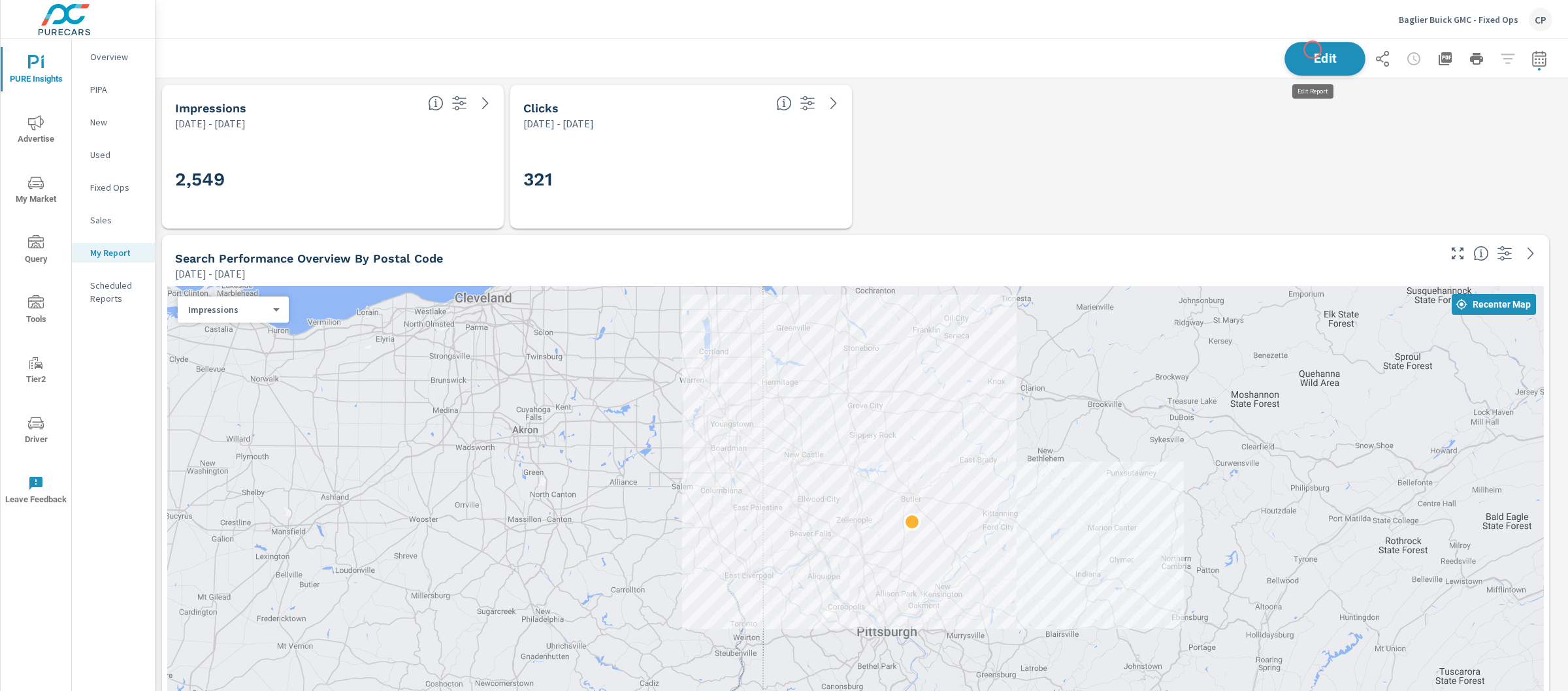
scroll to position [6, 6]
click at [1532, 55] on icon "button" at bounding box center [1540, 59] width 16 height 16
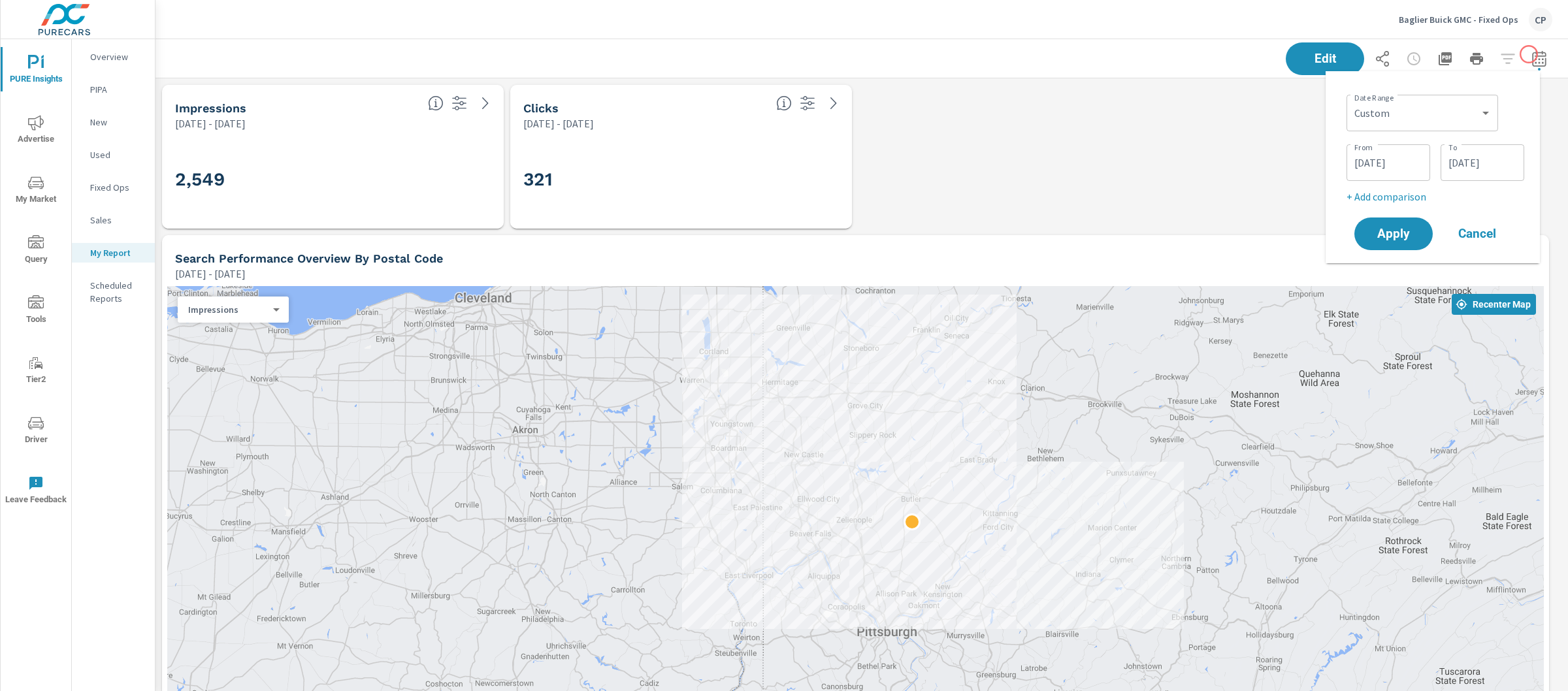
scroll to position [2585, 1426]
click at [1436, 114] on select "Custom Yesterday Last week Last 7 days Last 14 days Last 30 days Last 45 days L…" at bounding box center [1423, 113] width 141 height 26
click at [1352, 100] on select "Custom Yesterday Last week Last 7 days Last 14 days Last 30 days Last 45 days L…" at bounding box center [1423, 113] width 141 height 26
select select "Last 30 days"
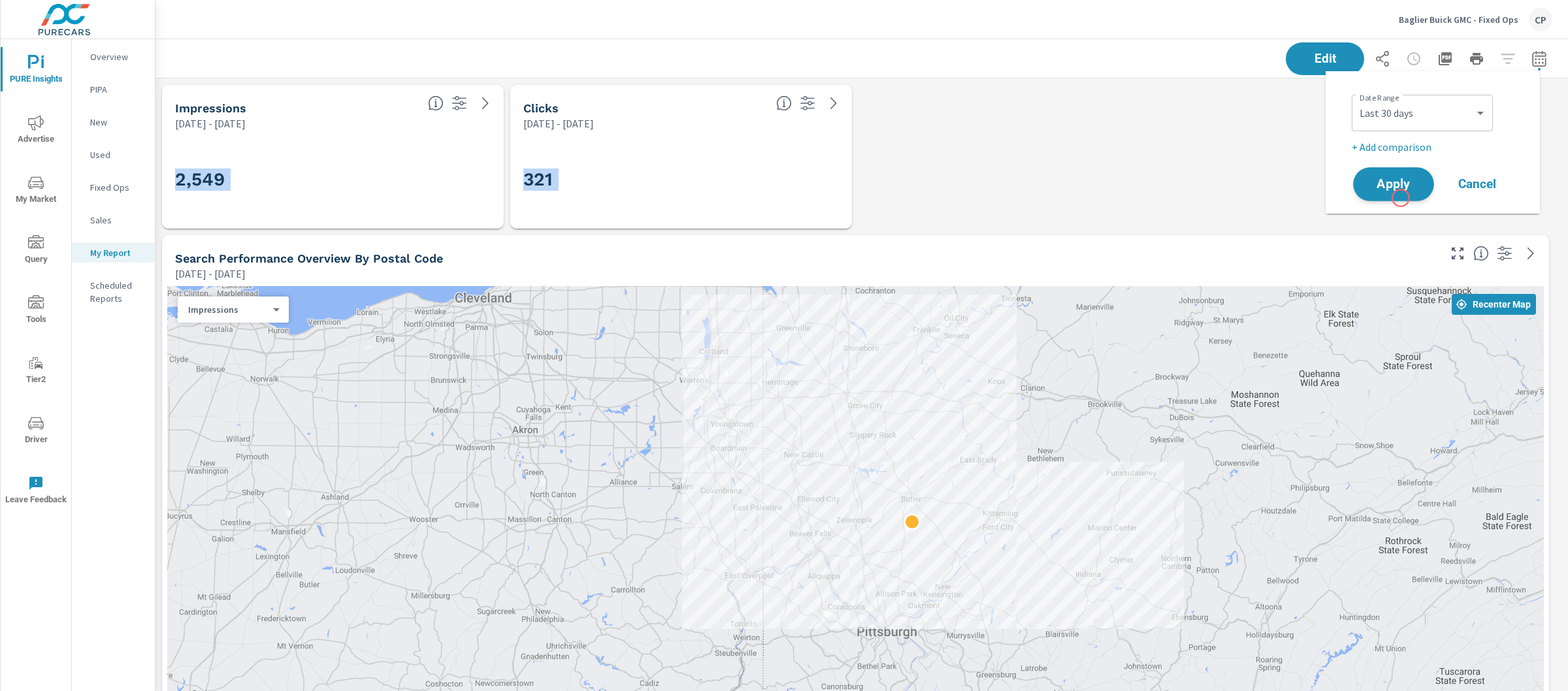
drag, startPoint x: 1403, startPoint y: 234, endPoint x: 1395, endPoint y: 186, distance: 48.7
click at [1395, 186] on body "PURE Insights Advertise My Market Query Tools Tier2 Driver Leave Feedback Overv…" at bounding box center [784, 345] width 1568 height 691
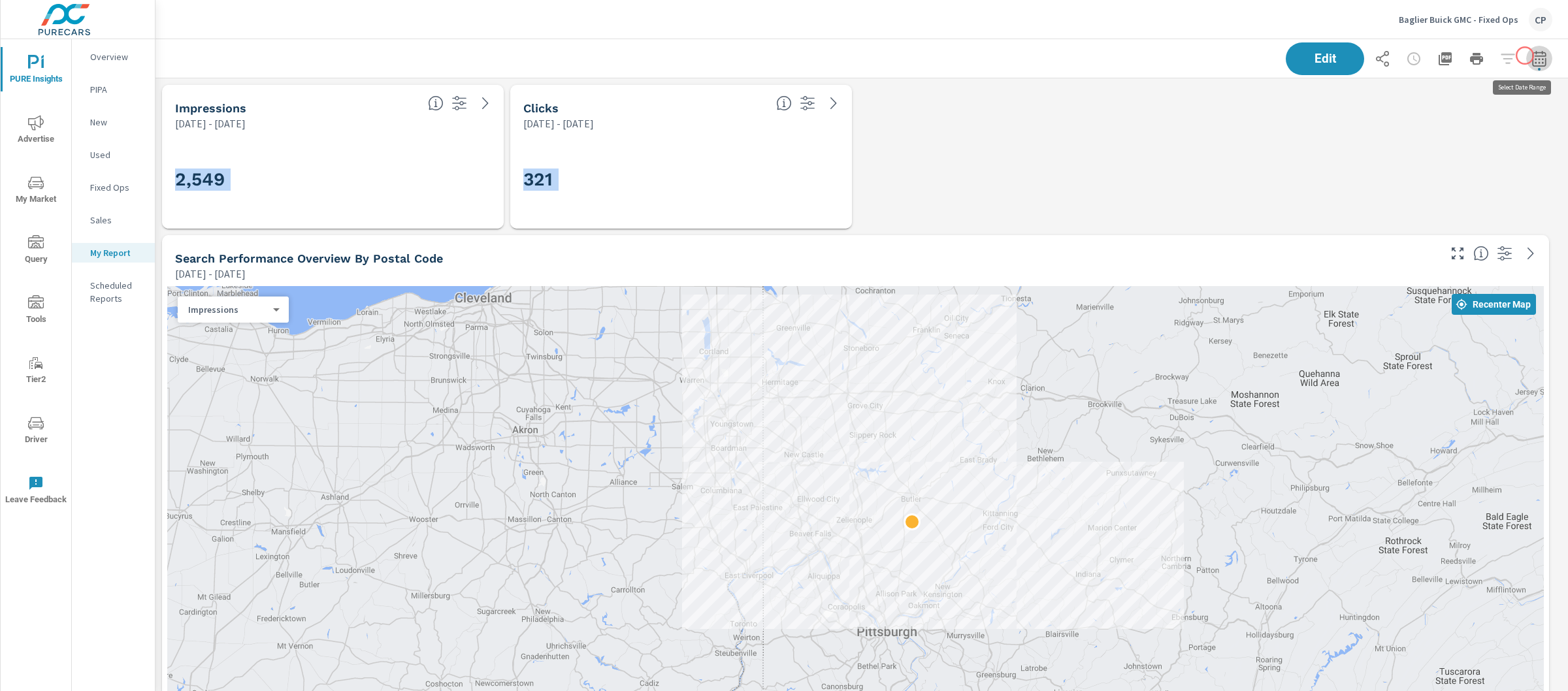
click at [1532, 55] on icon "button" at bounding box center [1538, 59] width 14 height 16
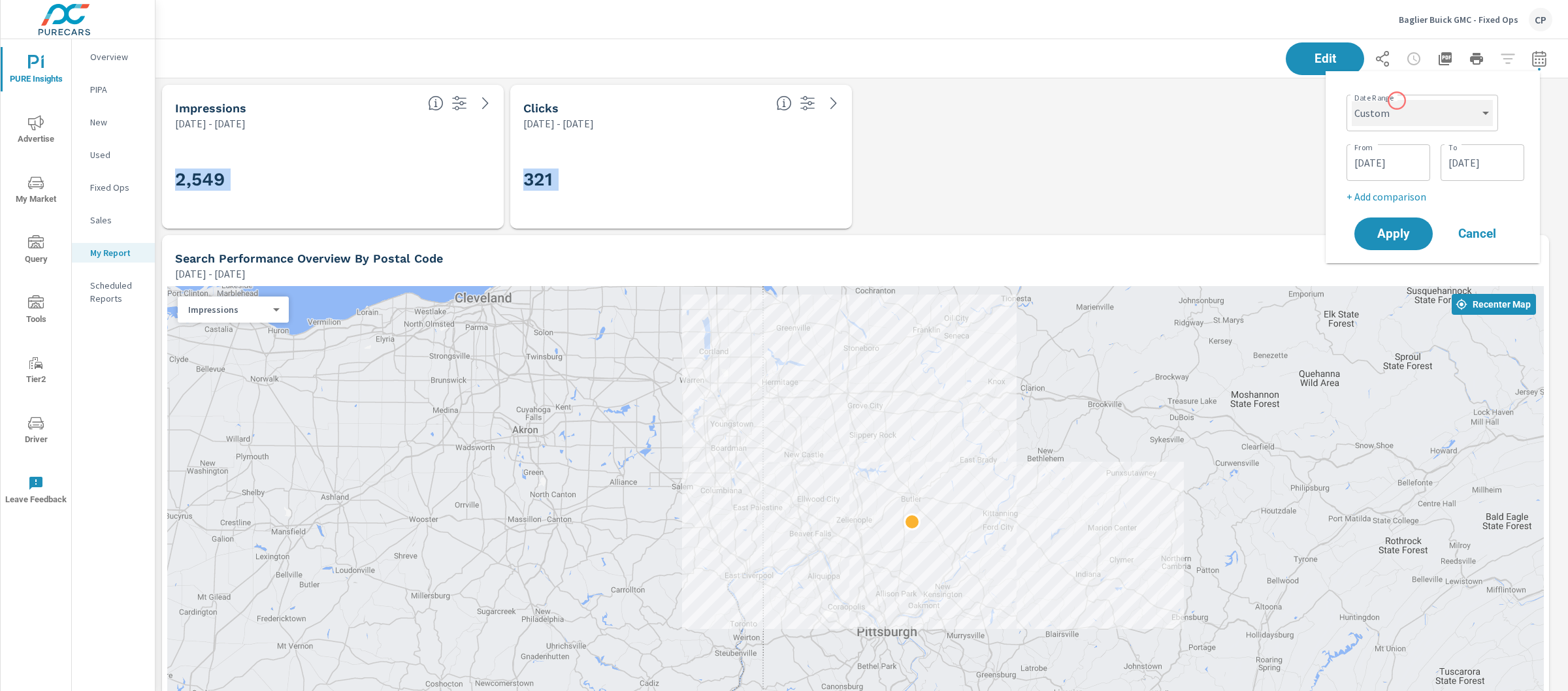
click at [1388, 108] on select "Custom Yesterday Last week Last 7 days Last 14 days Last 30 days Last 45 days L…" at bounding box center [1423, 113] width 141 height 26
click at [1352, 100] on select "Custom Yesterday Last week Last 7 days Last 14 days Last 30 days Last 45 days L…" at bounding box center [1423, 113] width 141 height 26
select select "Last 30 days"
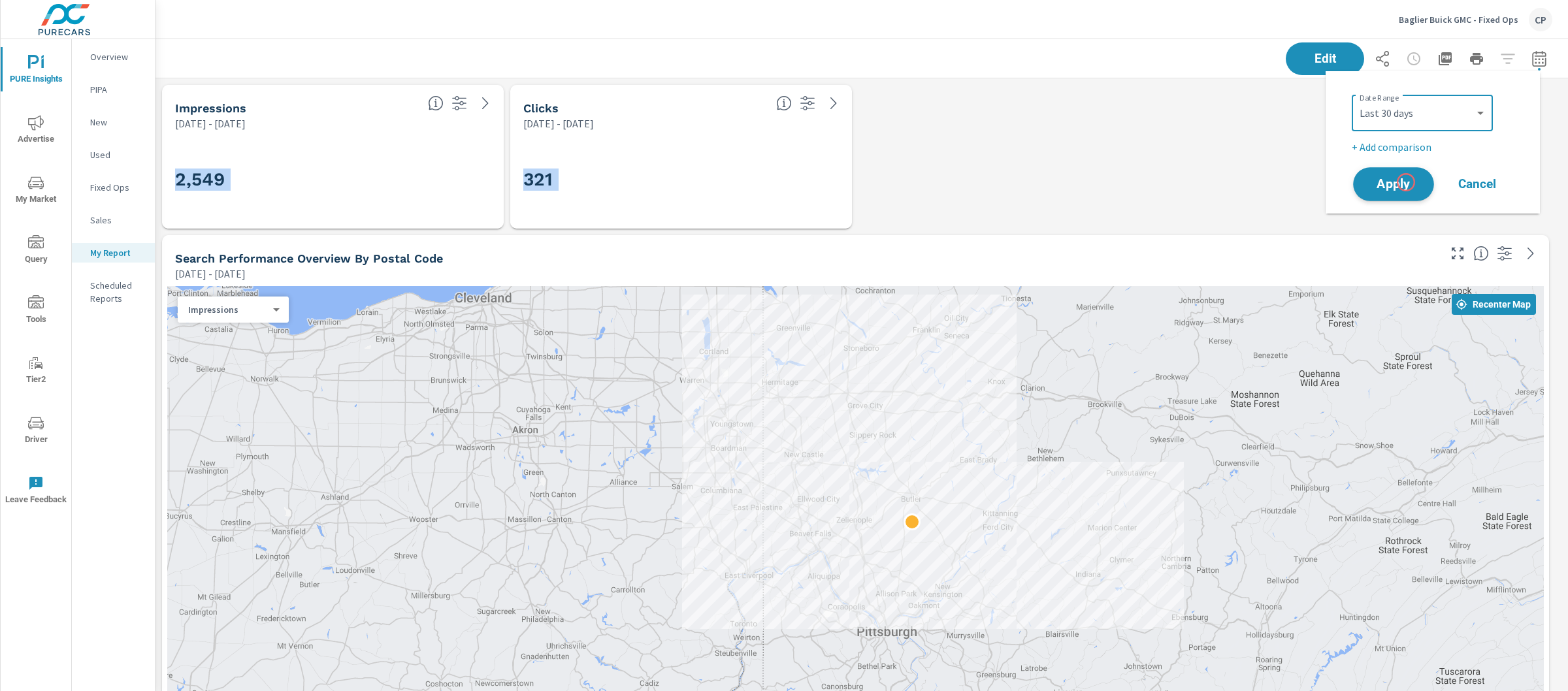
click at [1411, 178] on span "Apply" at bounding box center [1393, 184] width 54 height 12
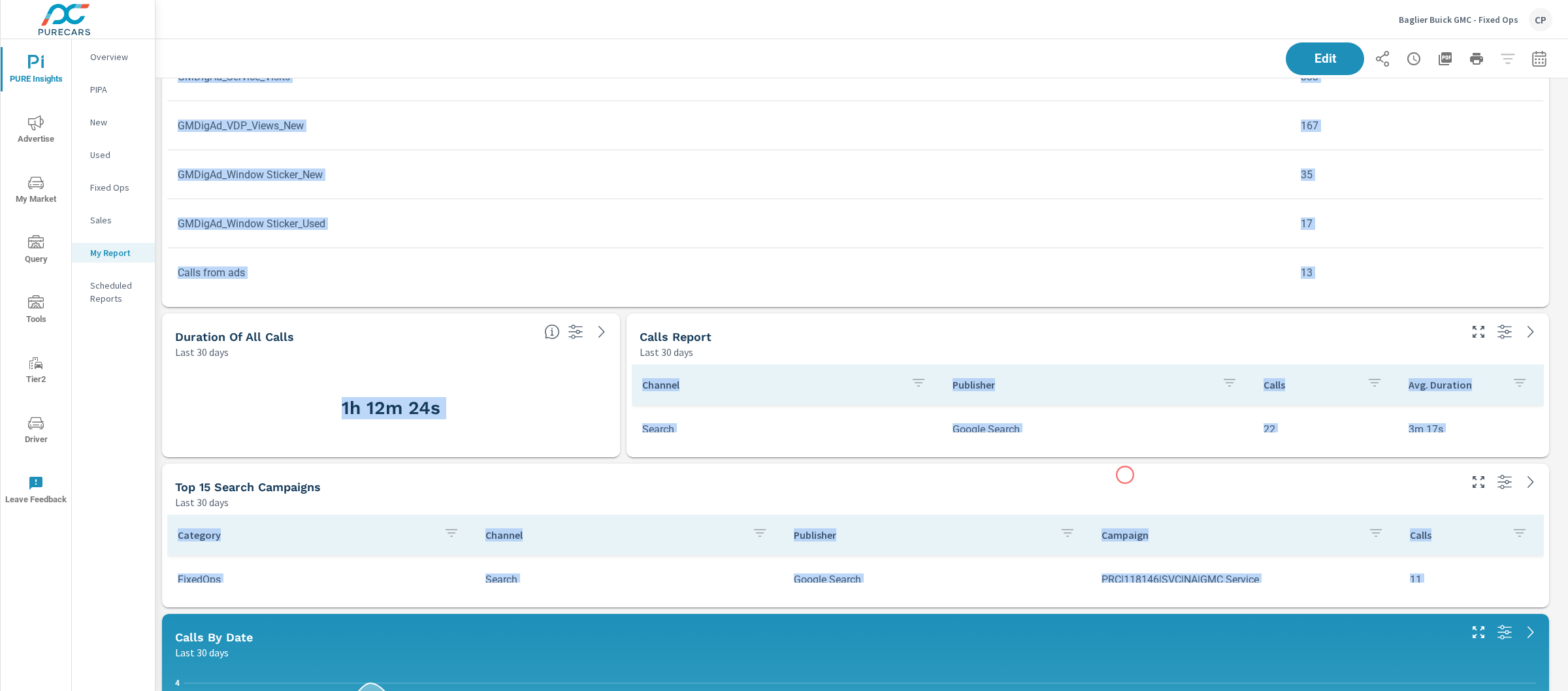
scroll to position [1947, 0]
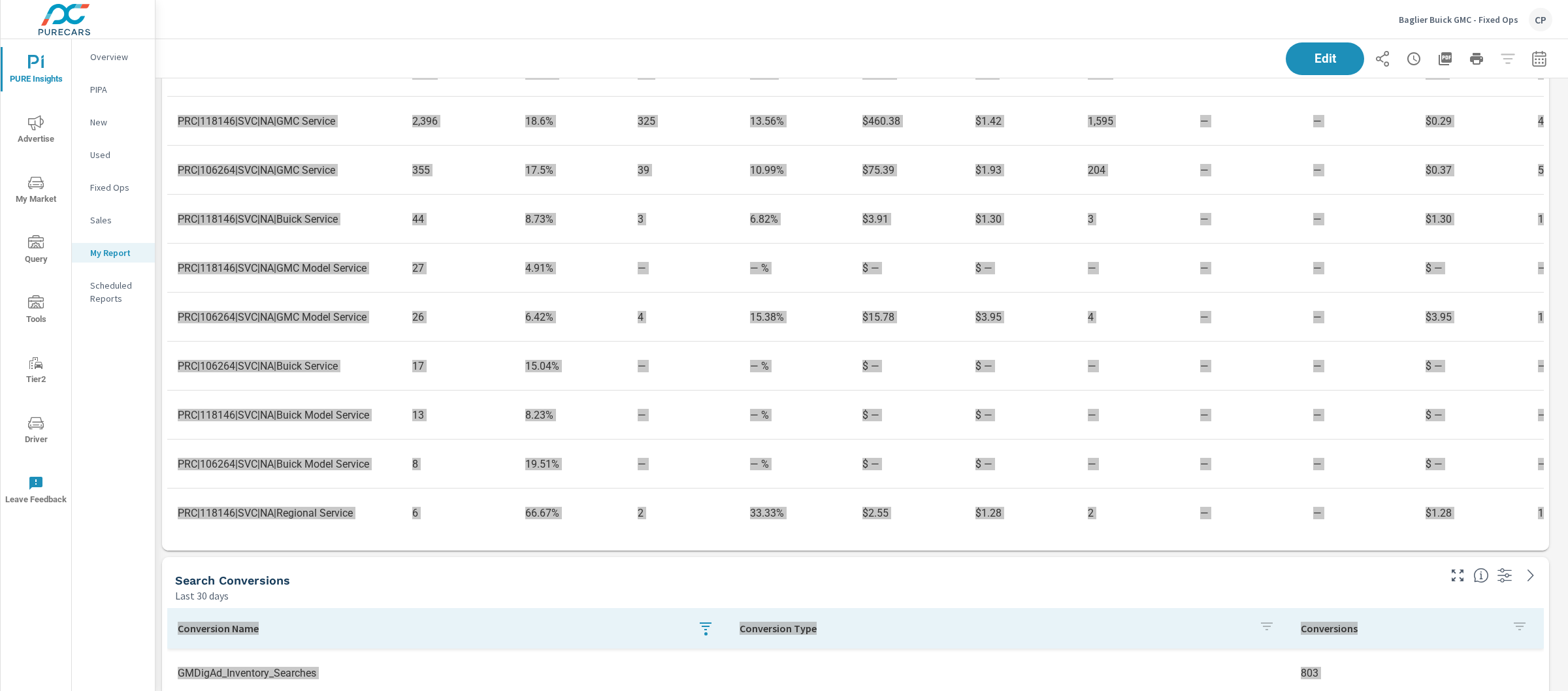
scroll to position [970, 0]
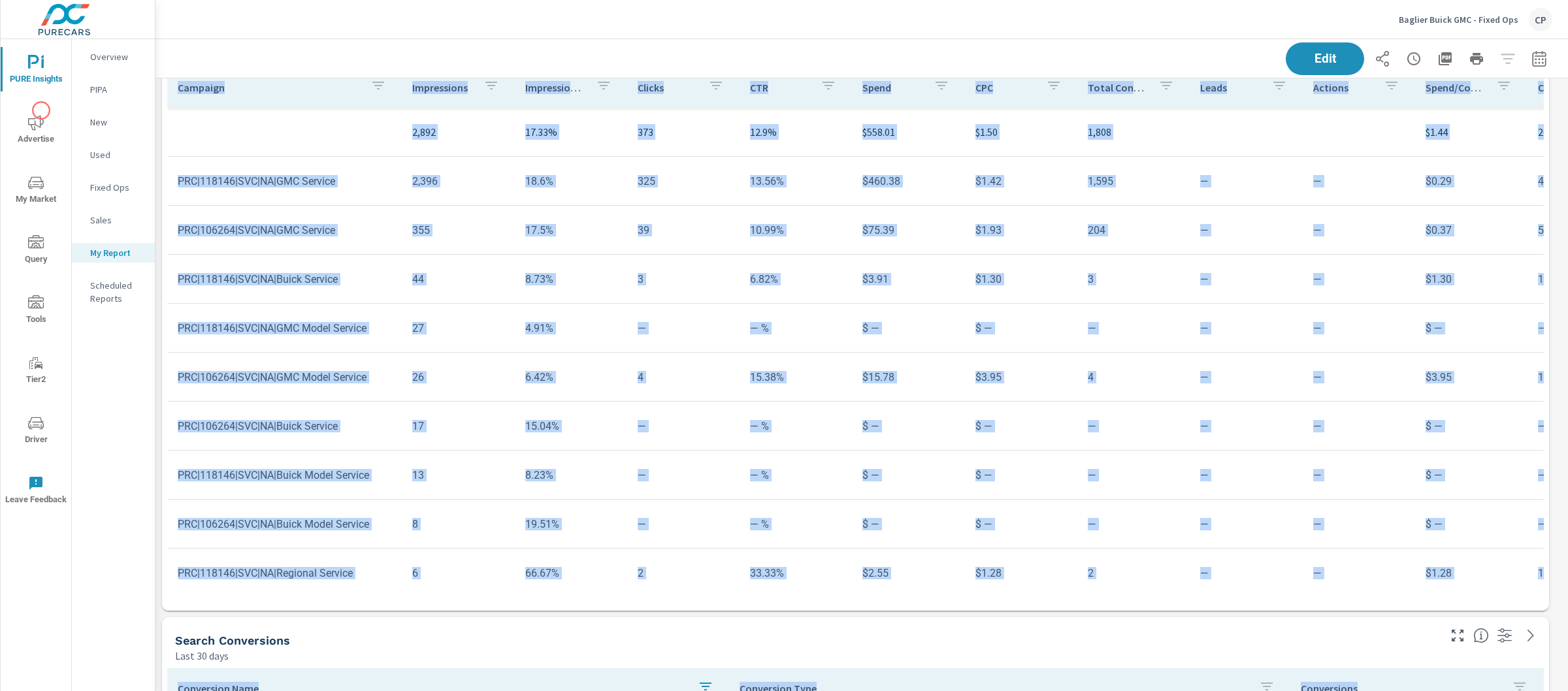
click at [43, 117] on icon "nav menu" at bounding box center [36, 123] width 16 height 16
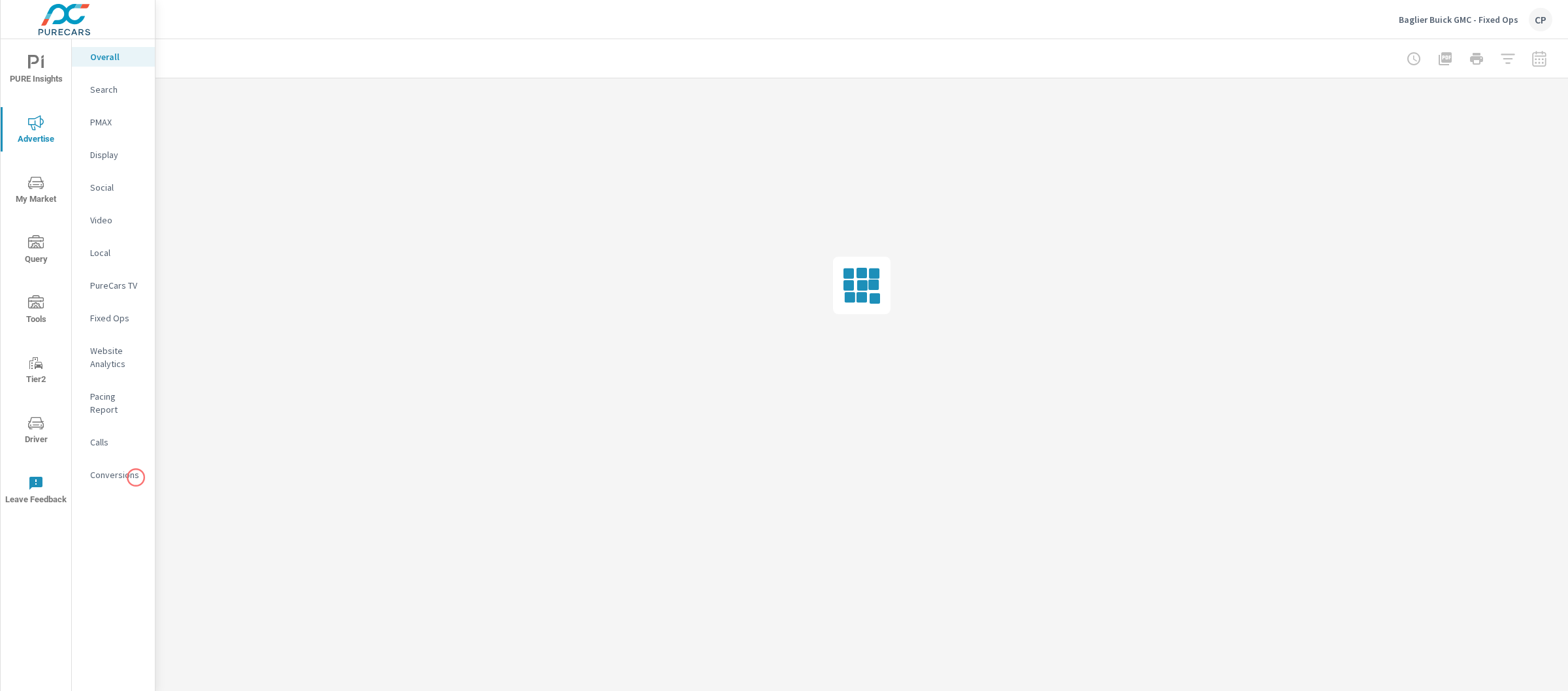
click at [119, 450] on nav "Overall Search PMAX Display Social Video Local PureCars TV Fixed Ops Website An…" at bounding box center [113, 271] width 83 height 464
click at [120, 469] on p "Conversions" at bounding box center [117, 475] width 55 height 13
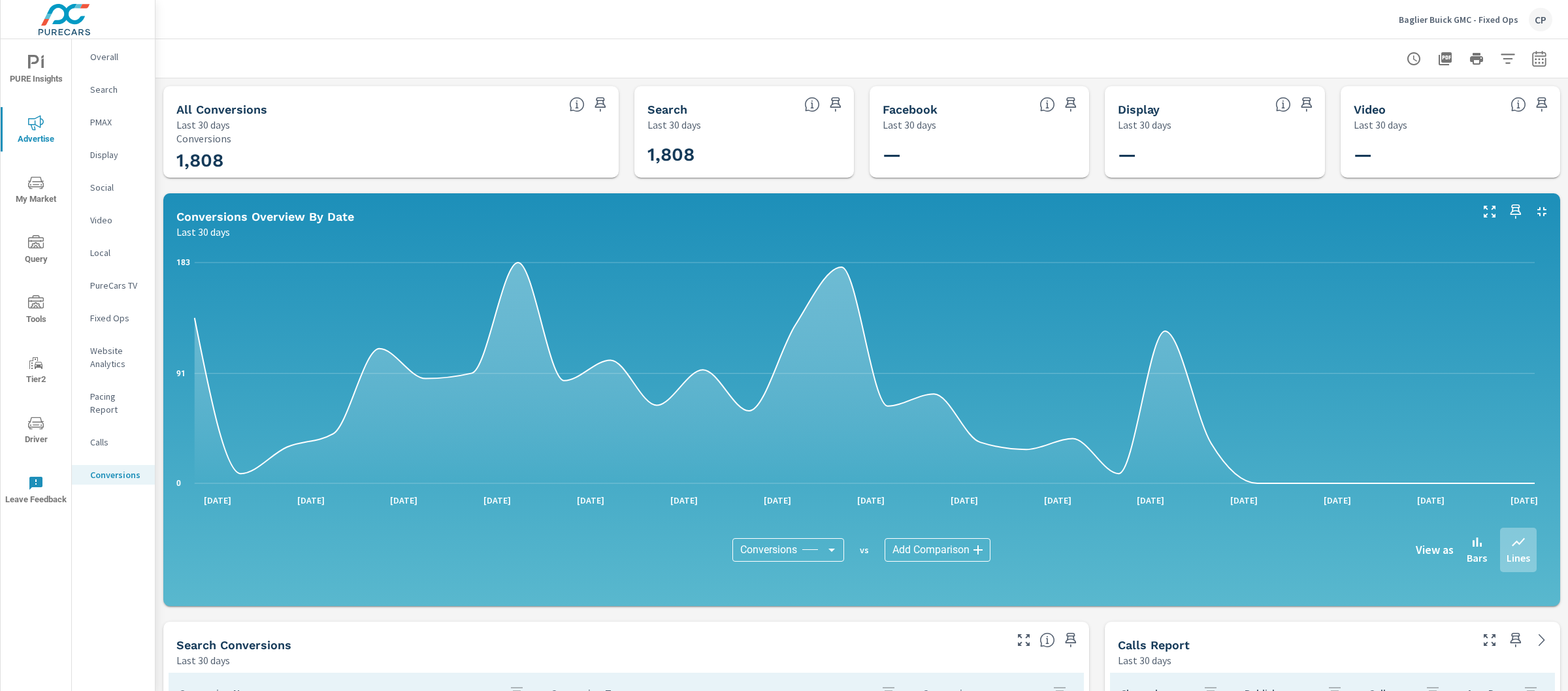
click at [39, 61] on icon "nav menu" at bounding box center [36, 63] width 16 height 16
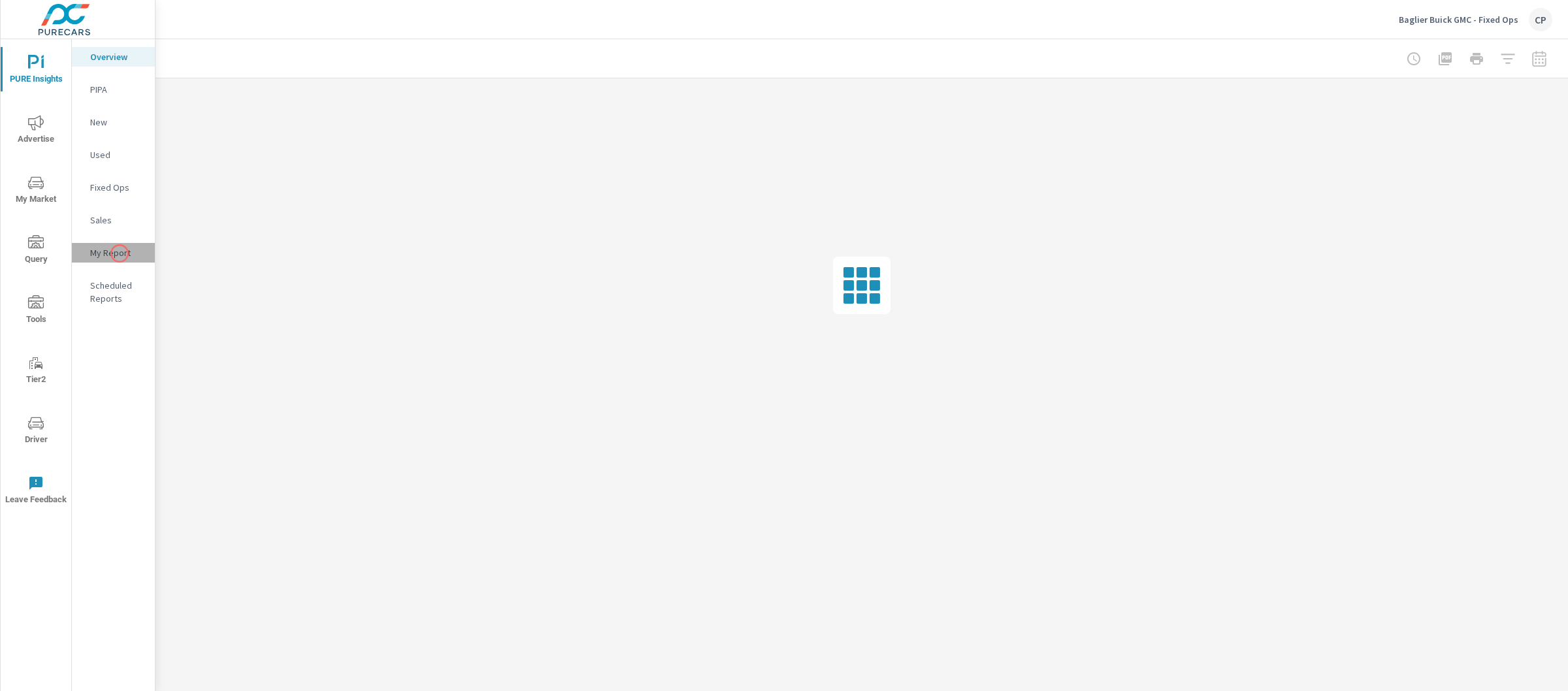
click at [120, 254] on p "My Report" at bounding box center [117, 253] width 55 height 13
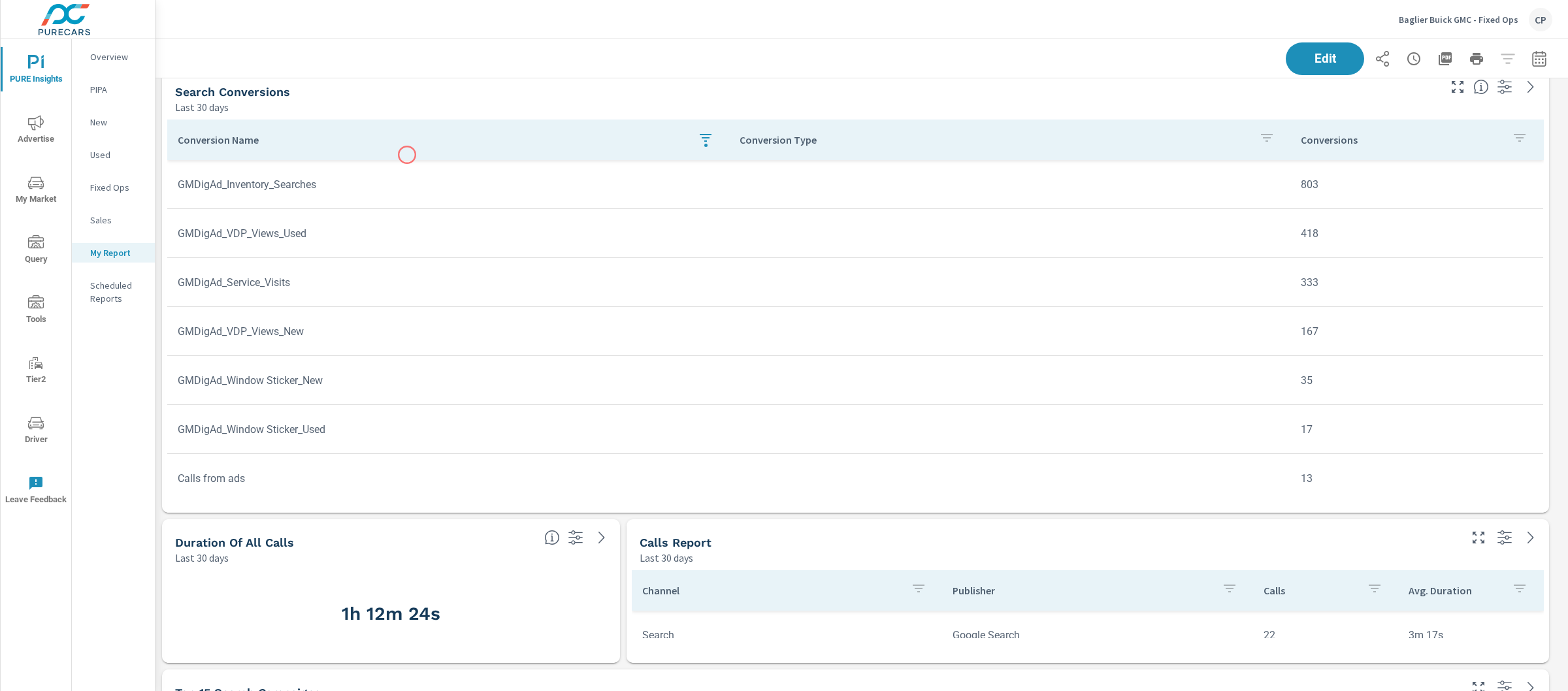
scroll to position [1516, 0]
drag, startPoint x: 324, startPoint y: 222, endPoint x: 170, endPoint y: 222, distance: 154.0
click at [170, 222] on td "GMDigAd_VDP_Views_Used" at bounding box center [448, 236] width 562 height 34
drag, startPoint x: 188, startPoint y: 240, endPoint x: 371, endPoint y: 241, distance: 183.0
click at [371, 241] on td "GMDigAd_VDP_Views_Used" at bounding box center [448, 236] width 562 height 34
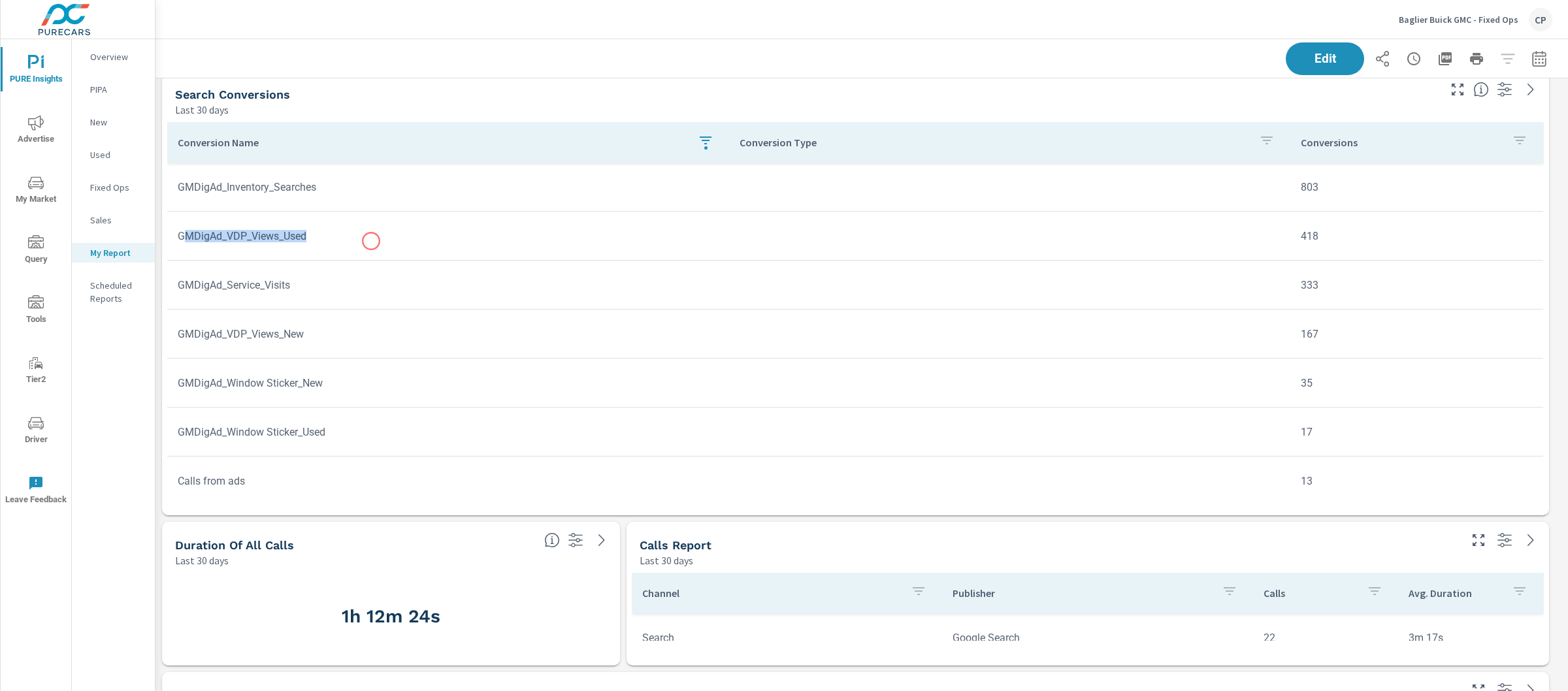
click at [371, 241] on td "GMDigAd_VDP_Views_Used" at bounding box center [448, 236] width 562 height 34
click at [341, 234] on td "GMDigAd_VDP_Views_Used" at bounding box center [448, 236] width 562 height 34
drag, startPoint x: 341, startPoint y: 234, endPoint x: 169, endPoint y: 232, distance: 172.0
click at [169, 232] on td "GMDigAd_VDP_Views_Used" at bounding box center [448, 236] width 562 height 34
drag, startPoint x: 342, startPoint y: 194, endPoint x: 206, endPoint y: 195, distance: 136.0
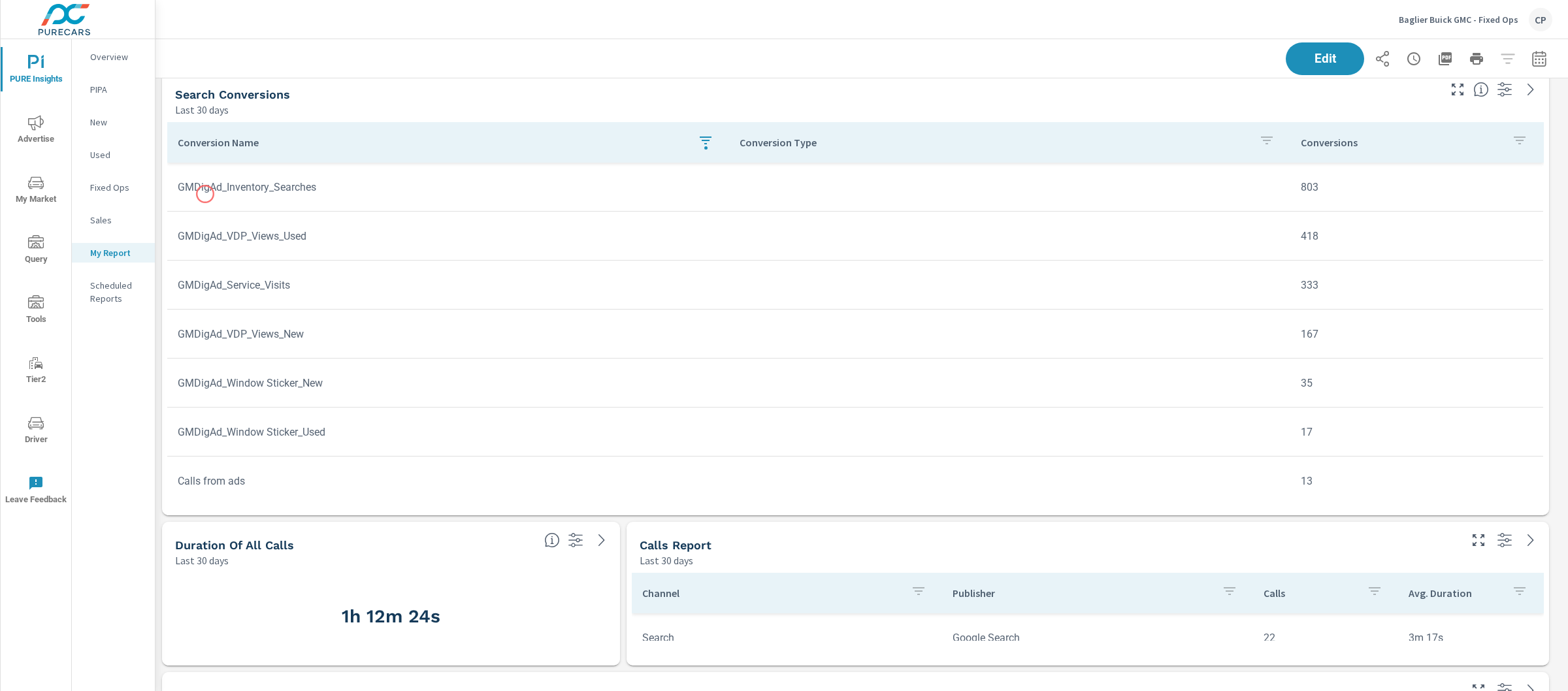
click at [206, 195] on td "GMDigAd_Inventory_Searches" at bounding box center [448, 187] width 562 height 34
drag, startPoint x: 207, startPoint y: 191, endPoint x: 303, endPoint y: 189, distance: 96.0
click at [303, 189] on td "GMDigAd_Inventory_Searches" at bounding box center [448, 187] width 562 height 34
drag, startPoint x: 344, startPoint y: 189, endPoint x: 306, endPoint y: 189, distance: 38.0
click at [306, 189] on td "GMDigAd_Inventory_Searches" at bounding box center [448, 187] width 562 height 34
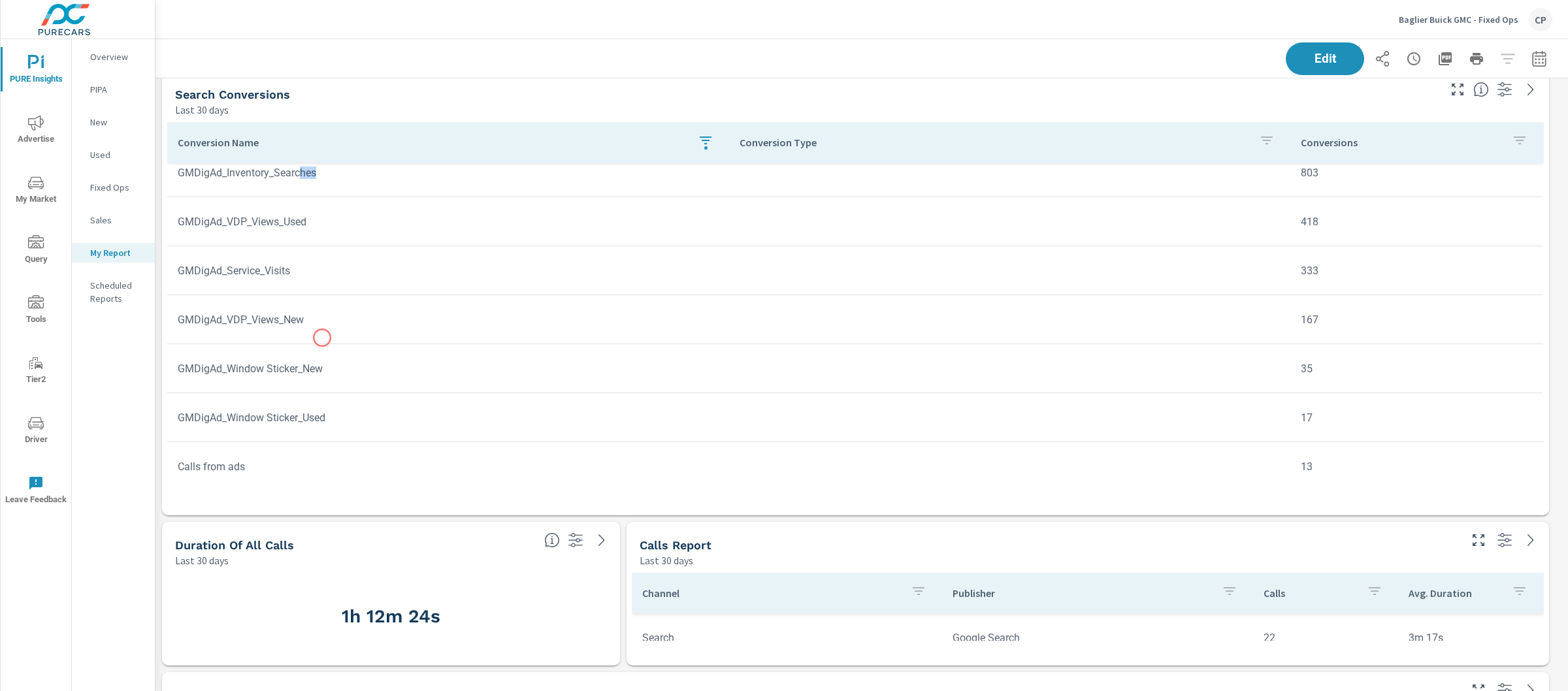
scroll to position [15, 0]
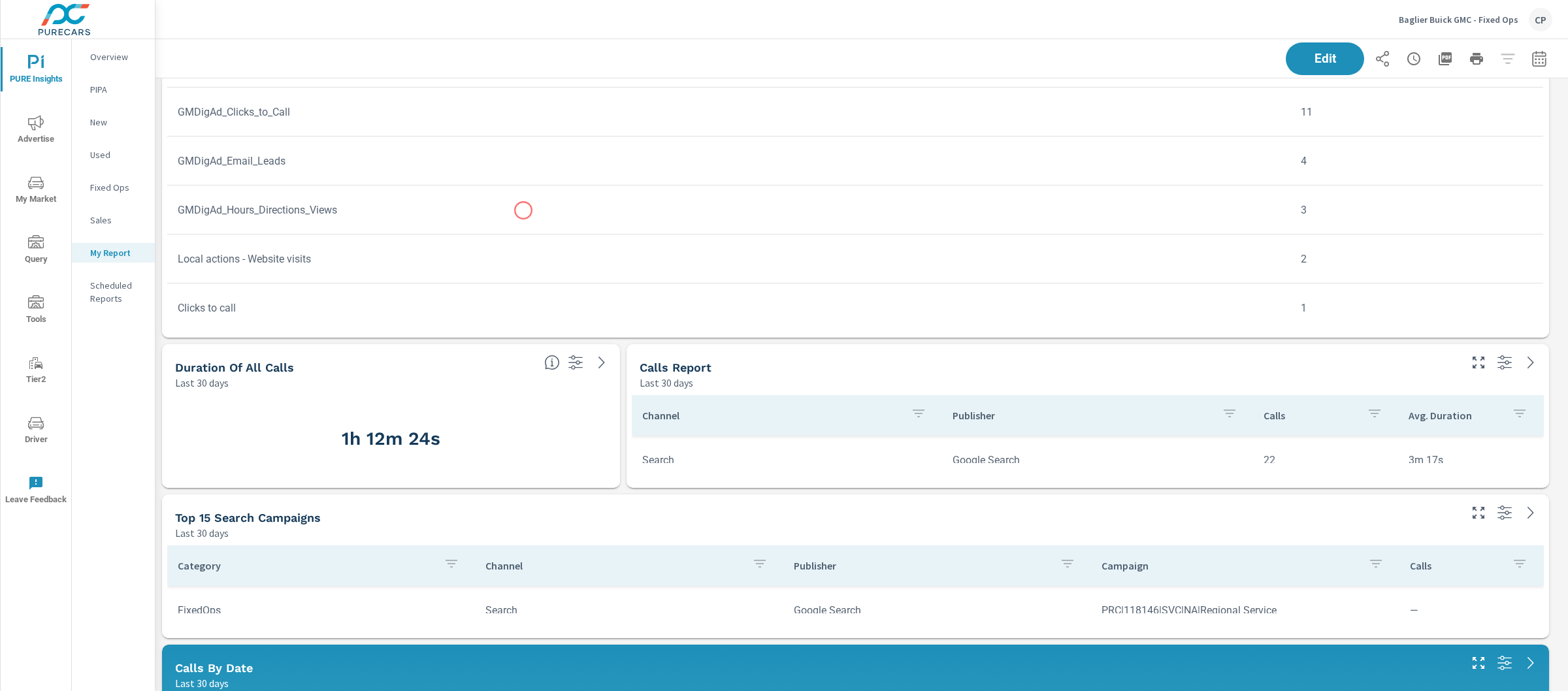
scroll to position [40, 0]
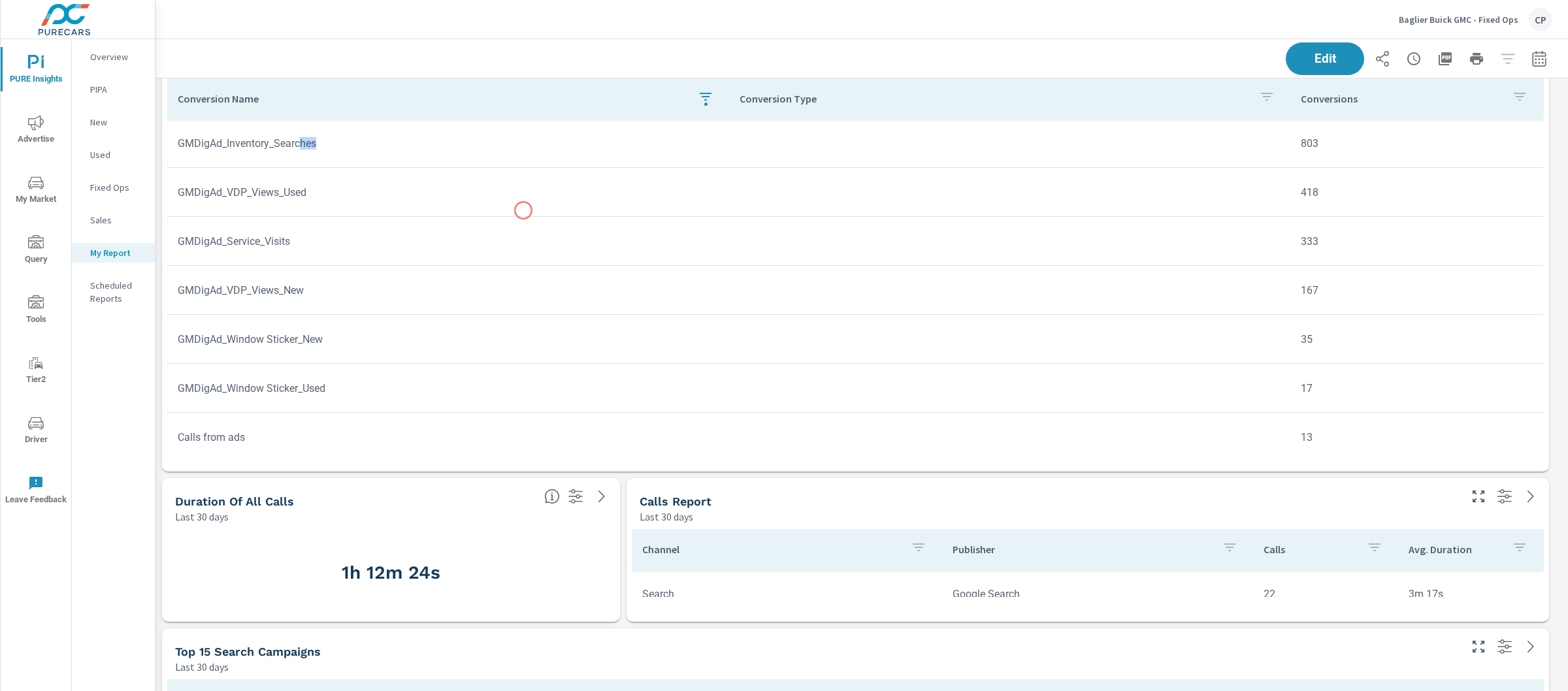
scroll to position [1558, 0]
drag, startPoint x: 1312, startPoint y: 247, endPoint x: 1281, endPoint y: 247, distance: 31.0
click at [1290, 247] on td "333" at bounding box center [1416, 243] width 253 height 34
click at [1341, 234] on td "333" at bounding box center [1416, 243] width 253 height 34
drag, startPoint x: 1318, startPoint y: 246, endPoint x: 1273, endPoint y: 246, distance: 45.0
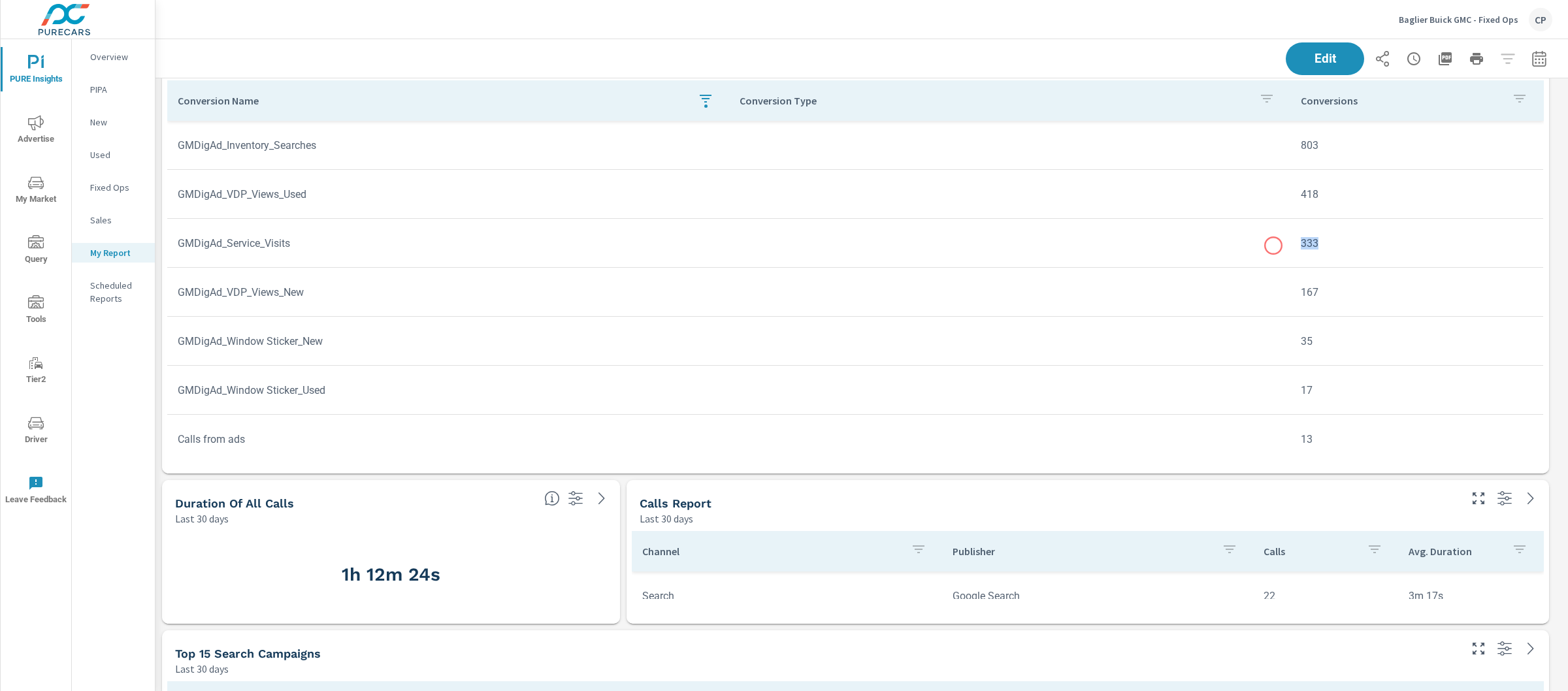
click at [1273, 246] on tr "GMDigAd_Service_Visits 333" at bounding box center [855, 243] width 1376 height 49
drag, startPoint x: 1397, startPoint y: 595, endPoint x: 1427, endPoint y: 595, distance: 30.0
click at [1427, 595] on tr "Search Google Search 22 3m 17s" at bounding box center [1087, 574] width 911 height 49
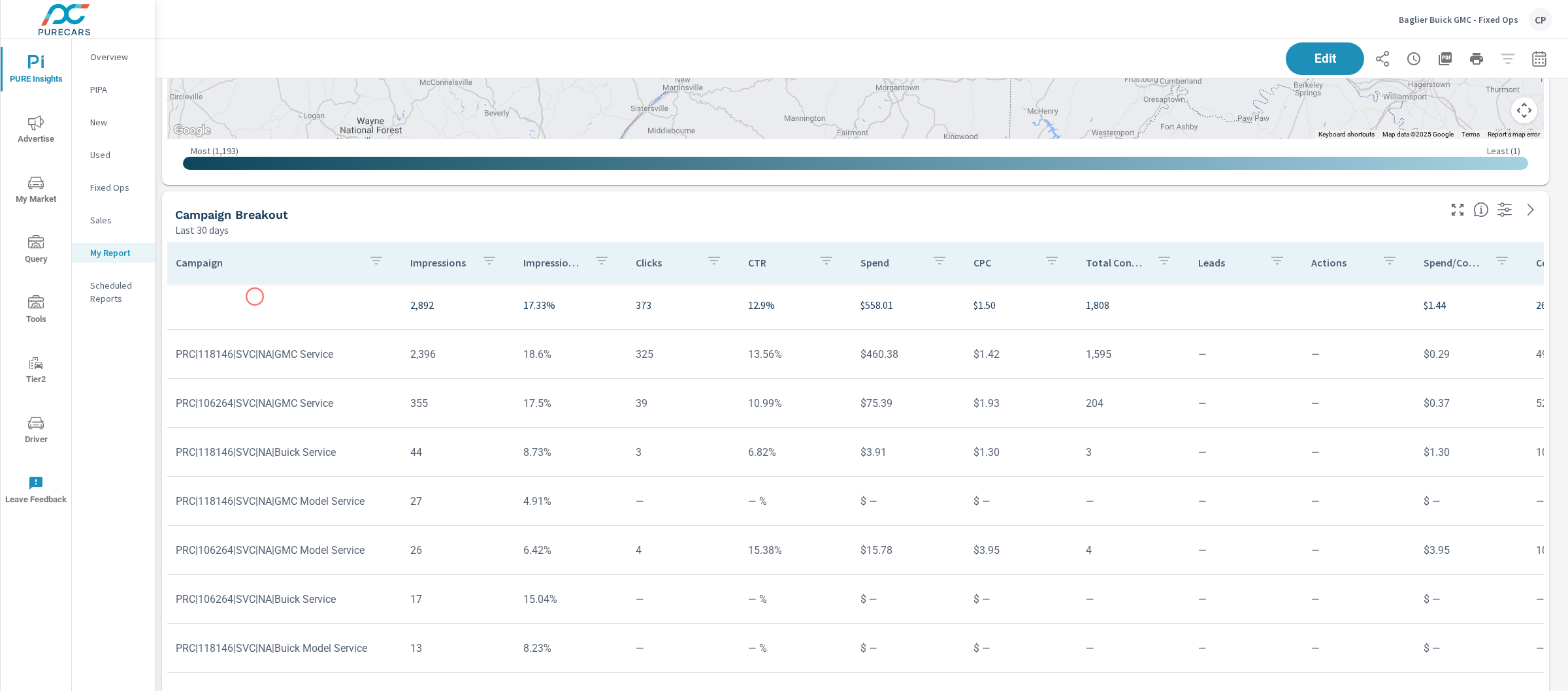
scroll to position [0, 2]
click at [43, 119] on icon "nav menu" at bounding box center [36, 123] width 16 height 16
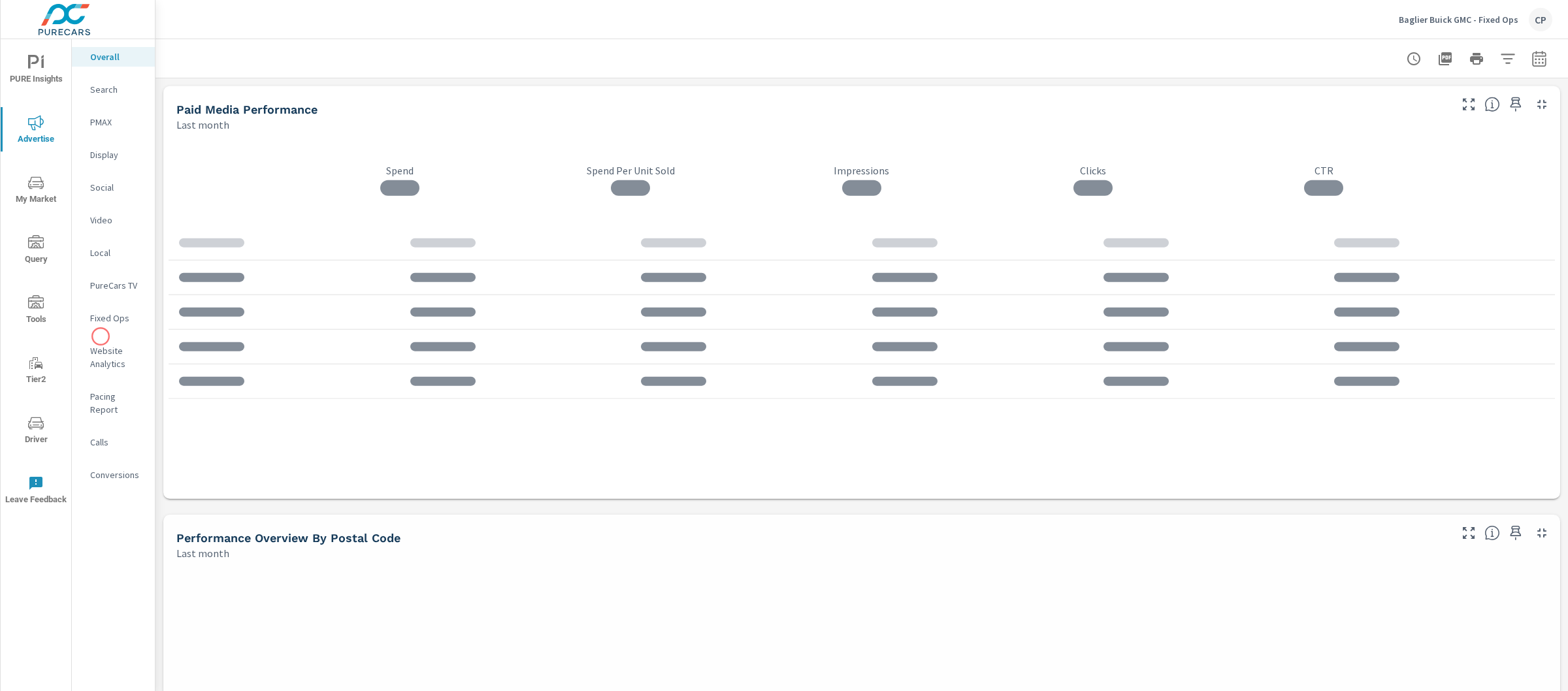
click at [102, 346] on p "Website Analytics" at bounding box center [117, 357] width 55 height 26
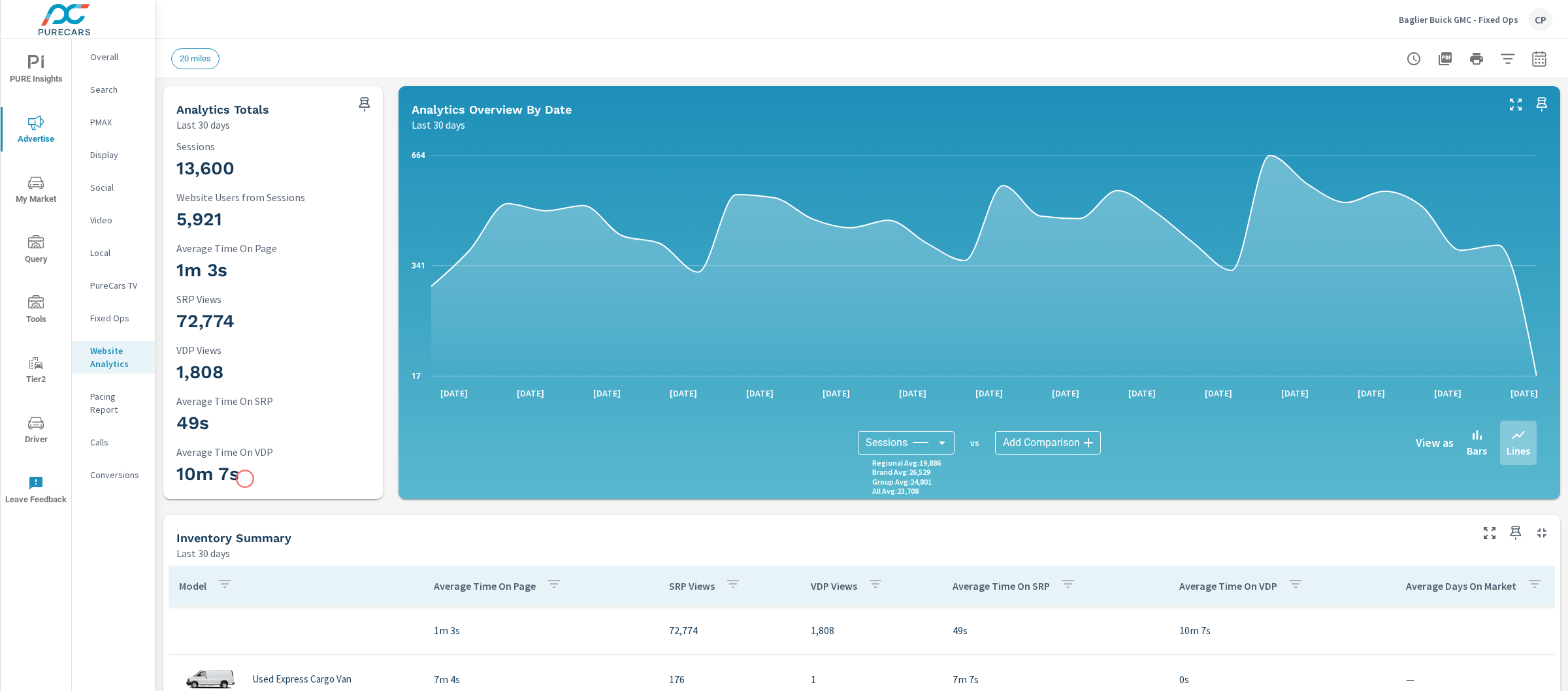
drag, startPoint x: 286, startPoint y: 472, endPoint x: 244, endPoint y: 479, distance: 42.6
click at [244, 479] on h3 "10m 7s" at bounding box center [273, 474] width 193 height 22
drag, startPoint x: 244, startPoint y: 479, endPoint x: 177, endPoint y: 457, distance: 70.5
click at [177, 455] on div "10m 7s Average Time On VDP" at bounding box center [273, 468] width 193 height 44
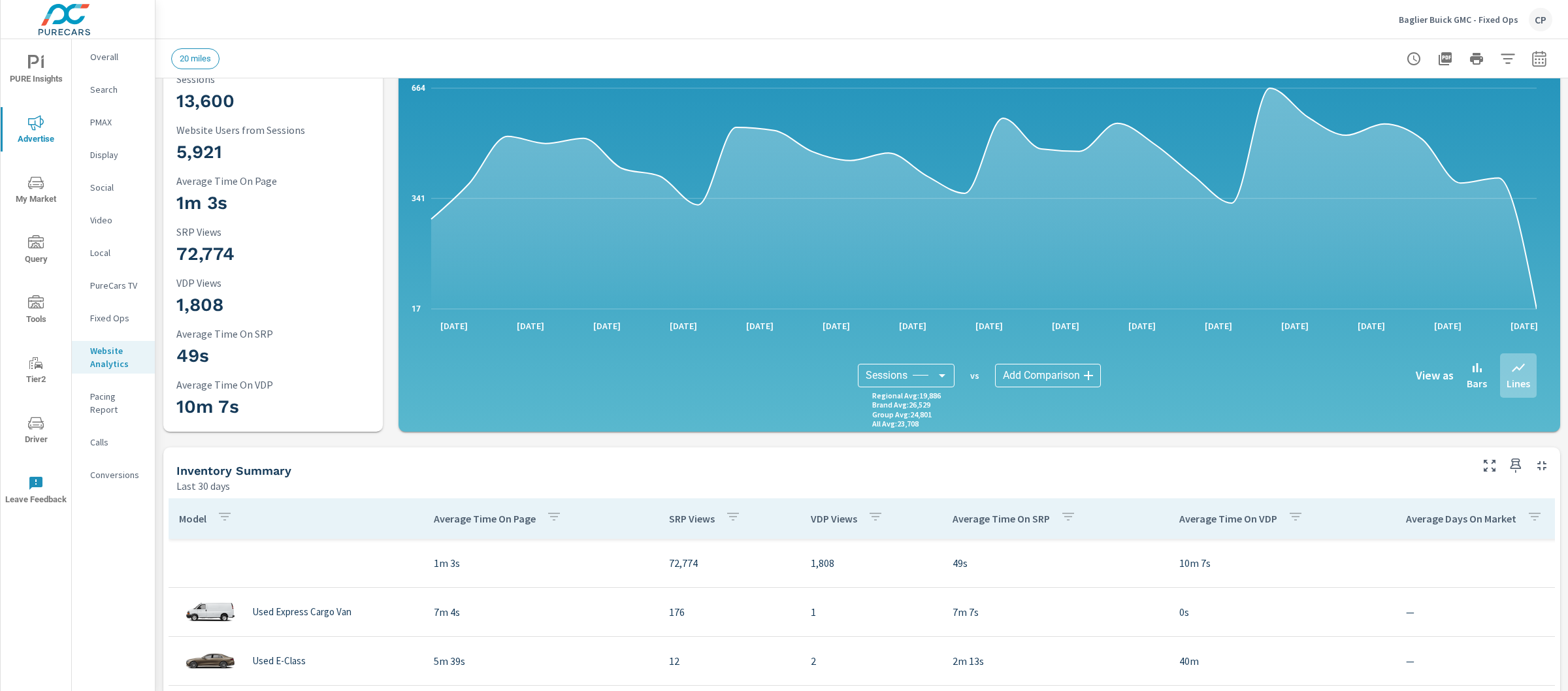
scroll to position [68, 0]
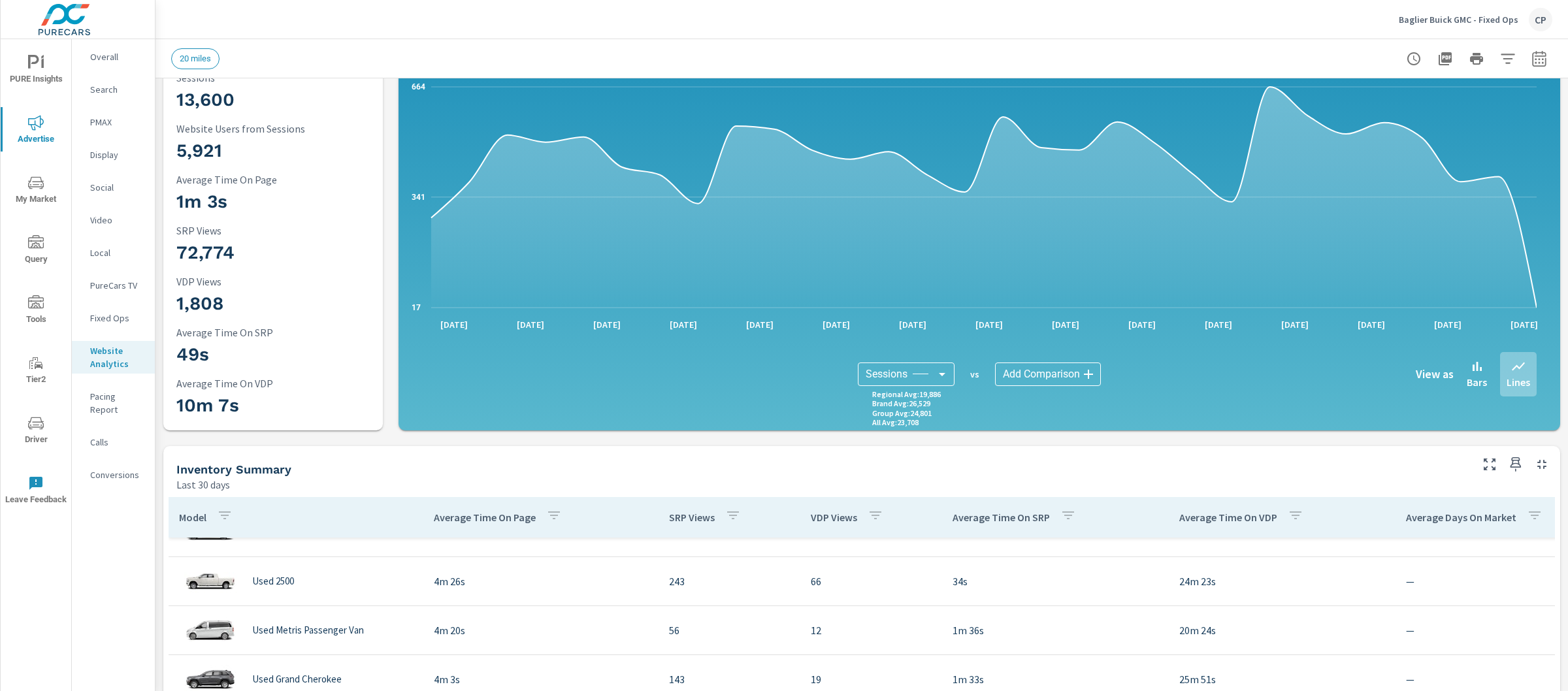
scroll to position [63, 0]
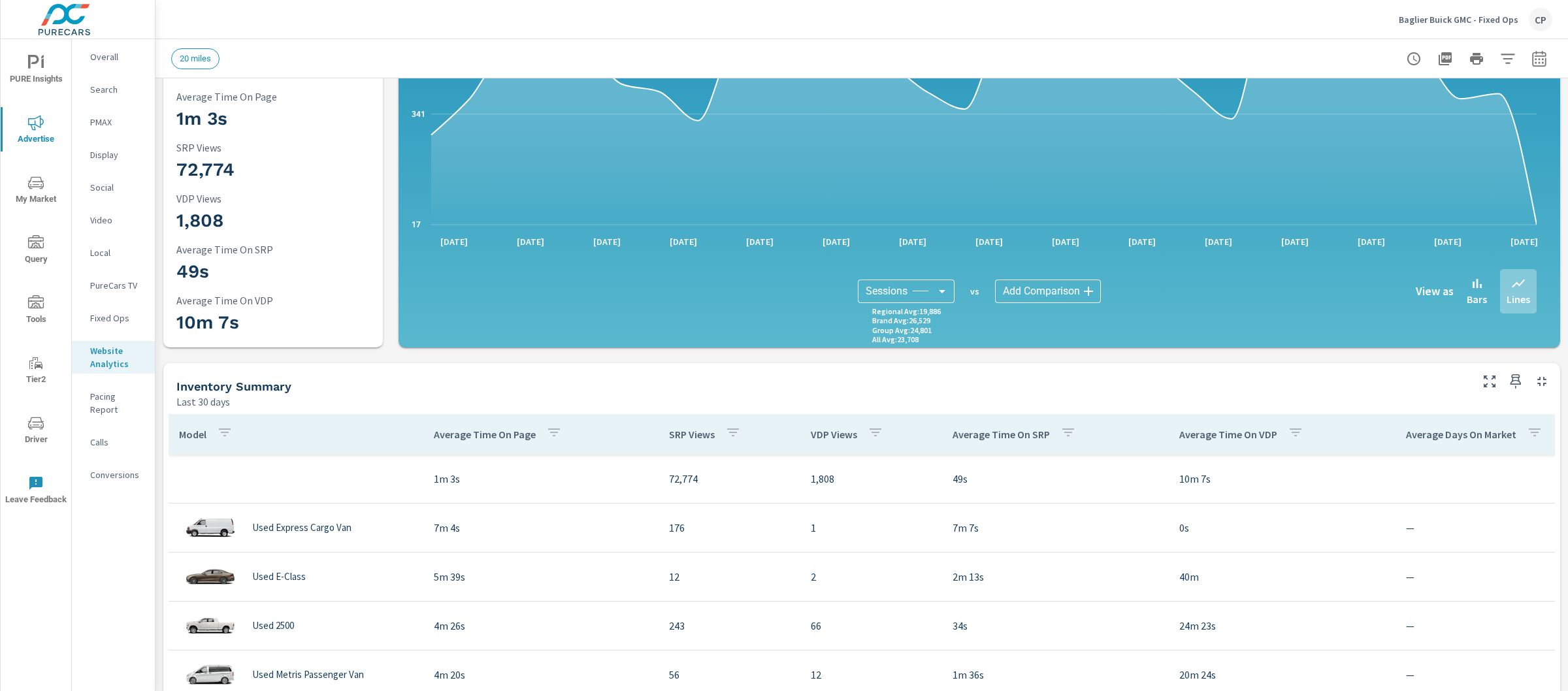
scroll to position [156, 0]
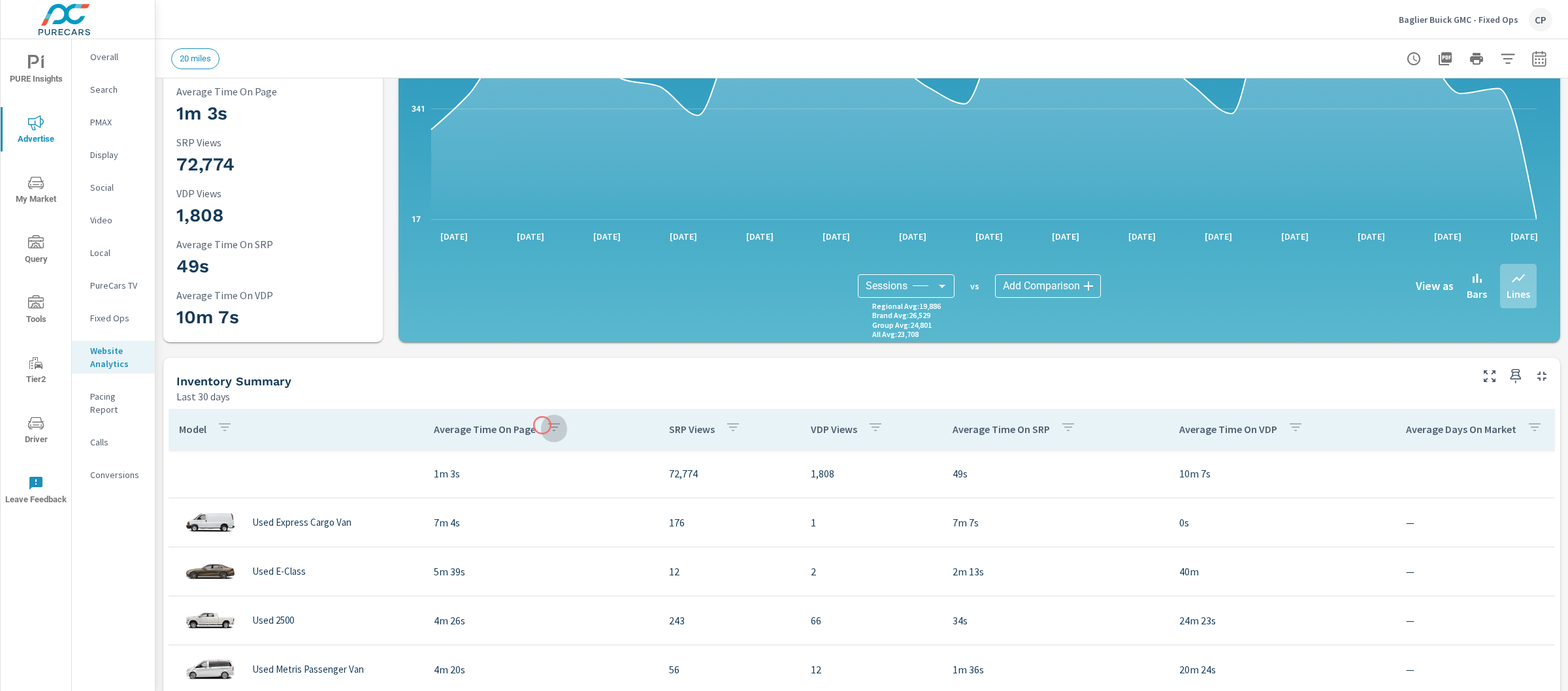
click at [546, 425] on icon "button" at bounding box center [554, 427] width 16 height 16
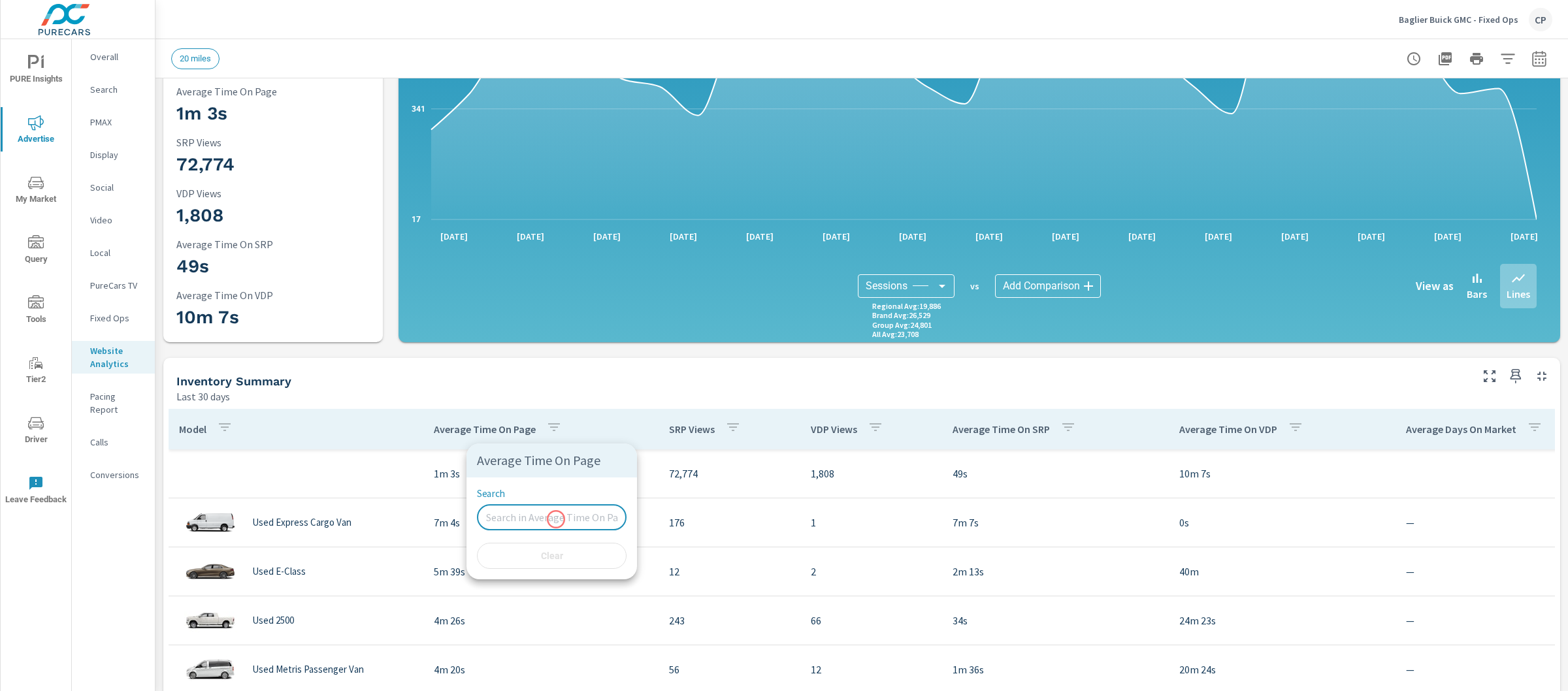
click at [556, 519] on input "Search" at bounding box center [552, 517] width 149 height 26
click at [611, 411] on div at bounding box center [784, 345] width 1568 height 691
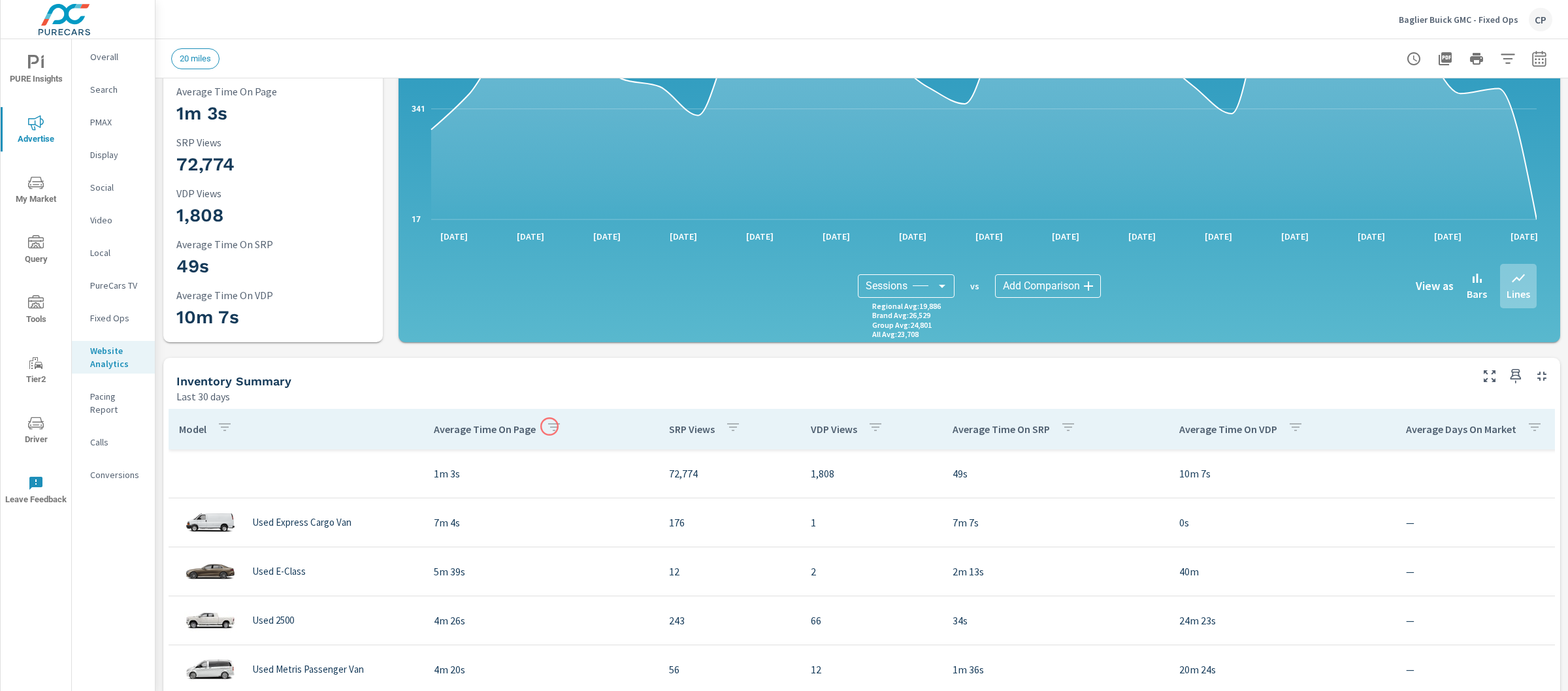
click at [549, 426] on icon "button" at bounding box center [554, 427] width 16 height 16
click at [503, 430] on div at bounding box center [784, 345] width 1568 height 691
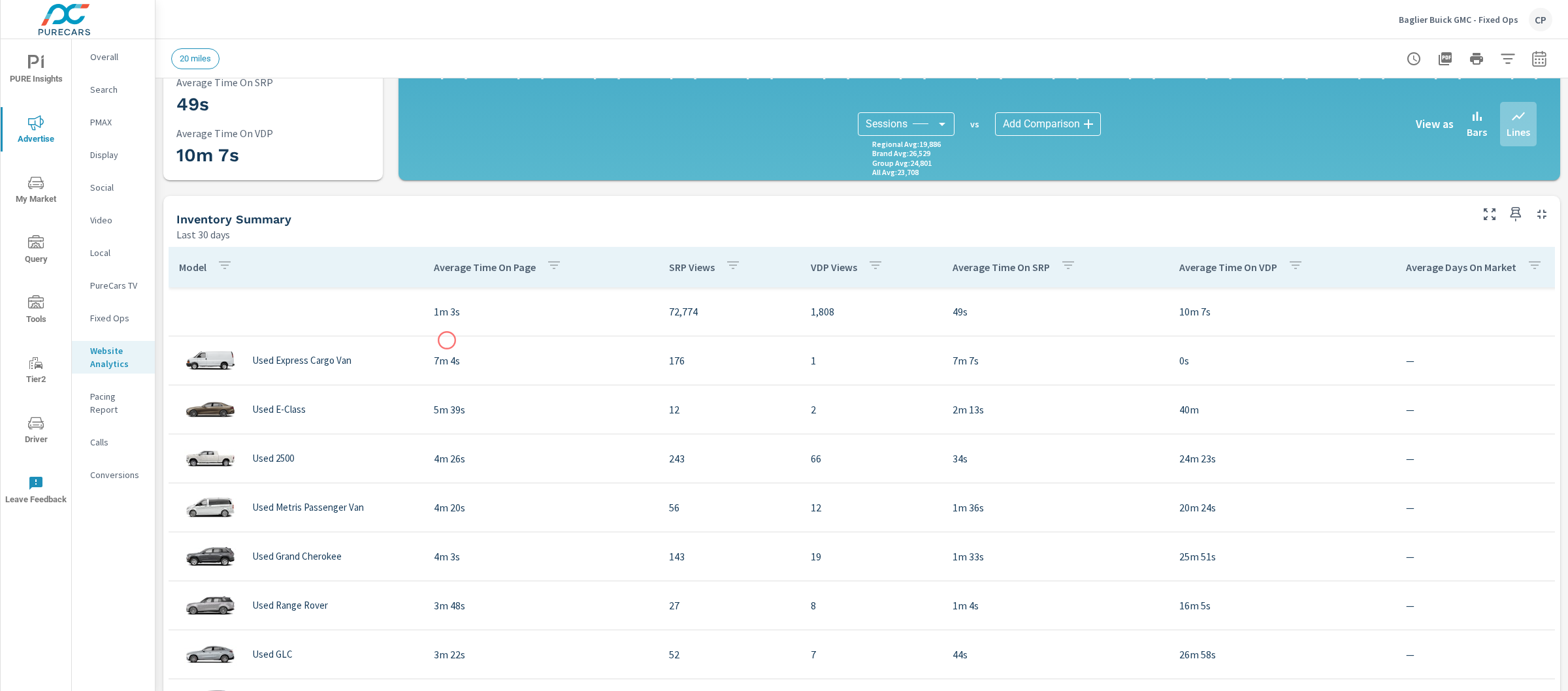
scroll to position [372, 0]
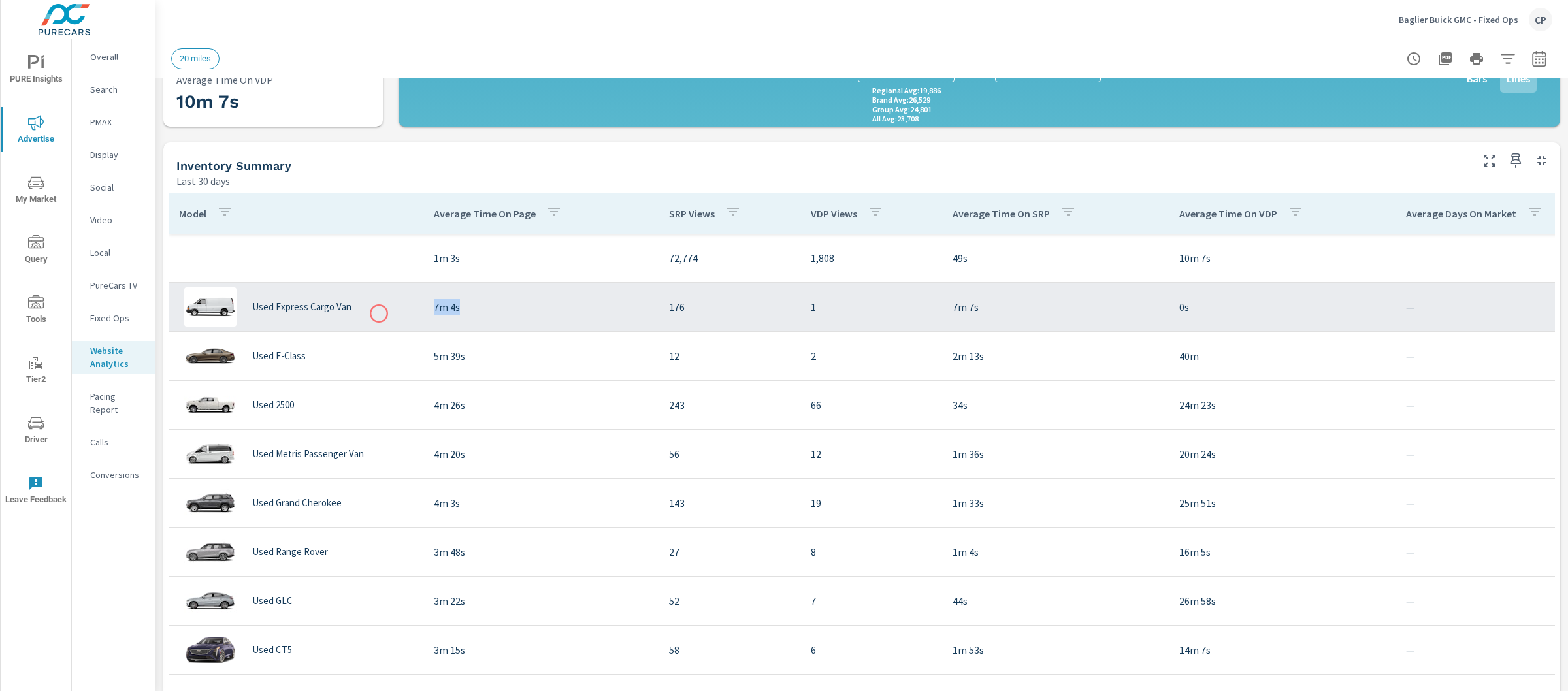
drag, startPoint x: 469, startPoint y: 314, endPoint x: 380, endPoint y: 315, distance: 89.0
click at [380, 314] on tr "Used Express Cargo Van 7m 4s 176 1 7m 7s 0s — $ — $ — $ —" at bounding box center [1230, 307] width 2123 height 49
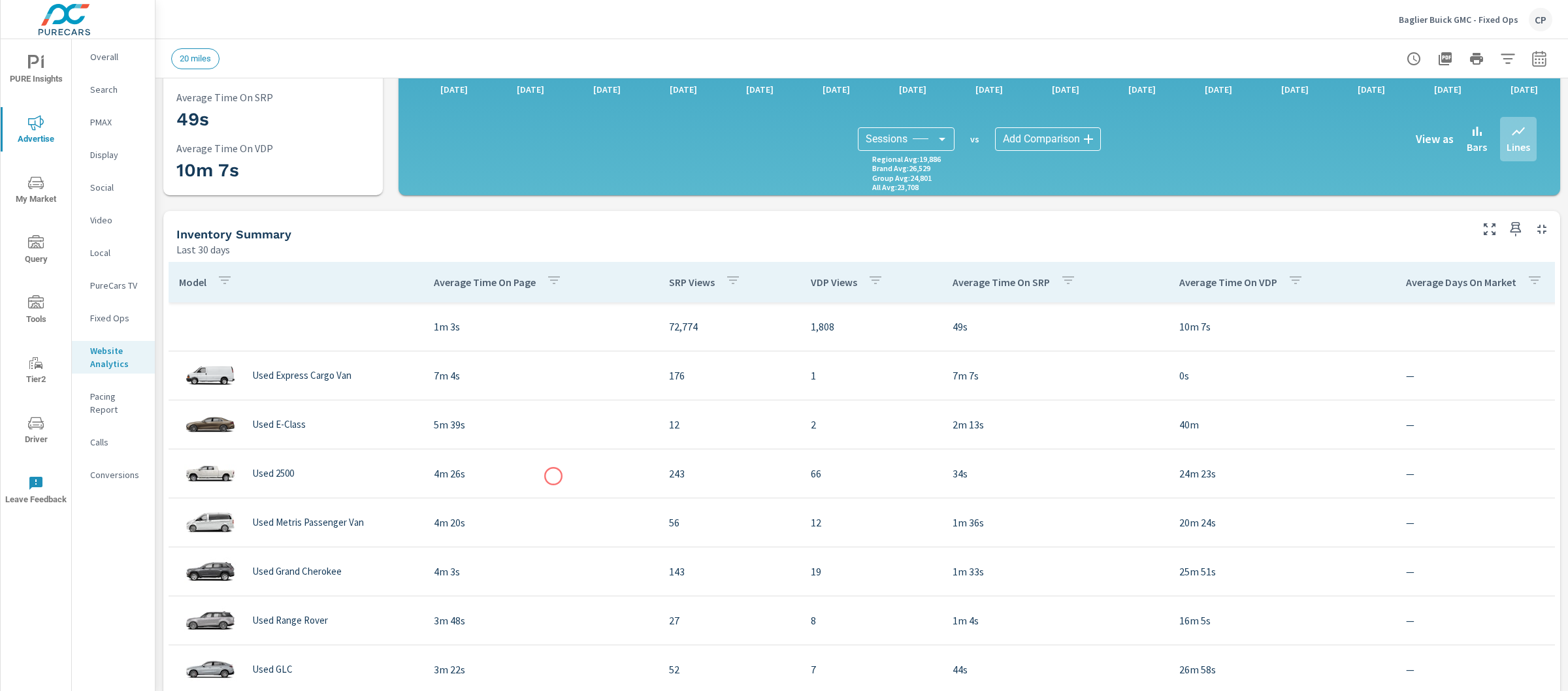
scroll to position [347, 0]
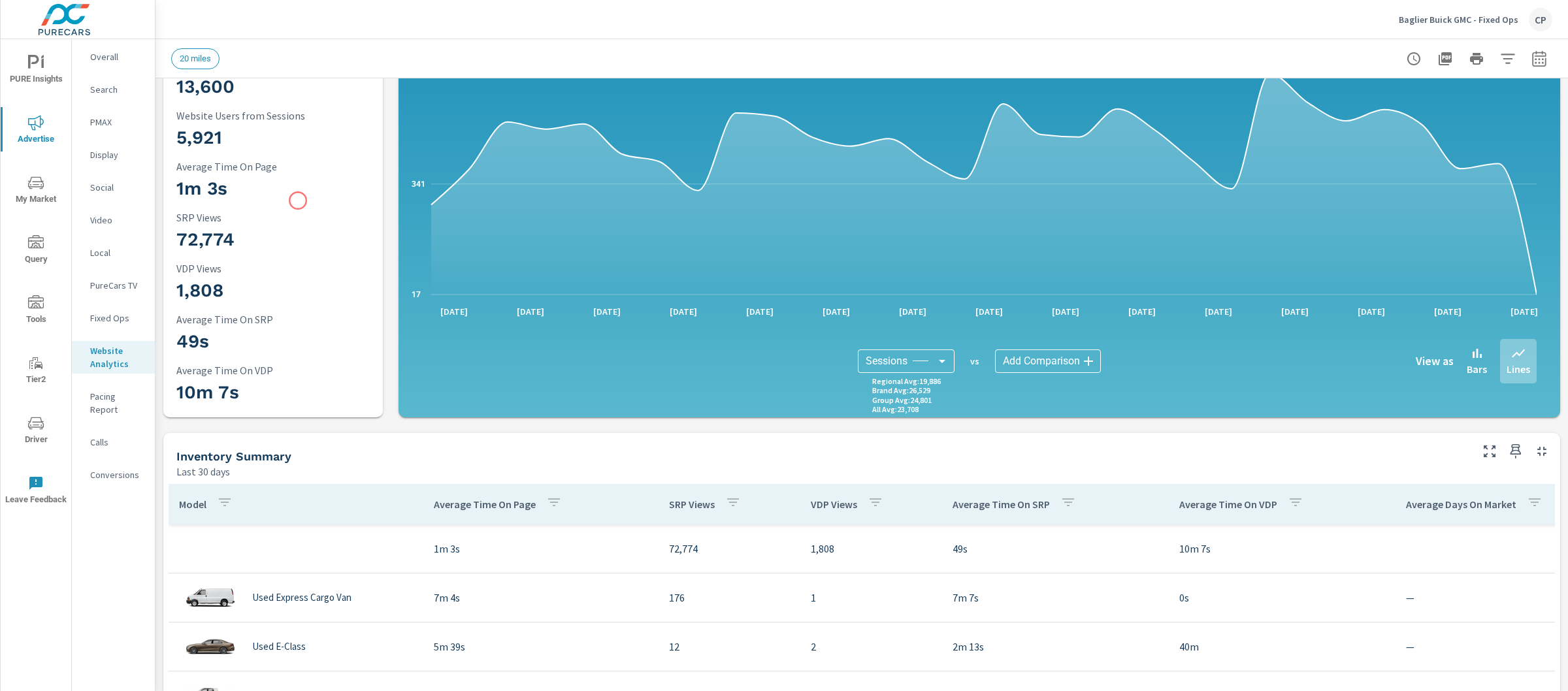
scroll to position [76, 0]
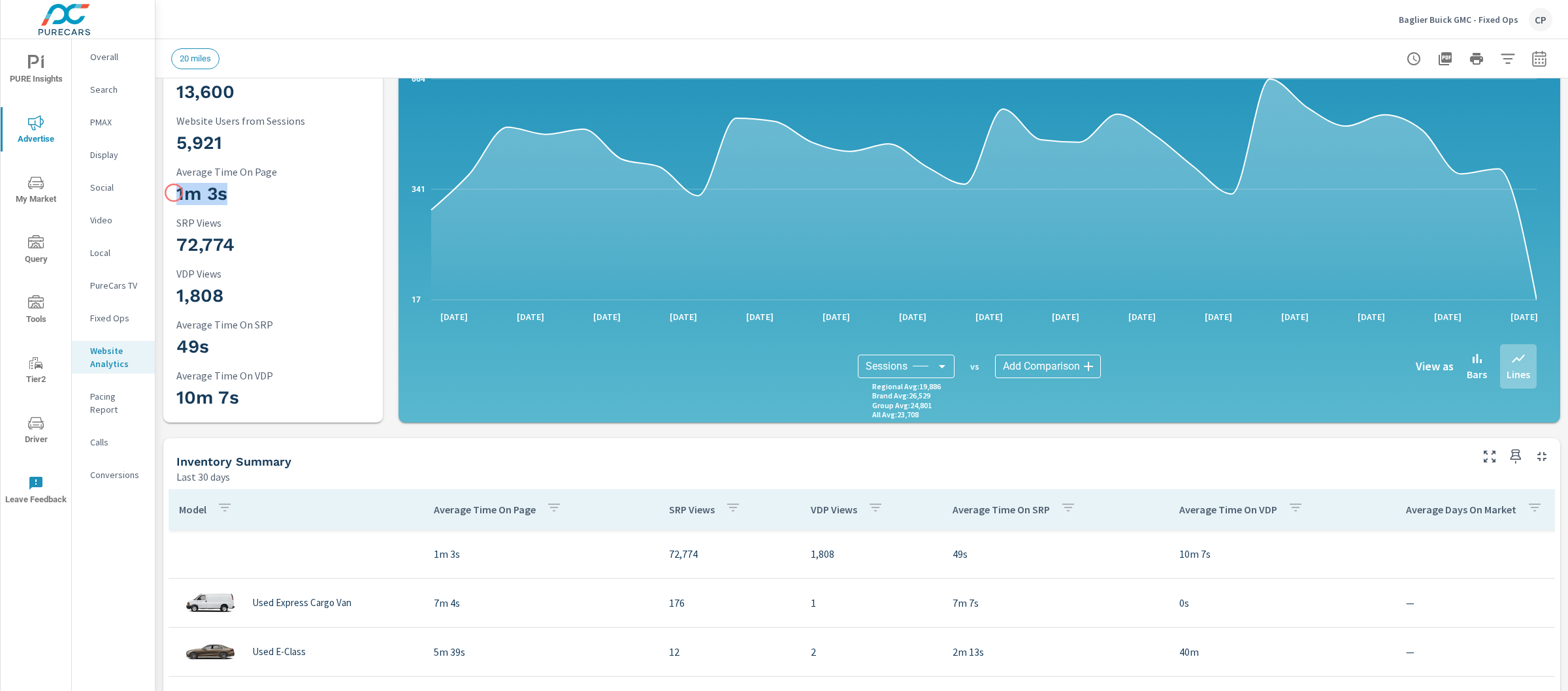
drag, startPoint x: 271, startPoint y: 196, endPoint x: 175, endPoint y: 194, distance: 96.0
click at [174, 193] on div "13,600 Sessions 5,921 Website Users from Sessions 1m 3s Average Time On Page 72…" at bounding box center [273, 239] width 209 height 356
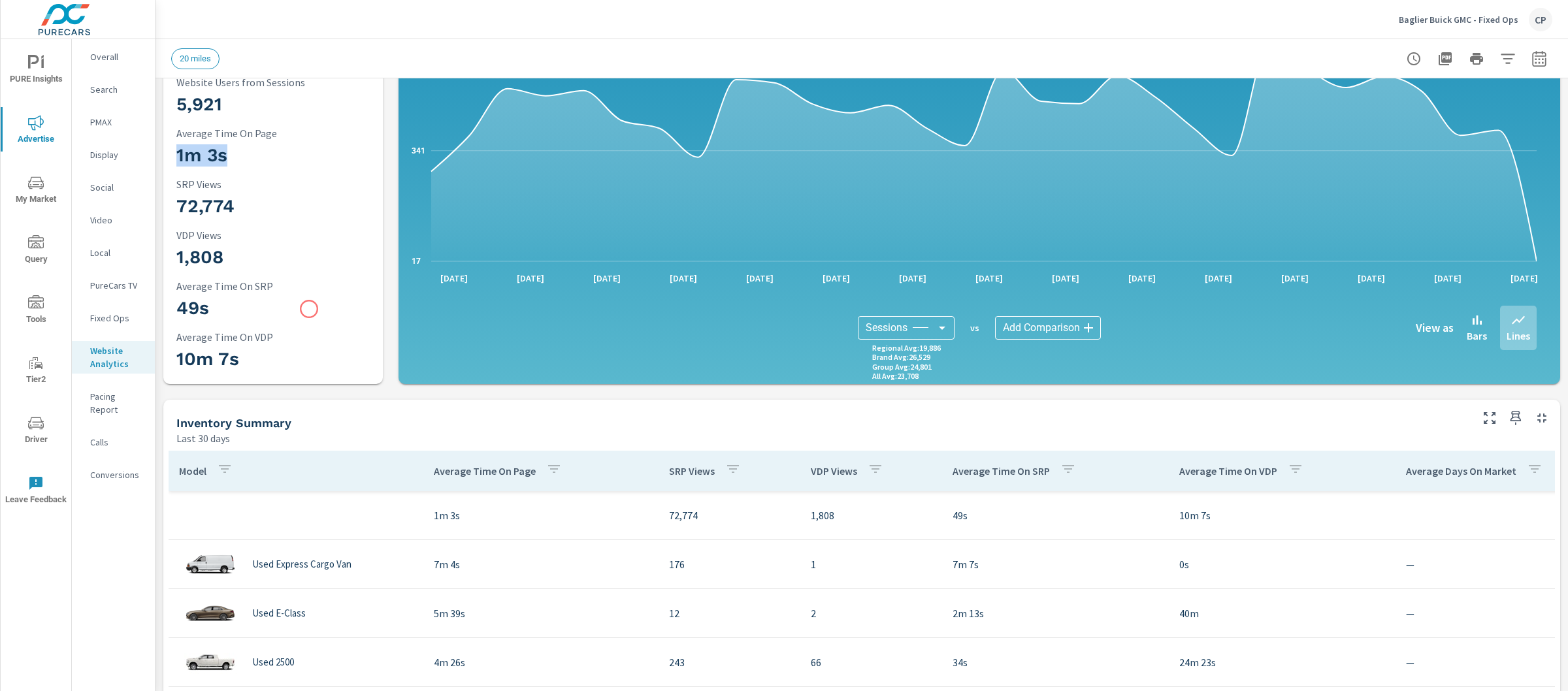
scroll to position [148, 0]
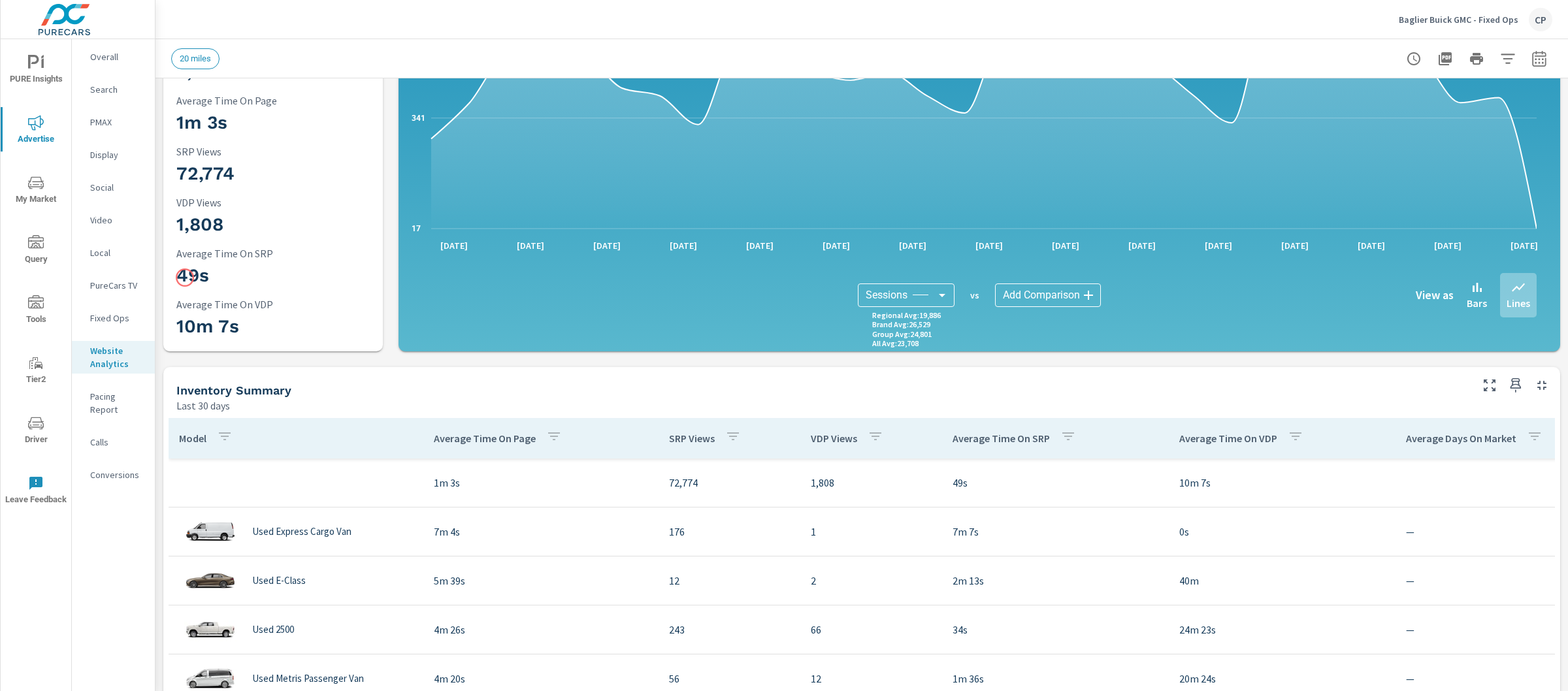
click at [185, 278] on h3 "49s" at bounding box center [273, 276] width 193 height 22
drag, startPoint x: 179, startPoint y: 274, endPoint x: 217, endPoint y: 274, distance: 38.0
click at [217, 274] on h3 "49s" at bounding box center [273, 276] width 193 height 22
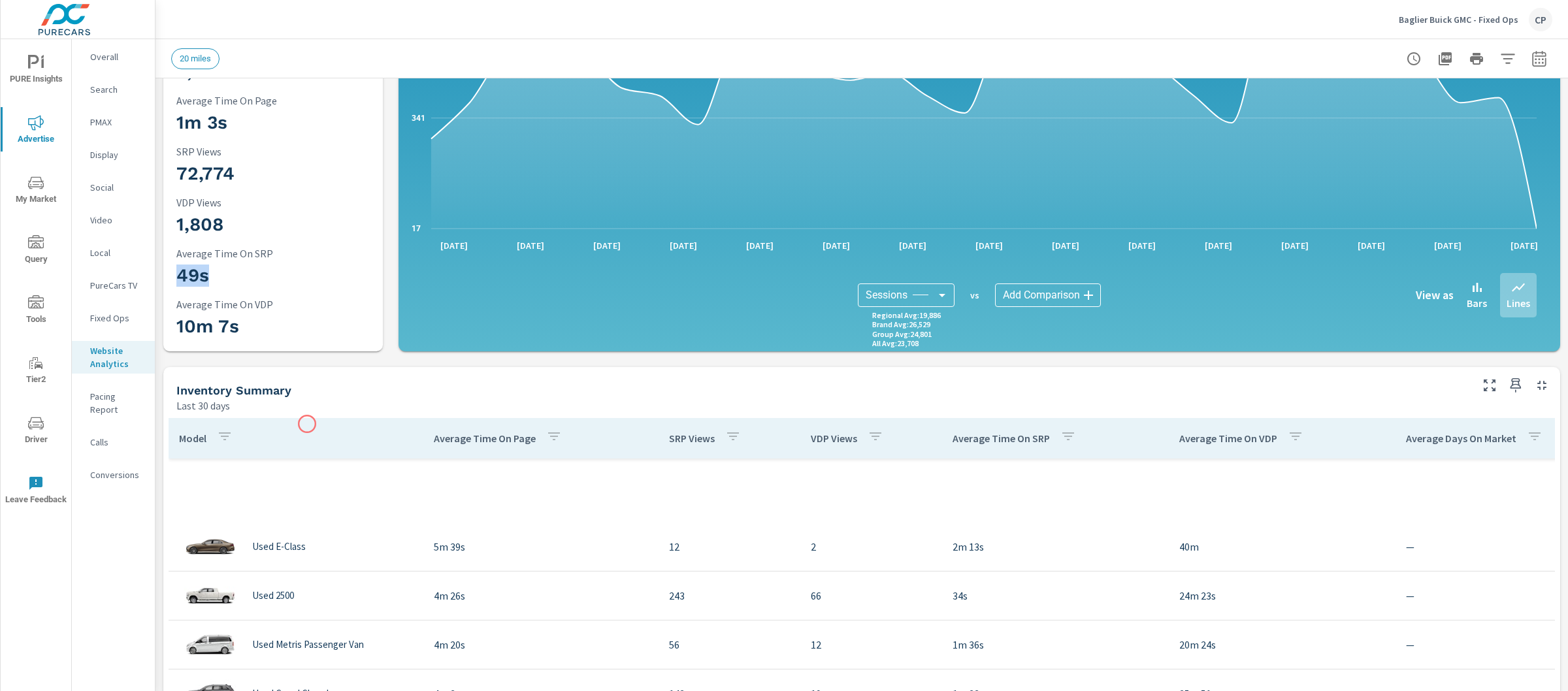
scroll to position [495, 0]
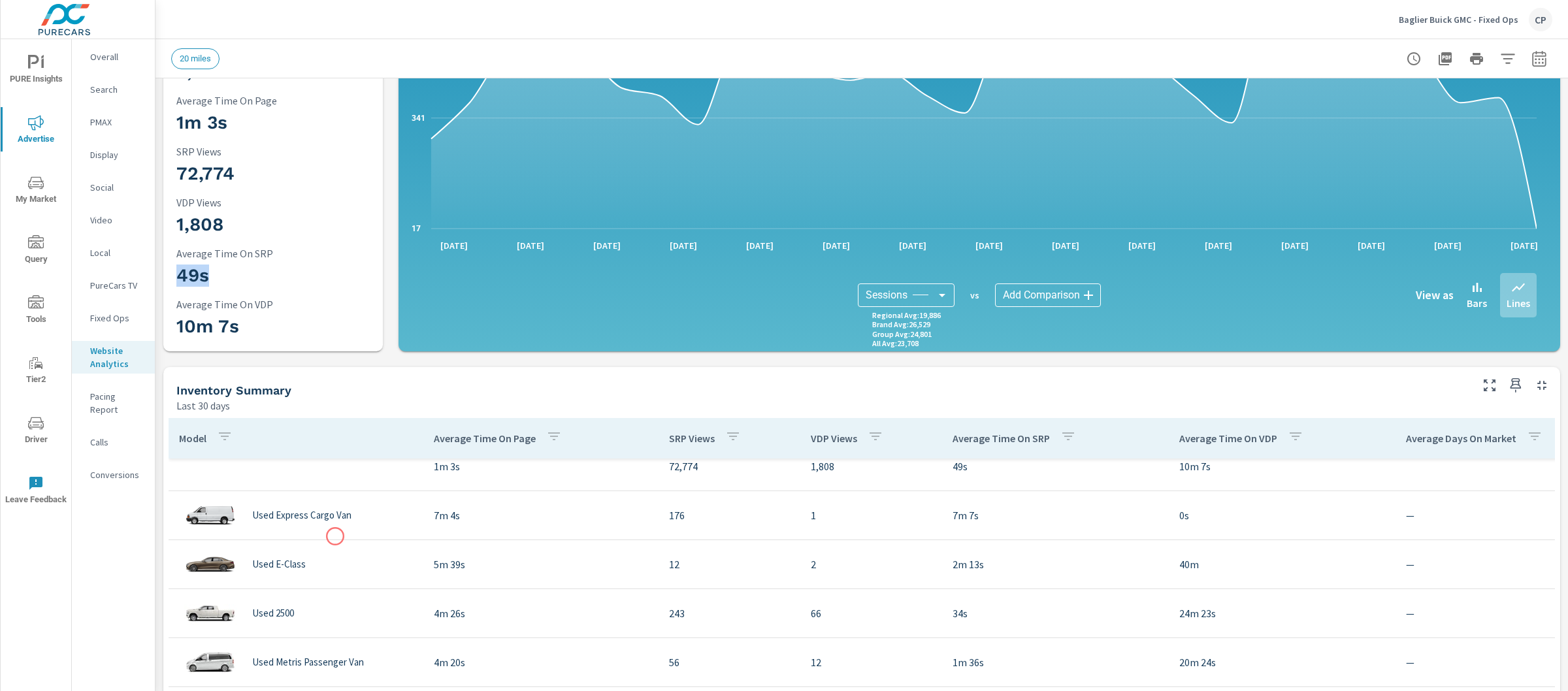
scroll to position [18, 0]
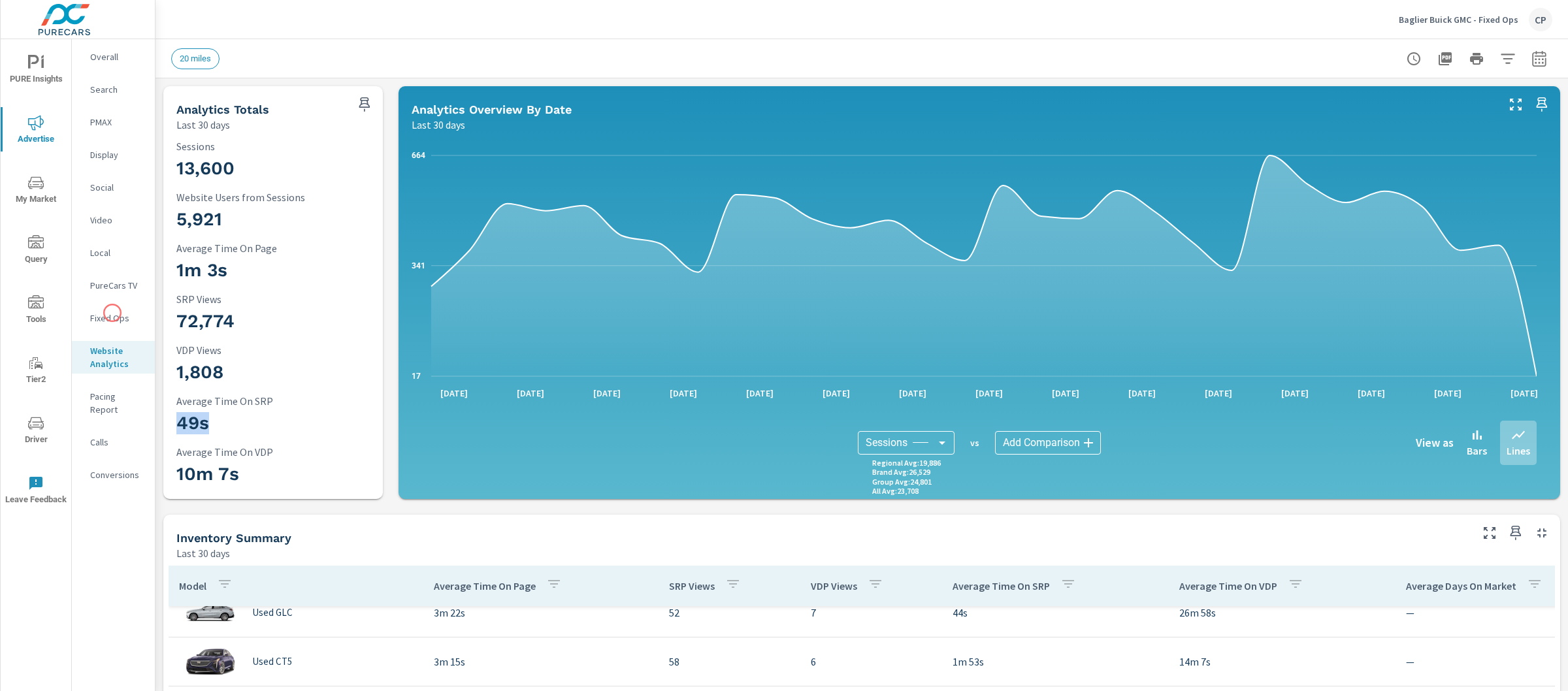
click at [112, 314] on p "Fixed Ops" at bounding box center [117, 318] width 55 height 13
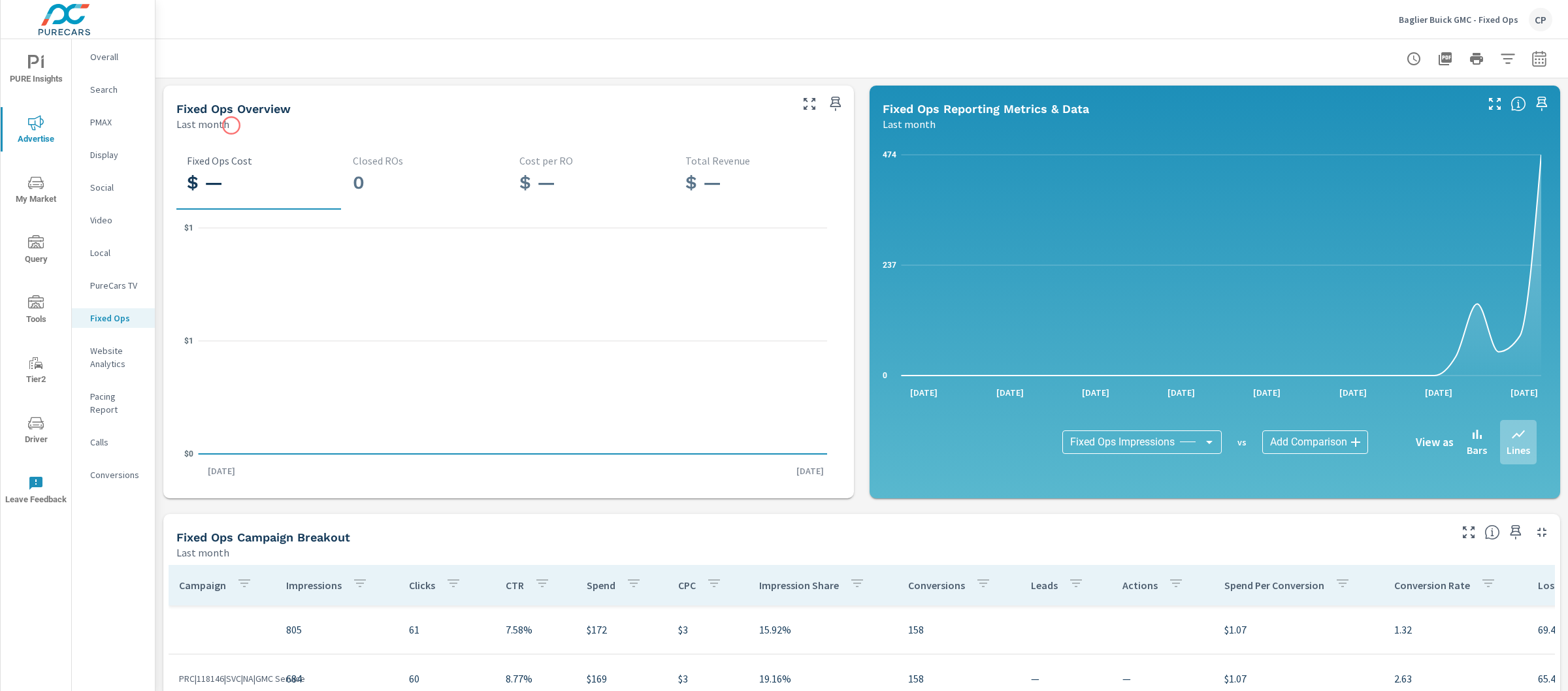
scroll to position [109, 0]
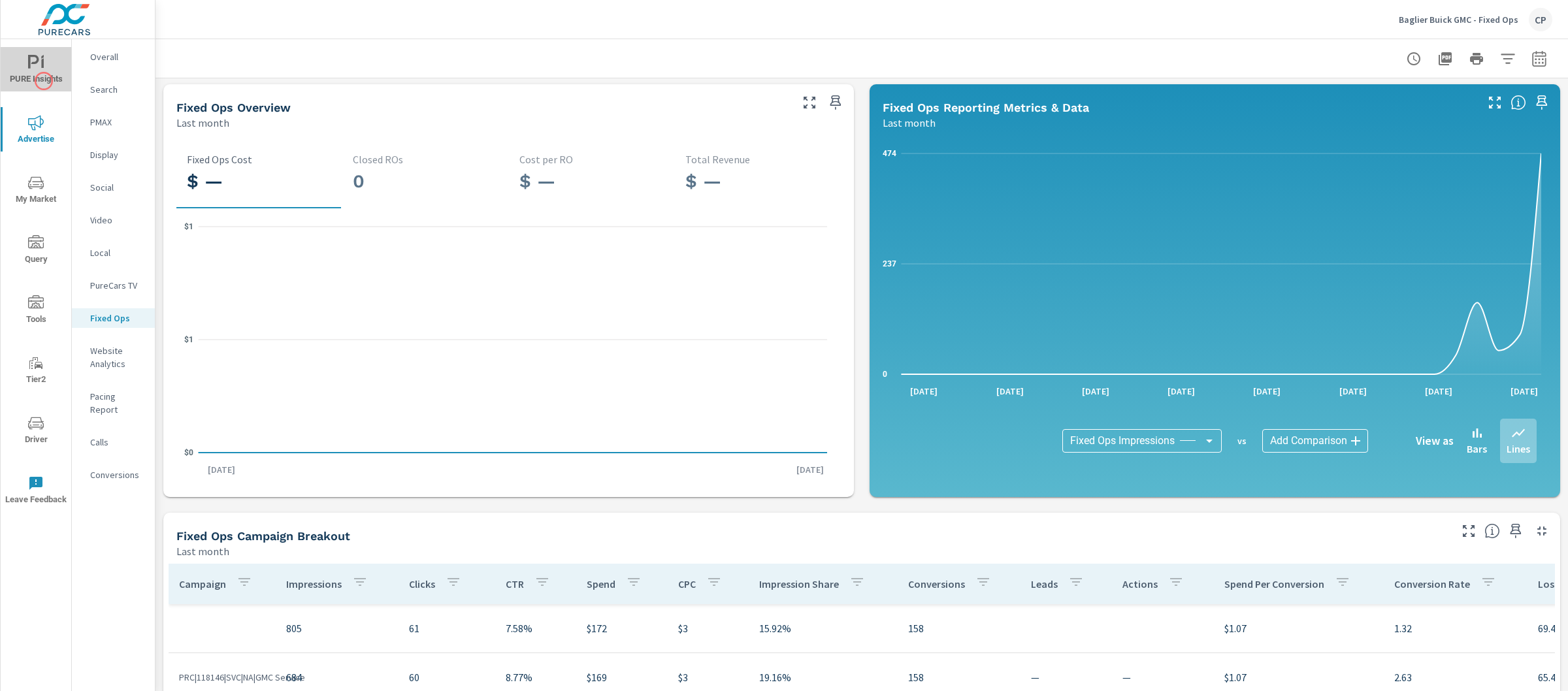
click at [44, 81] on span "PURE Insights" at bounding box center [36, 71] width 63 height 32
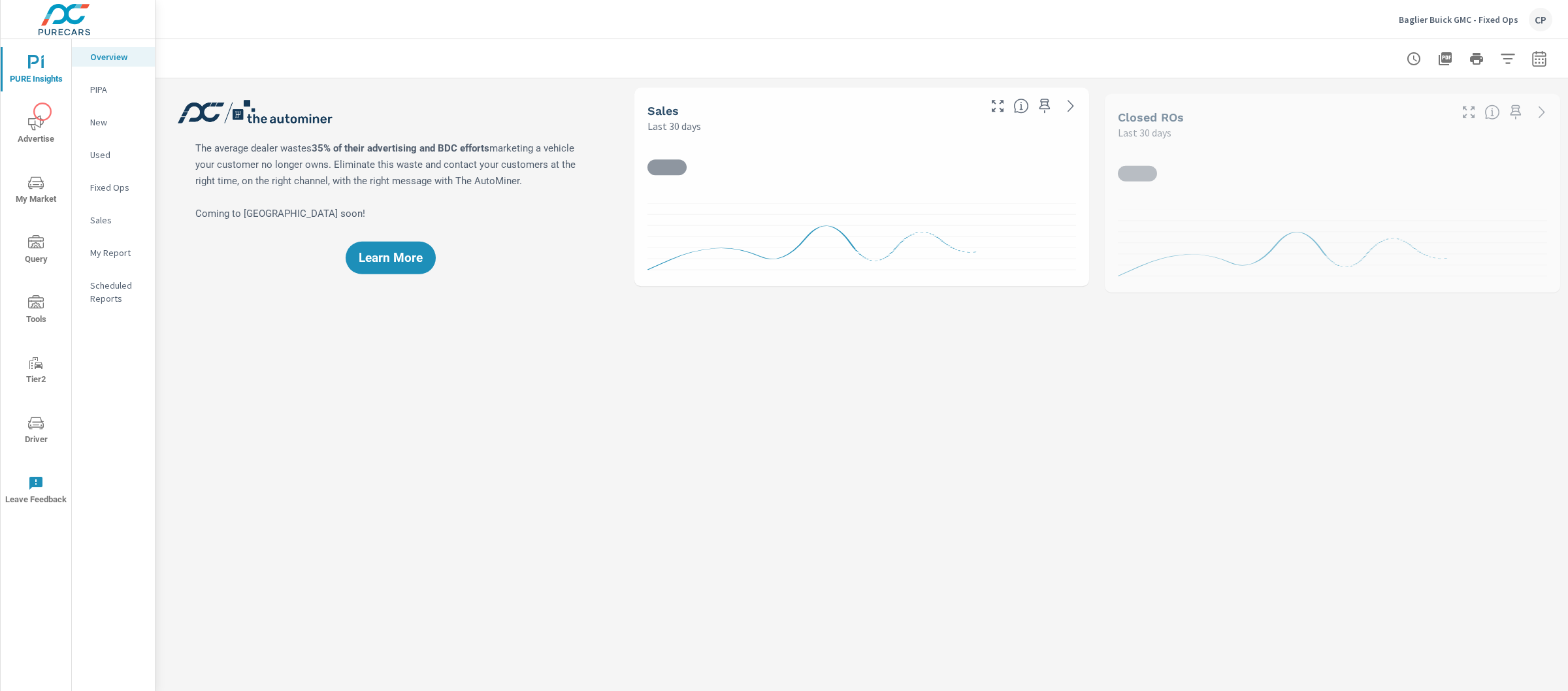
click at [34, 130] on icon "nav menu" at bounding box center [36, 123] width 16 height 16
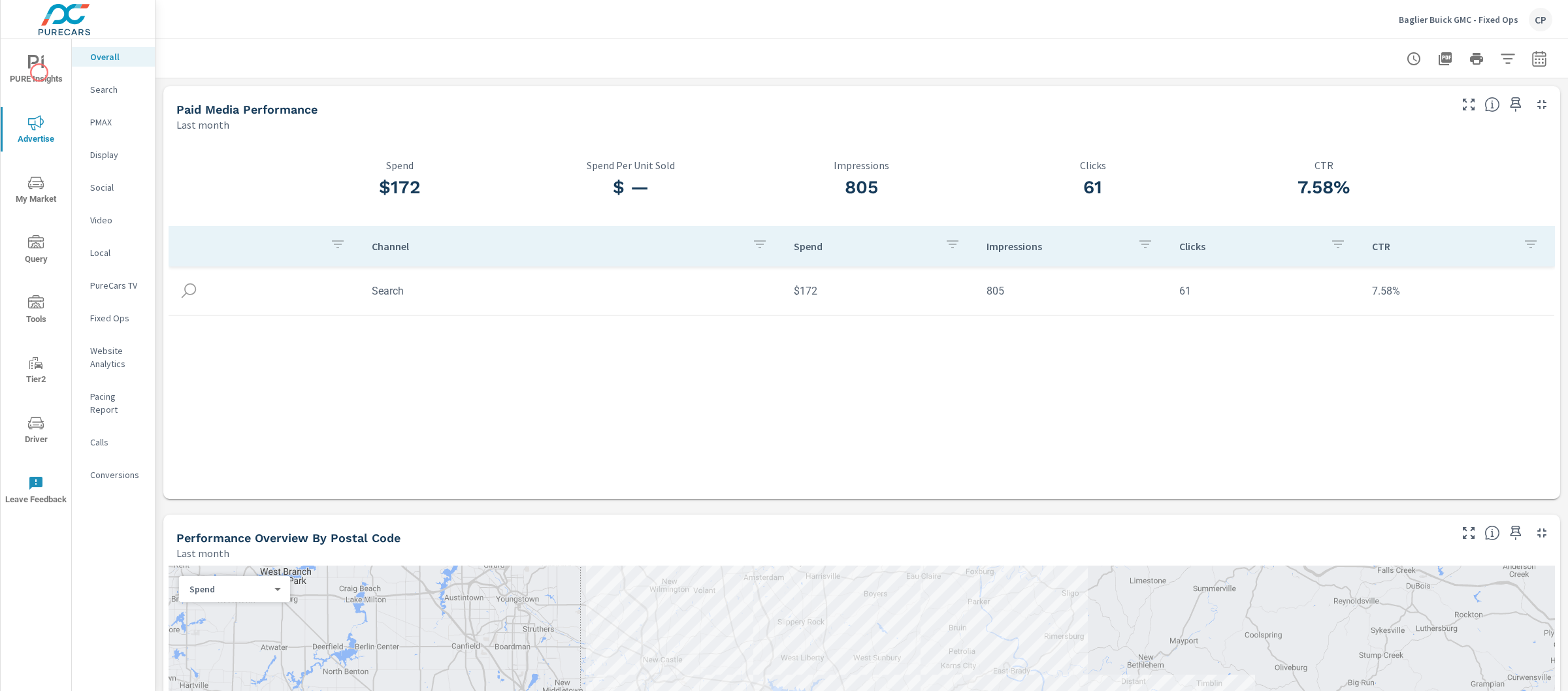
click at [39, 72] on span "PURE Insights" at bounding box center [36, 71] width 63 height 32
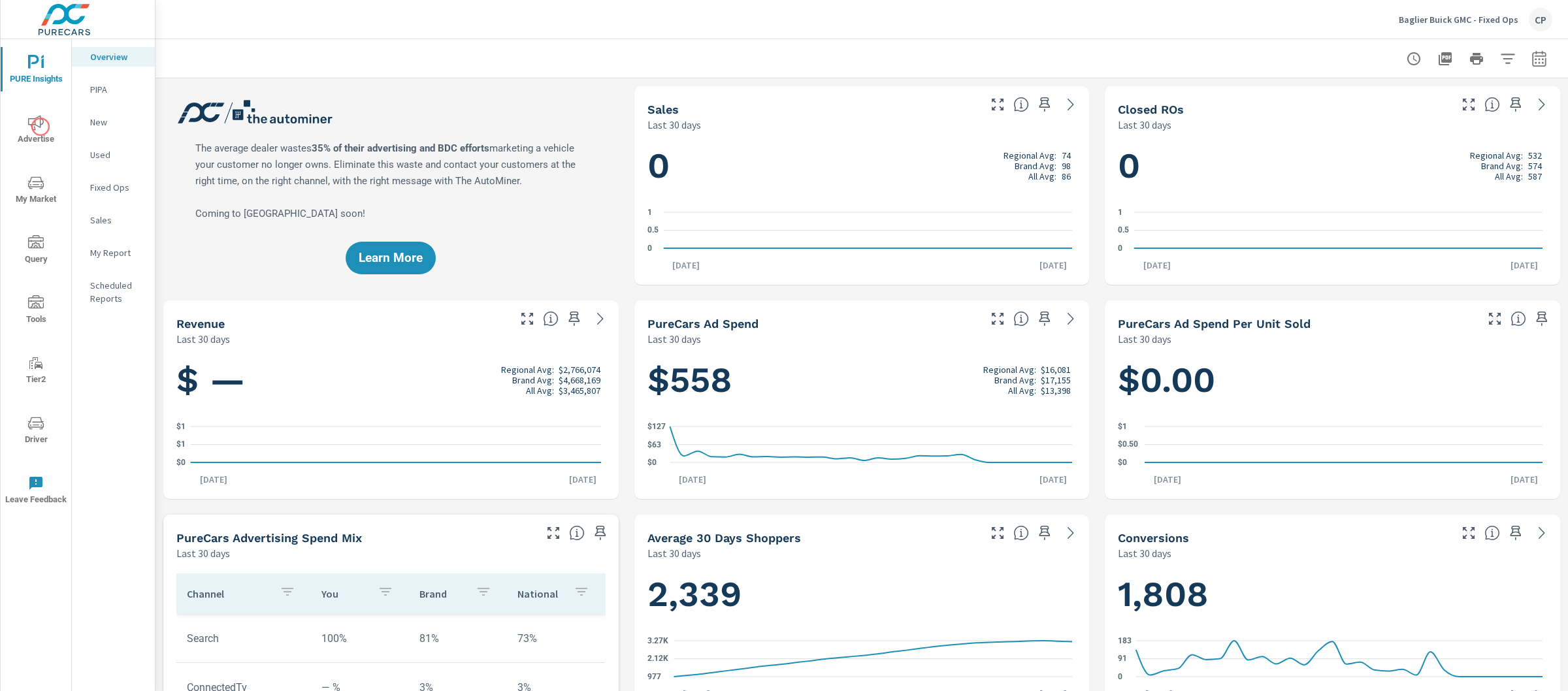
click at [51, 148] on button "Advertise" at bounding box center [36, 128] width 71 height 44
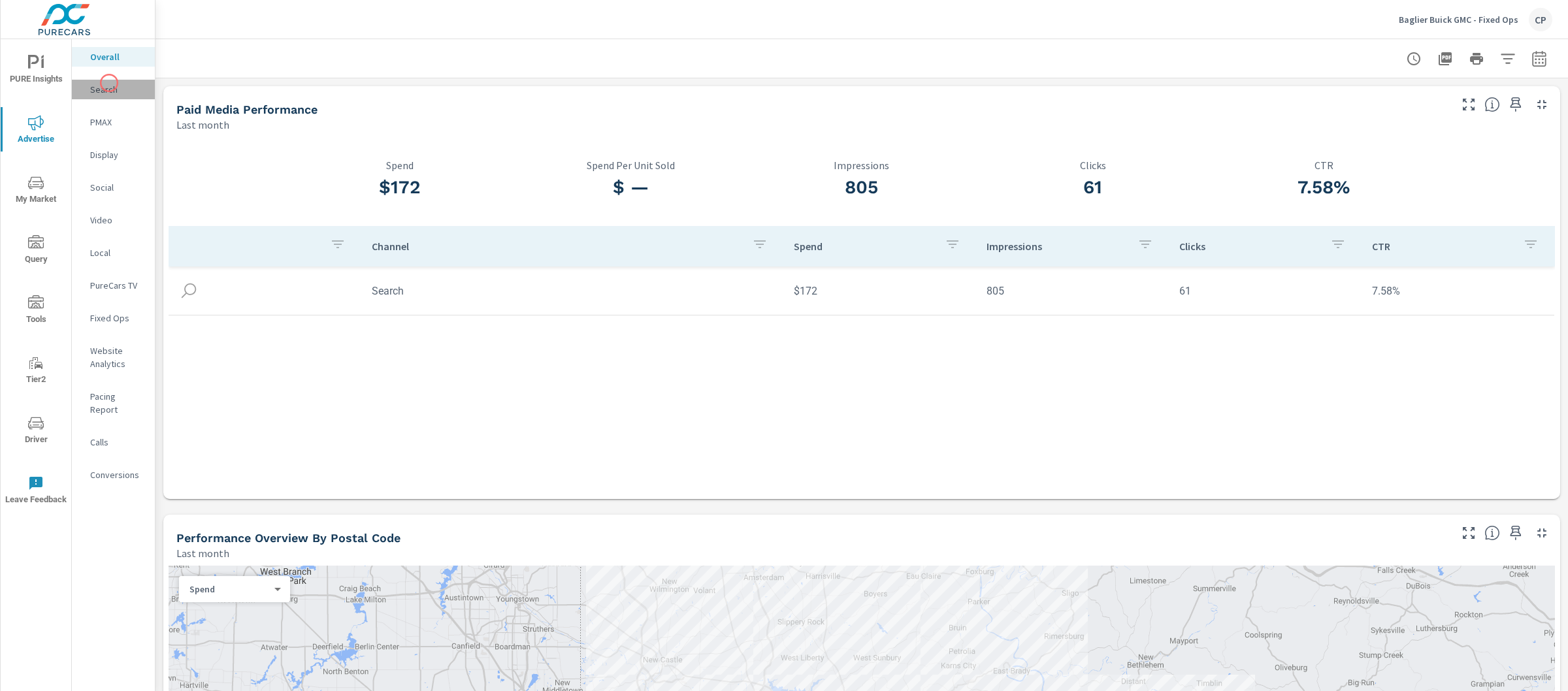
click at [109, 83] on p "Search" at bounding box center [117, 89] width 55 height 13
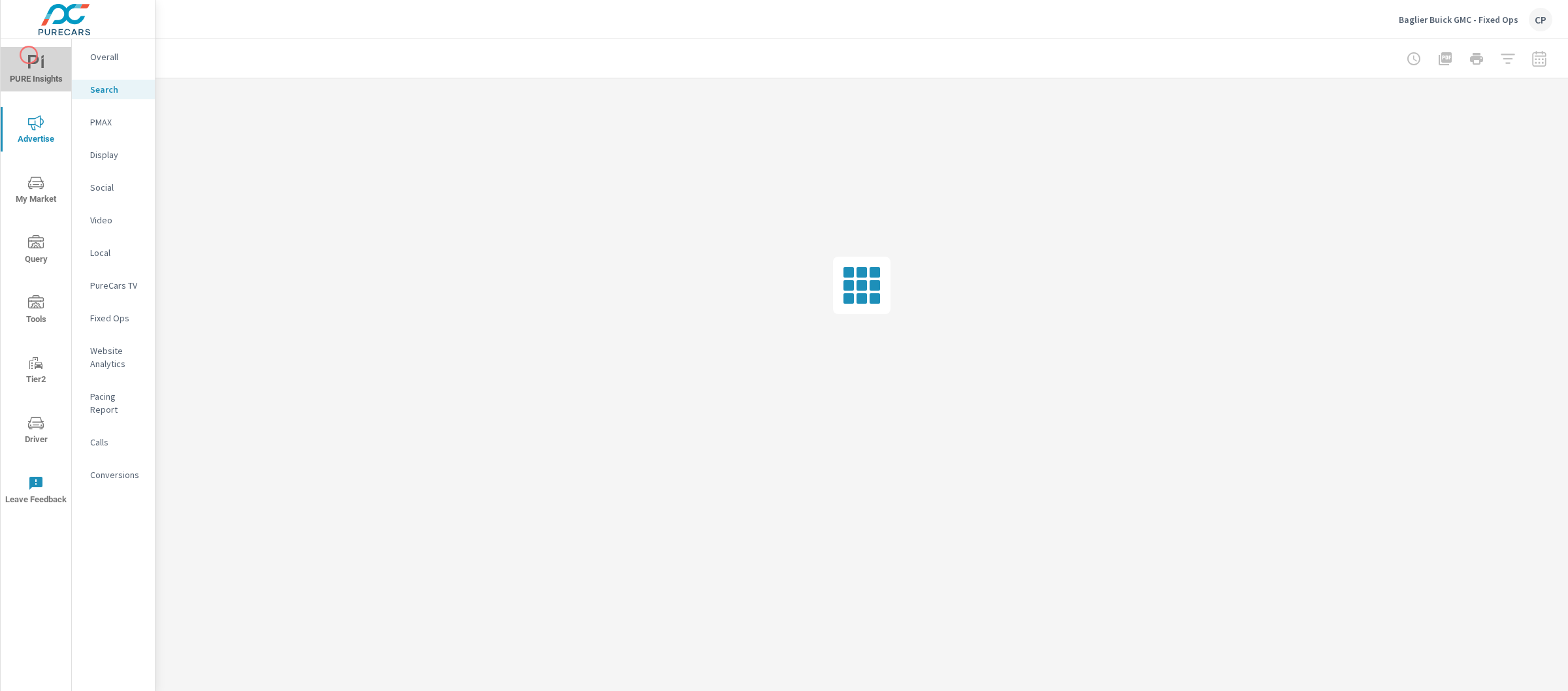
click at [29, 55] on icon "nav menu" at bounding box center [34, 61] width 11 height 14
click at [112, 250] on p "My Report" at bounding box center [117, 253] width 55 height 13
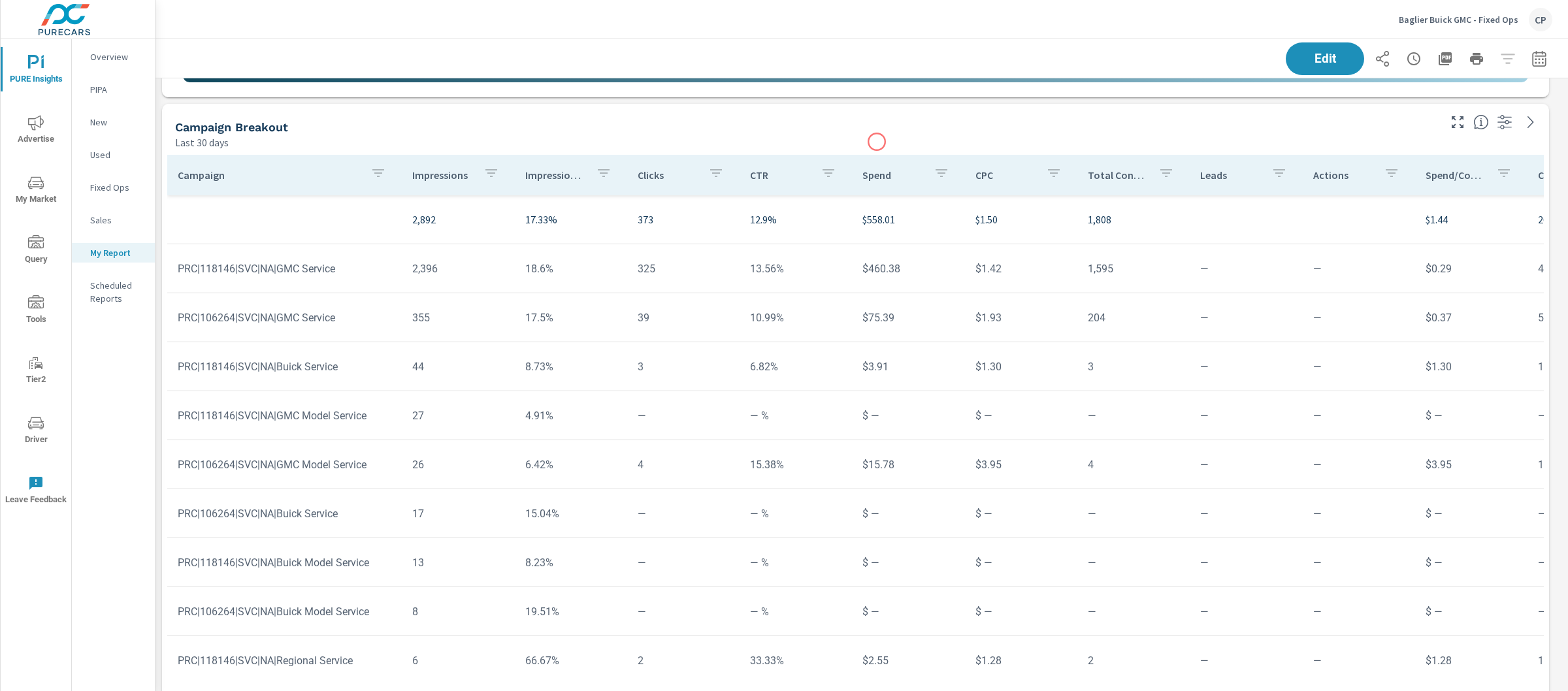
scroll to position [874, 0]
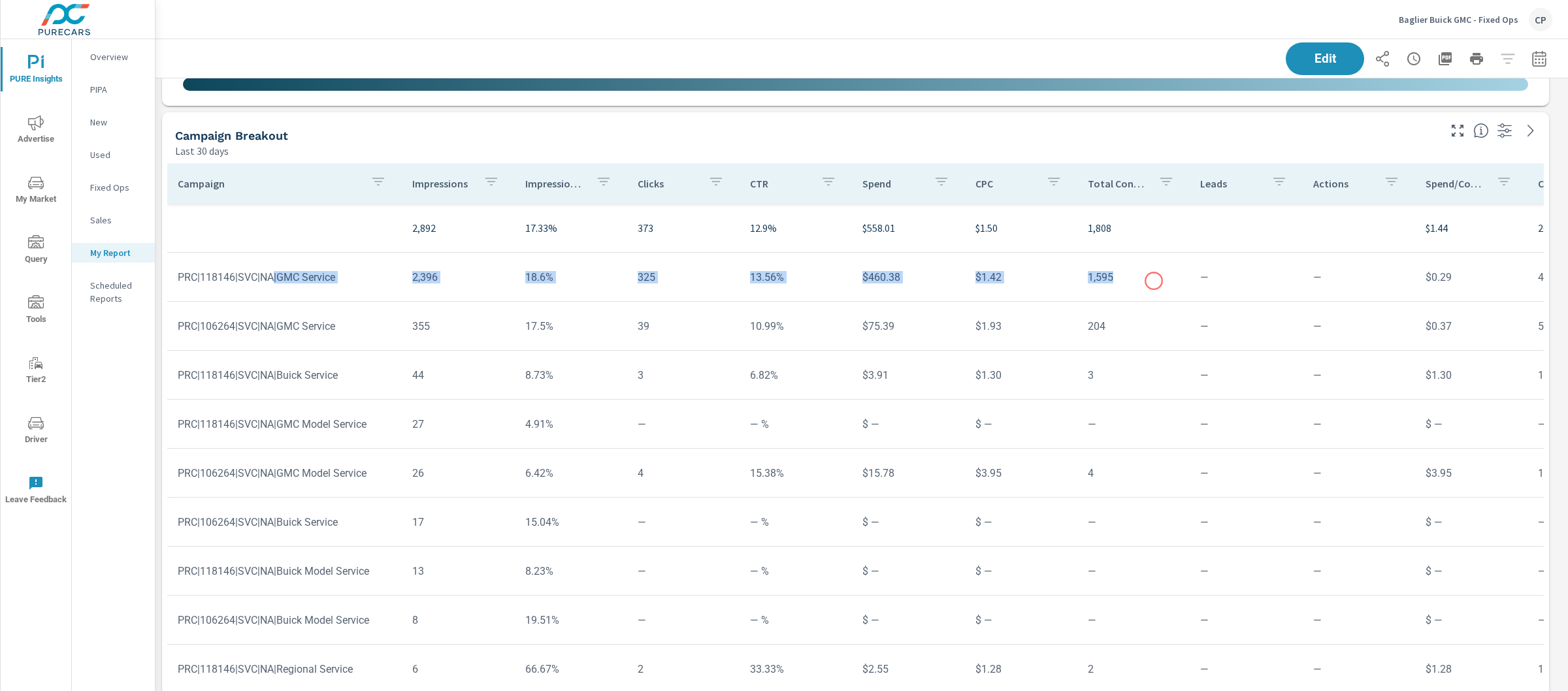
drag, startPoint x: 272, startPoint y: 278, endPoint x: 1154, endPoint y: 281, distance: 882.0
click at [1154, 281] on tr "PRC|118146|SVC|NA|GMC Service 2,396 18.6% 325 13.56% $460.38 $1.42 1,595 — — $0…" at bounding box center [1016, 277] width 1698 height 49
click at [388, 342] on tr "PRC|106264|SVC|NA|GMC Service 355 17.5% 39 10.99% $75.39 $1.93 204 — — $0.37 52…" at bounding box center [1016, 326] width 1698 height 49
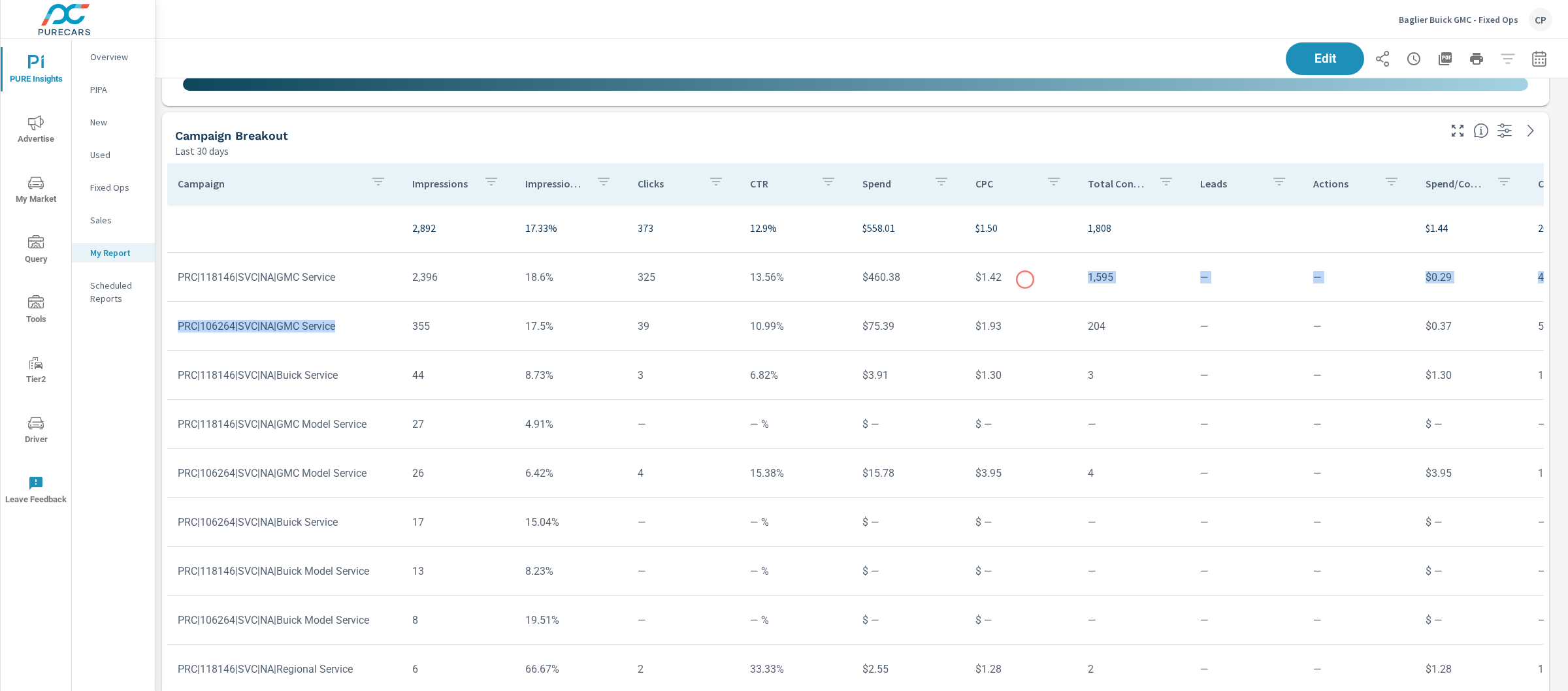
drag, startPoint x: 397, startPoint y: 334, endPoint x: 1025, endPoint y: 279, distance: 630.4
click at [1025, 279] on tbody "2,892 17.33% 373 12.9% $558.01 $1.50 1,808 $1.44 263% 41.23% 40.59% PRC|118146|…" at bounding box center [1016, 449] width 1699 height 490
click at [1016, 328] on td "$1.93" at bounding box center [1021, 327] width 112 height 34
drag, startPoint x: 495, startPoint y: 373, endPoint x: 770, endPoint y: 363, distance: 275.2
click at [616, 366] on tr "PRC|118146|SVC|NA|Buick Service 44 8.73% 3 6.82% $3.91 $1.30 3 — — $1.30 100% 4…" at bounding box center [1016, 375] width 1698 height 49
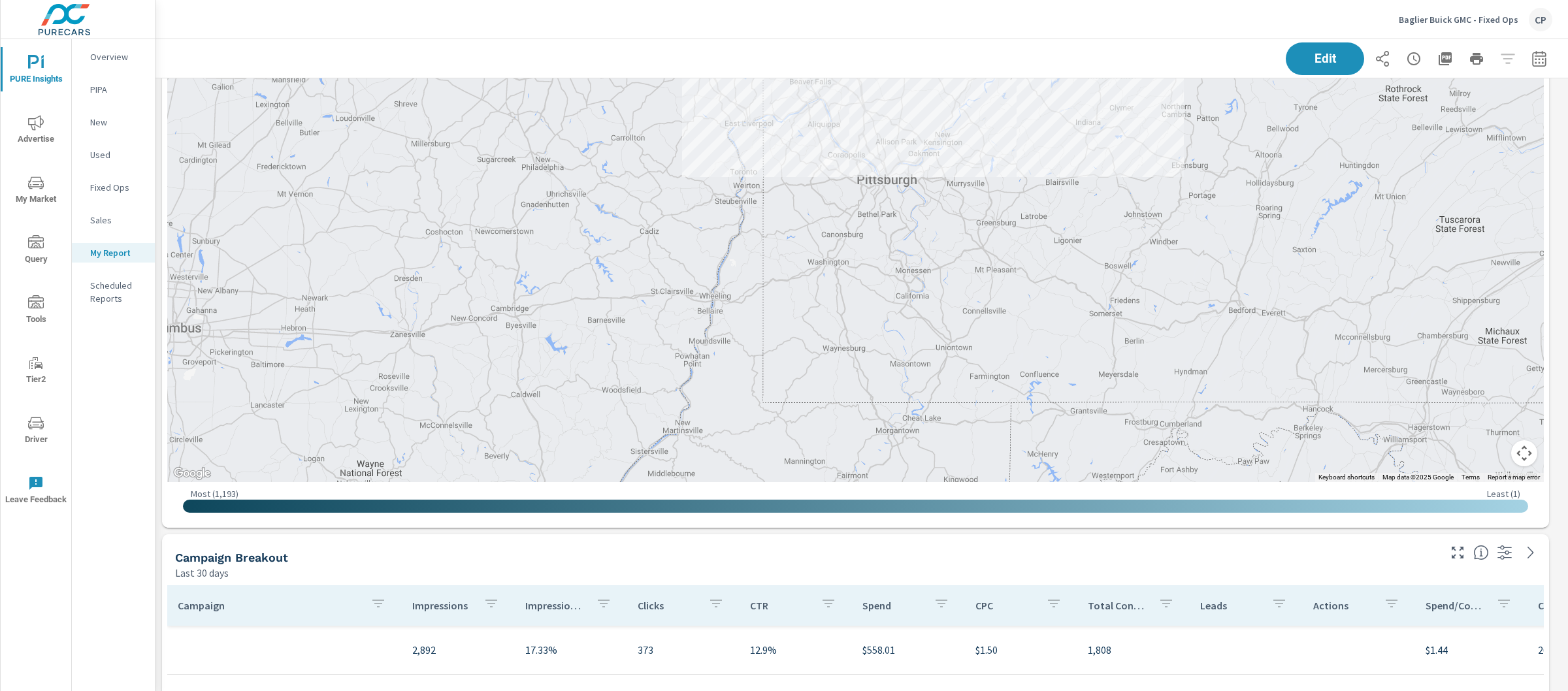
scroll to position [262, 0]
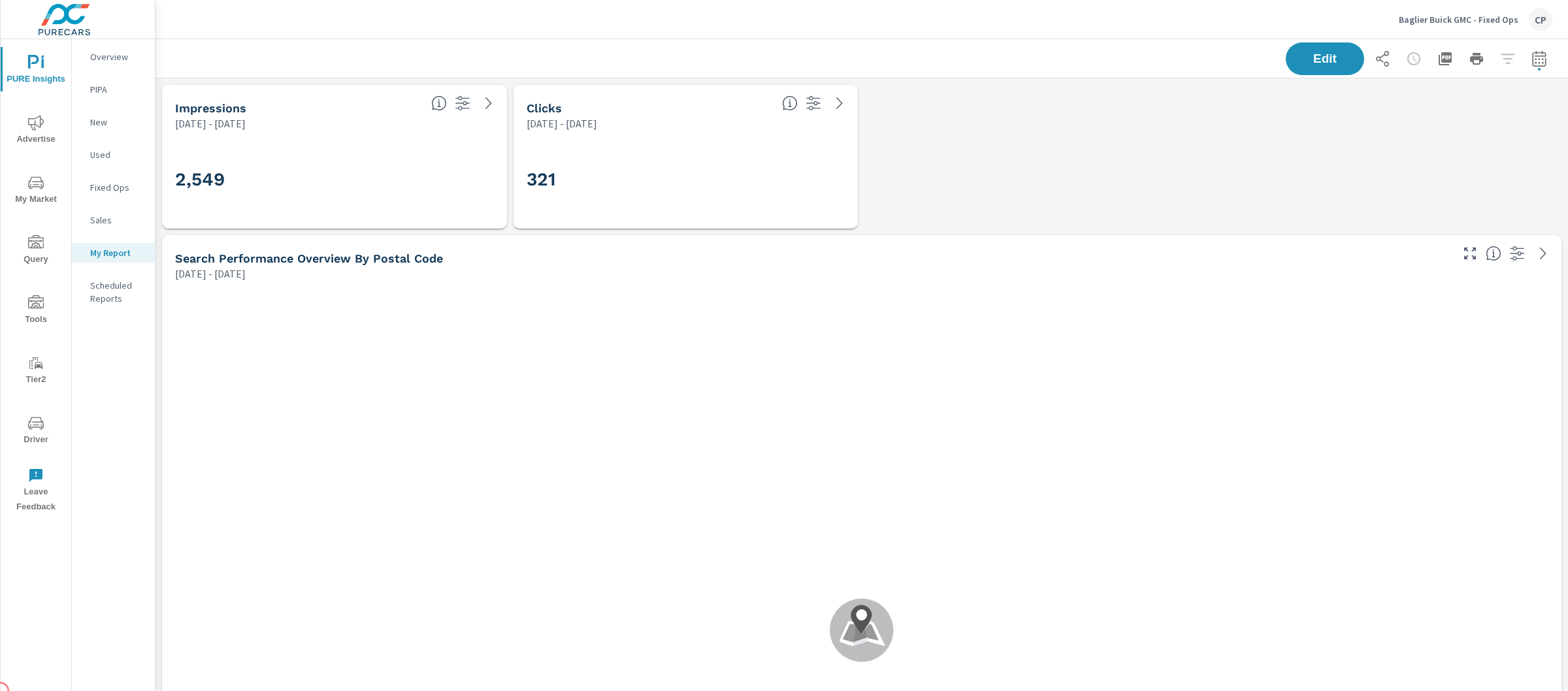
scroll to position [2585, 1426]
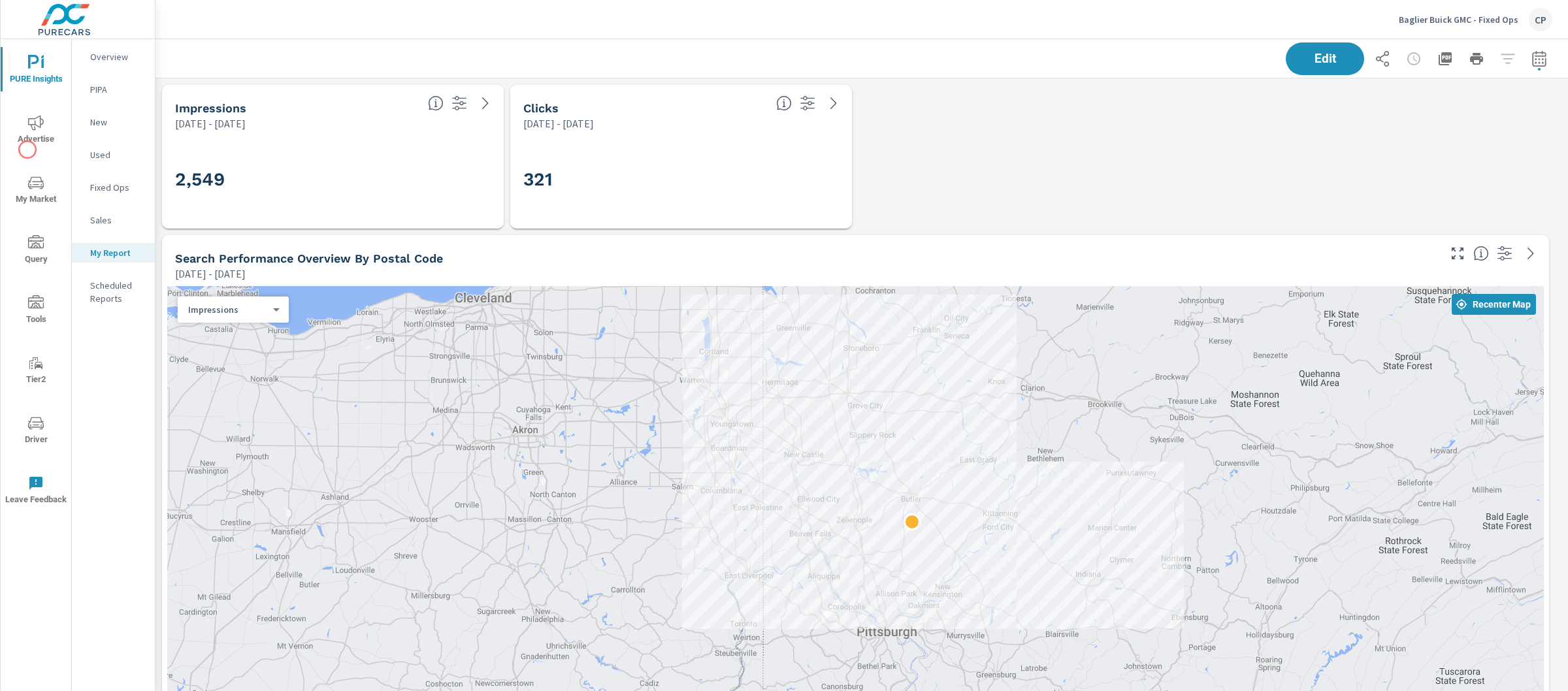
click at [27, 150] on button "Advertise" at bounding box center [36, 128] width 71 height 44
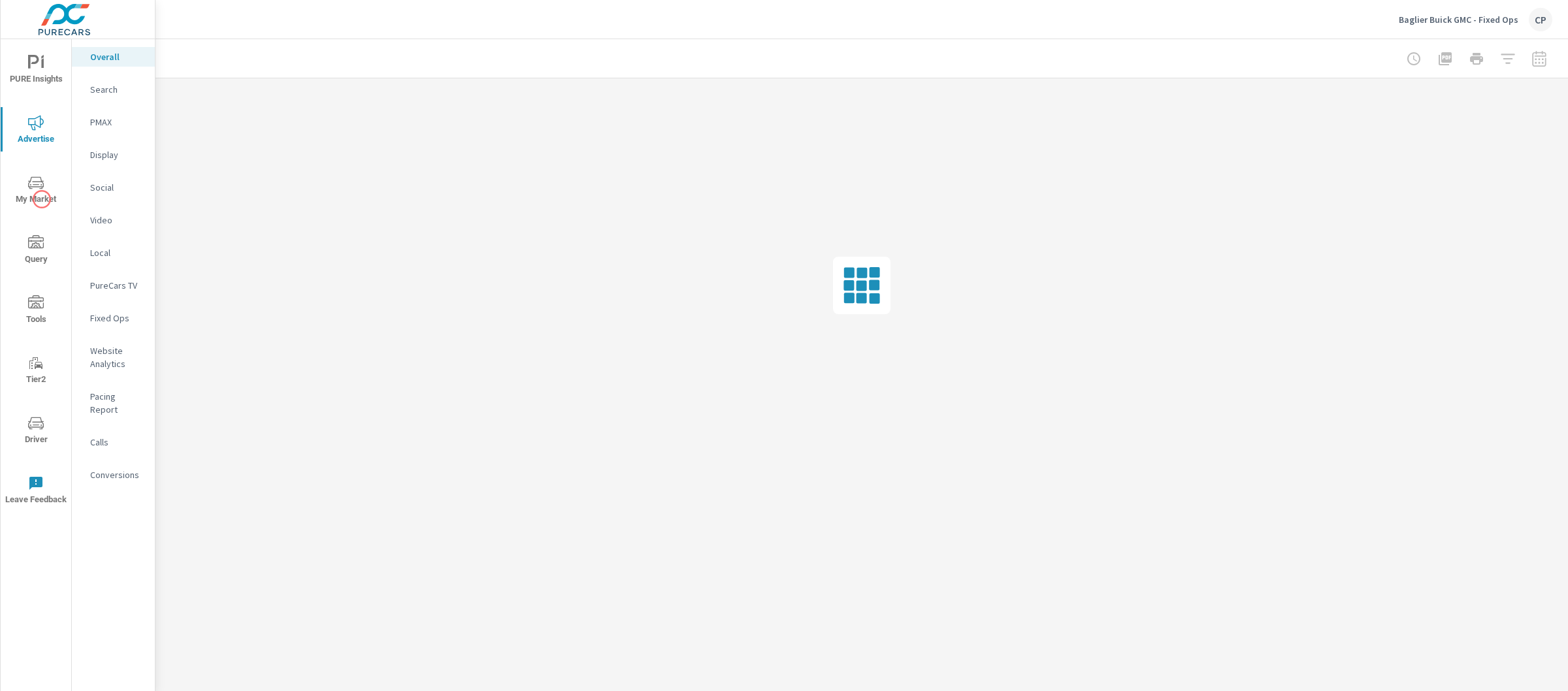
click at [41, 199] on span "My Market" at bounding box center [36, 191] width 63 height 32
click at [49, 314] on span "Tools" at bounding box center [36, 311] width 63 height 32
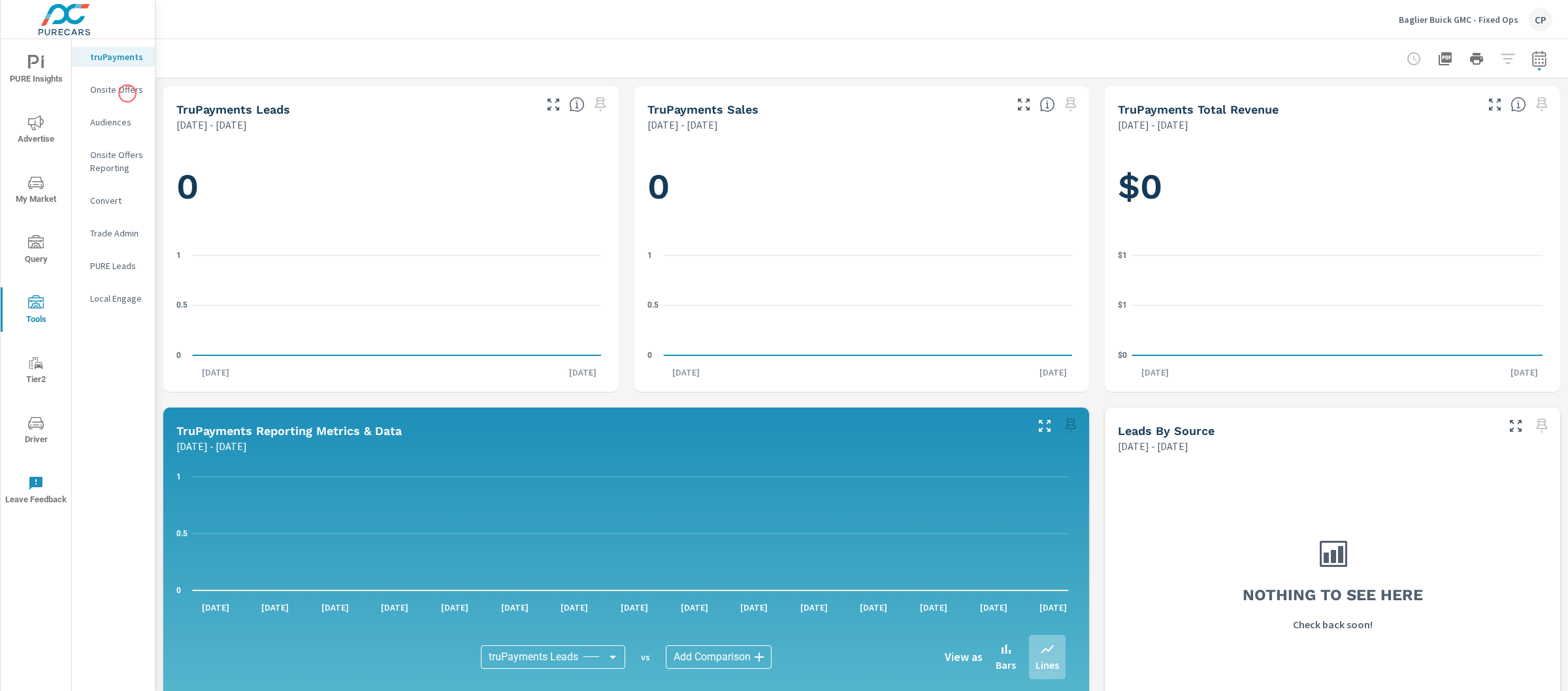
click at [125, 86] on p "Onsite Offers" at bounding box center [117, 89] width 55 height 13
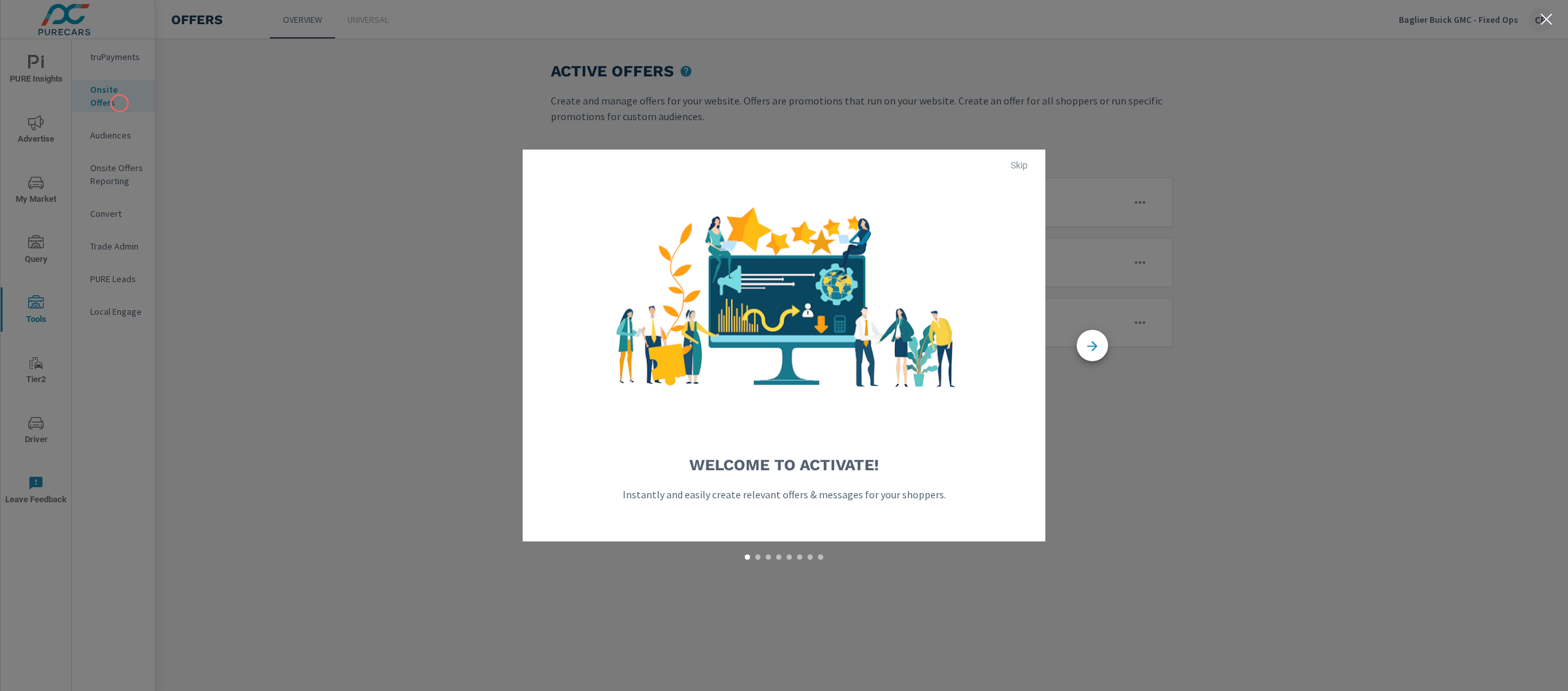
click at [120, 104] on div "Welcome to Activate! Instantly and easily create relevant offers & messages for…" at bounding box center [784, 345] width 1568 height 691
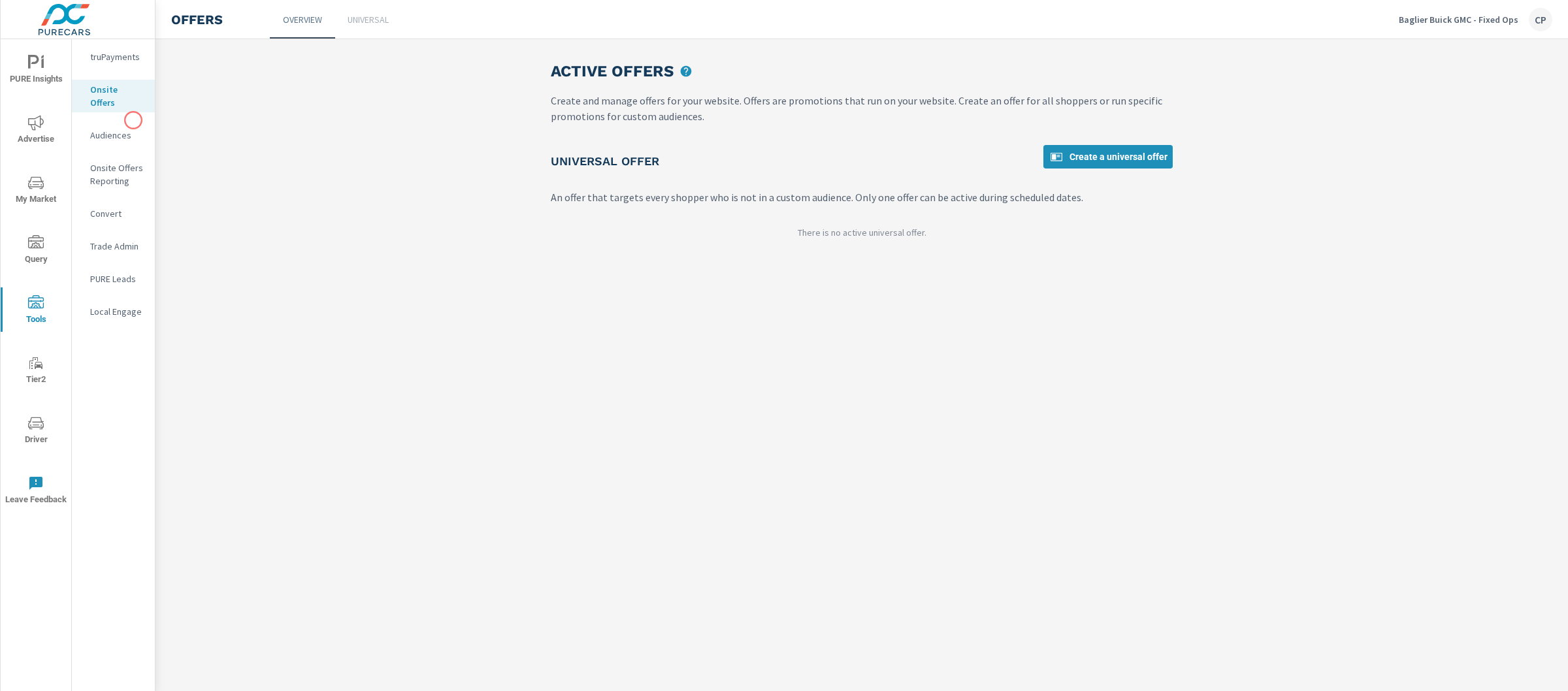
click at [132, 128] on p "Audiences" at bounding box center [117, 135] width 55 height 13
click at [39, 197] on span "My Market" at bounding box center [36, 191] width 63 height 32
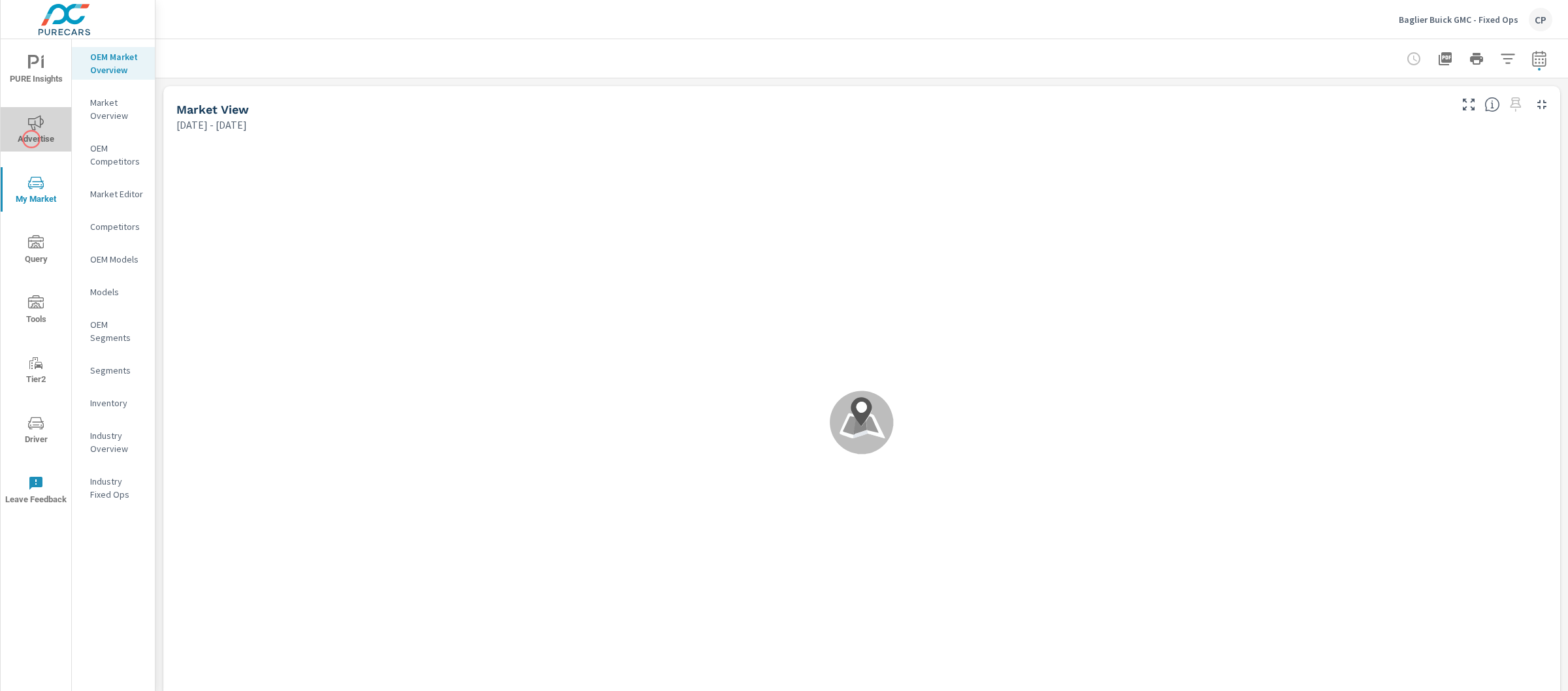
click at [31, 139] on span "Advertise" at bounding box center [36, 131] width 63 height 32
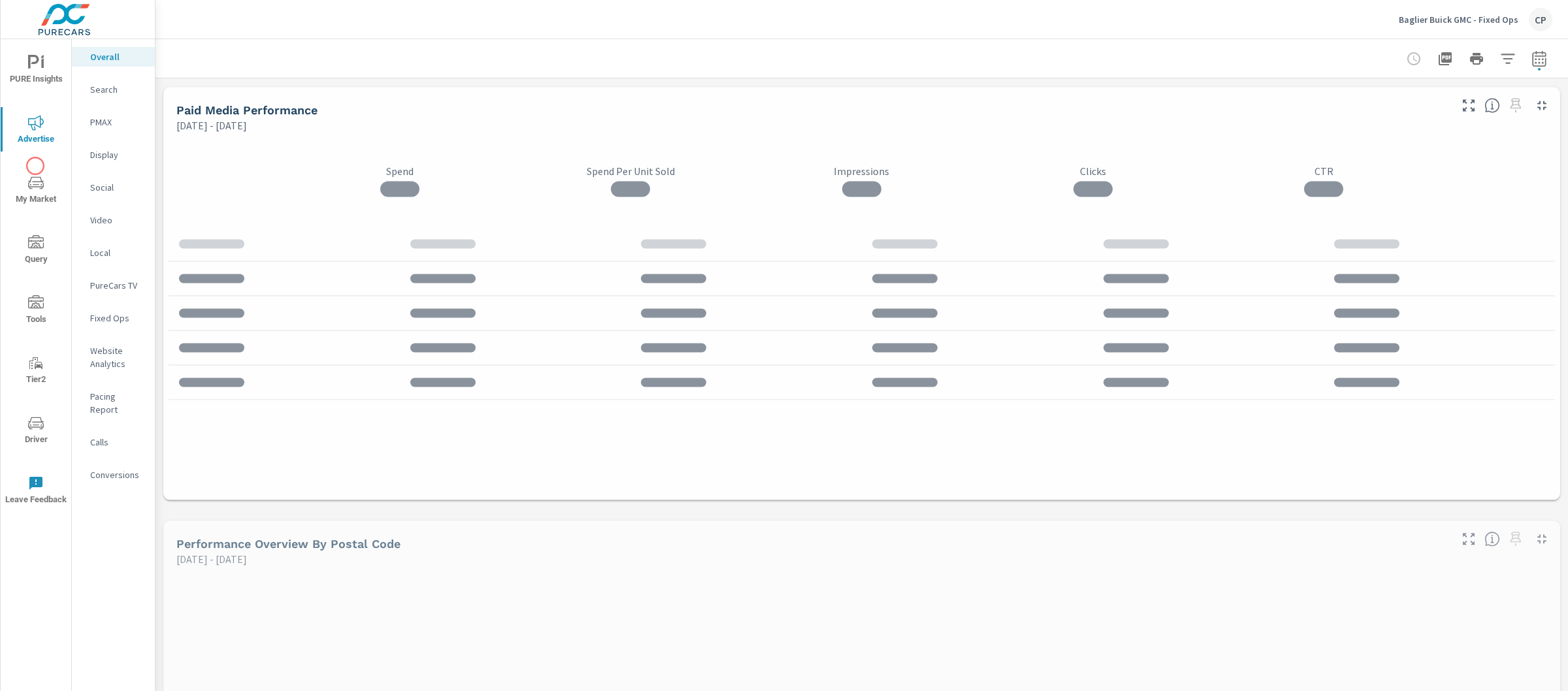
click at [40, 173] on button "My Market" at bounding box center [36, 189] width 71 height 44
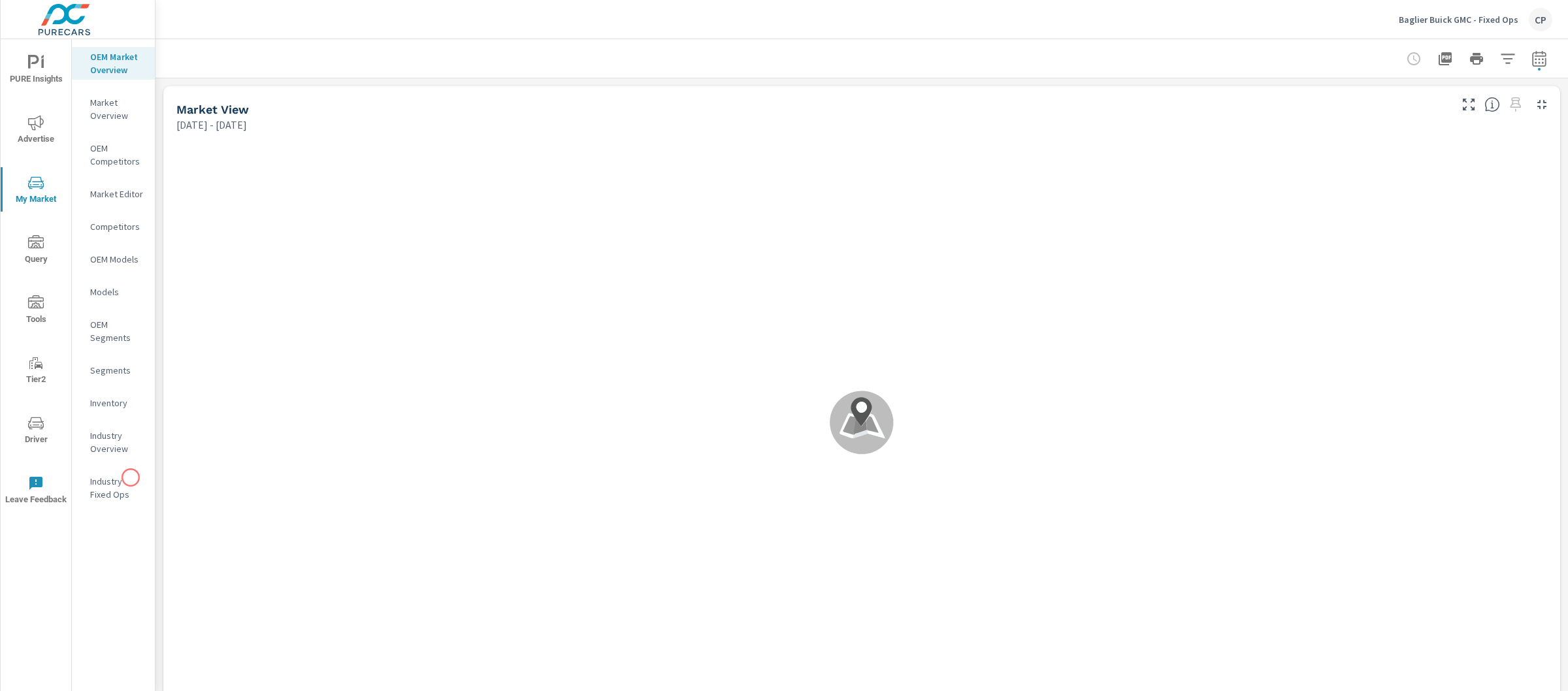
click at [130, 478] on p "Industry Fixed Ops" at bounding box center [117, 488] width 55 height 26
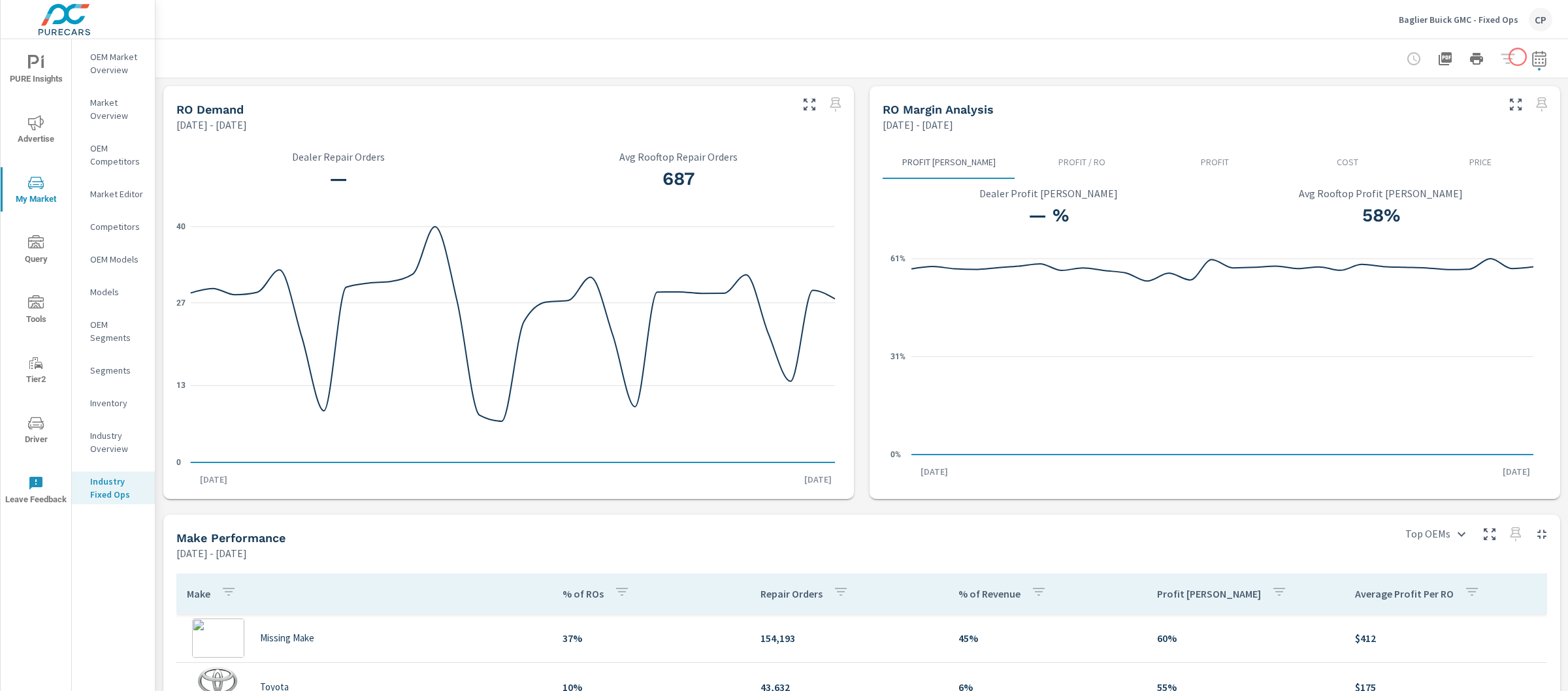
click at [1526, 57] on button "button" at bounding box center [1539, 59] width 26 height 26
click at [1468, 104] on select "Custom Yesterday Last week Last 7 days Last 14 days Last 30 days Last 45 days L…" at bounding box center [1423, 113] width 141 height 26
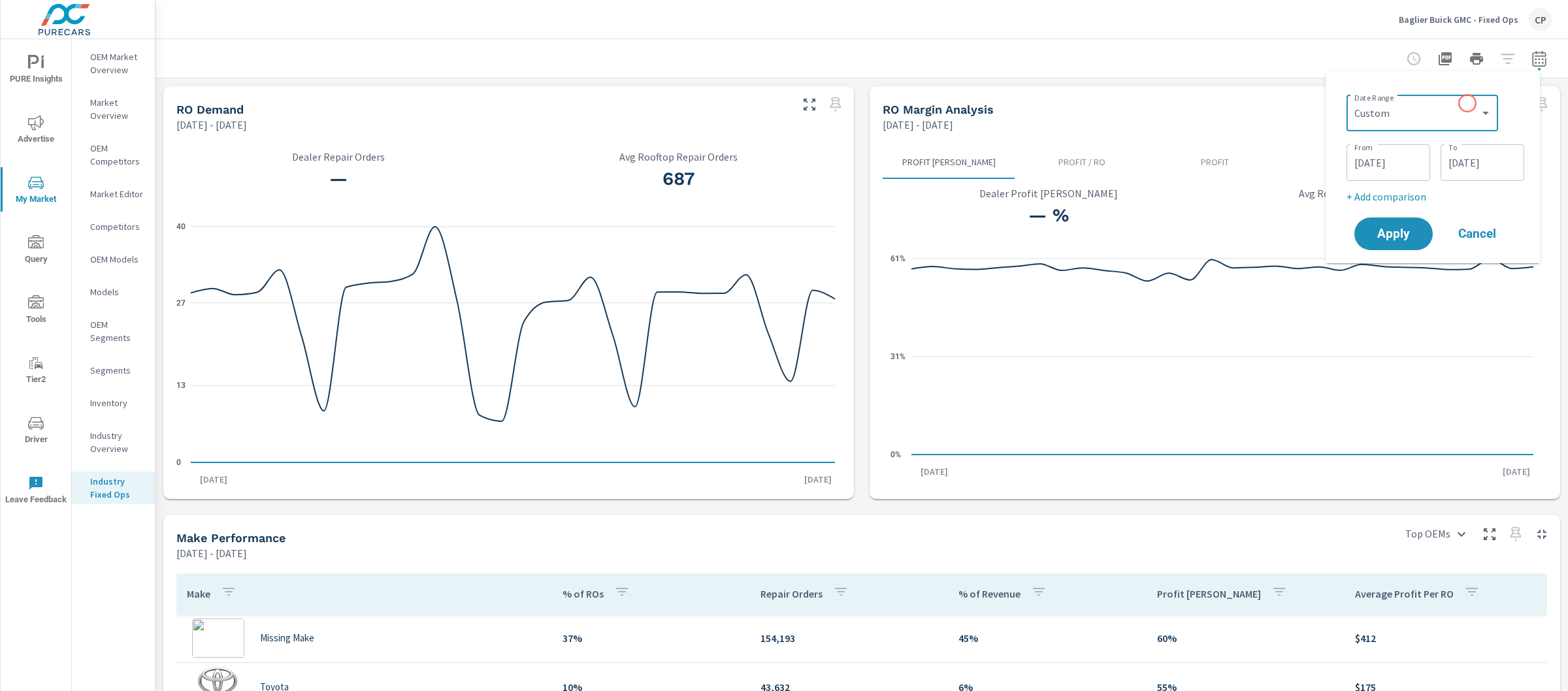
click at [545, 0] on html "PURE Insights Advertise My Market Query Tools Tier2 Driver Leave Feedback OEM M…" at bounding box center [784, 345] width 1568 height 691
